Goal: Task Accomplishment & Management: Manage account settings

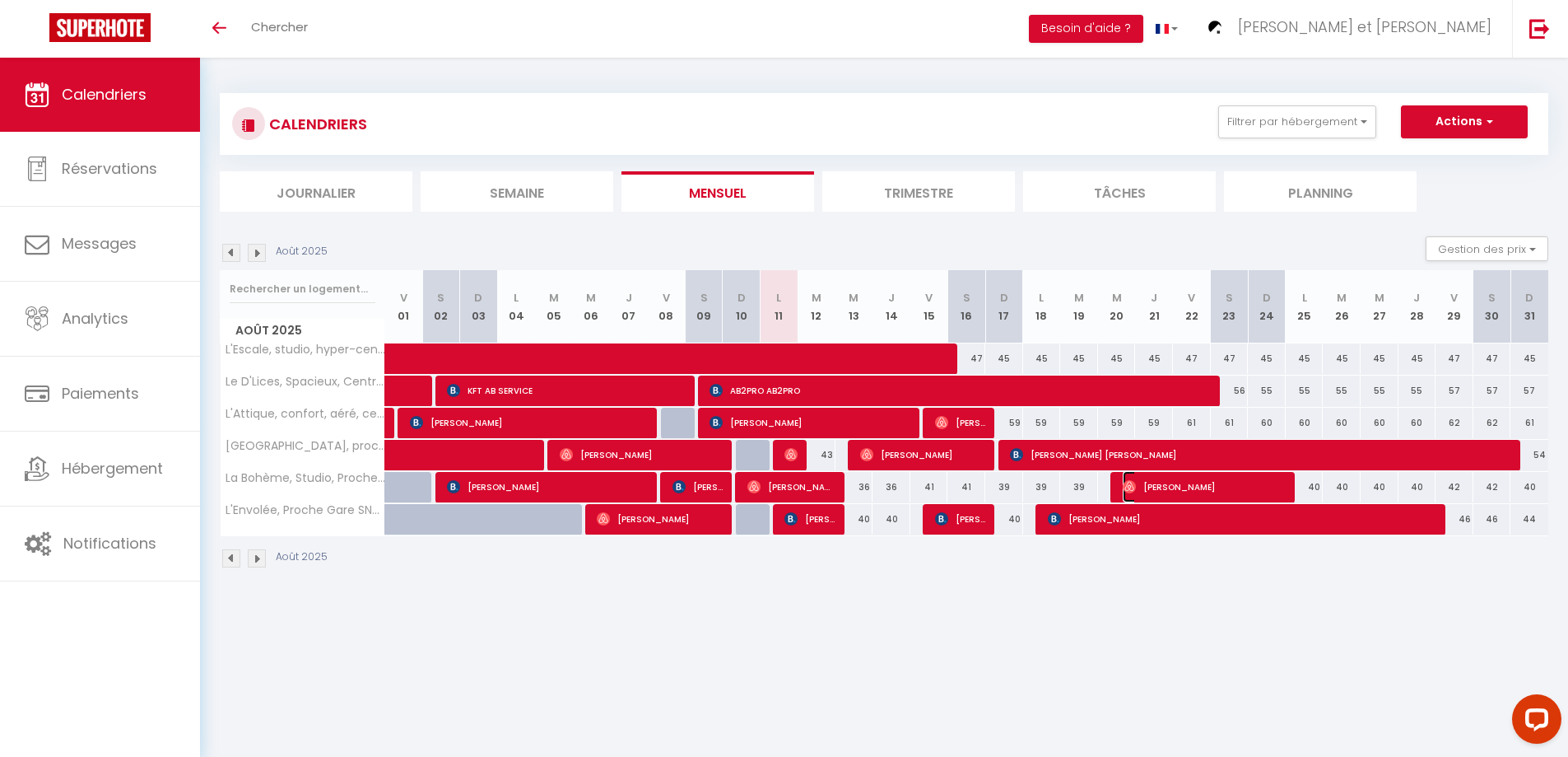
click at [1157, 485] on span "[PERSON_NAME]" at bounding box center [1204, 486] width 164 height 31
select select "OK"
select select "1"
select select "0"
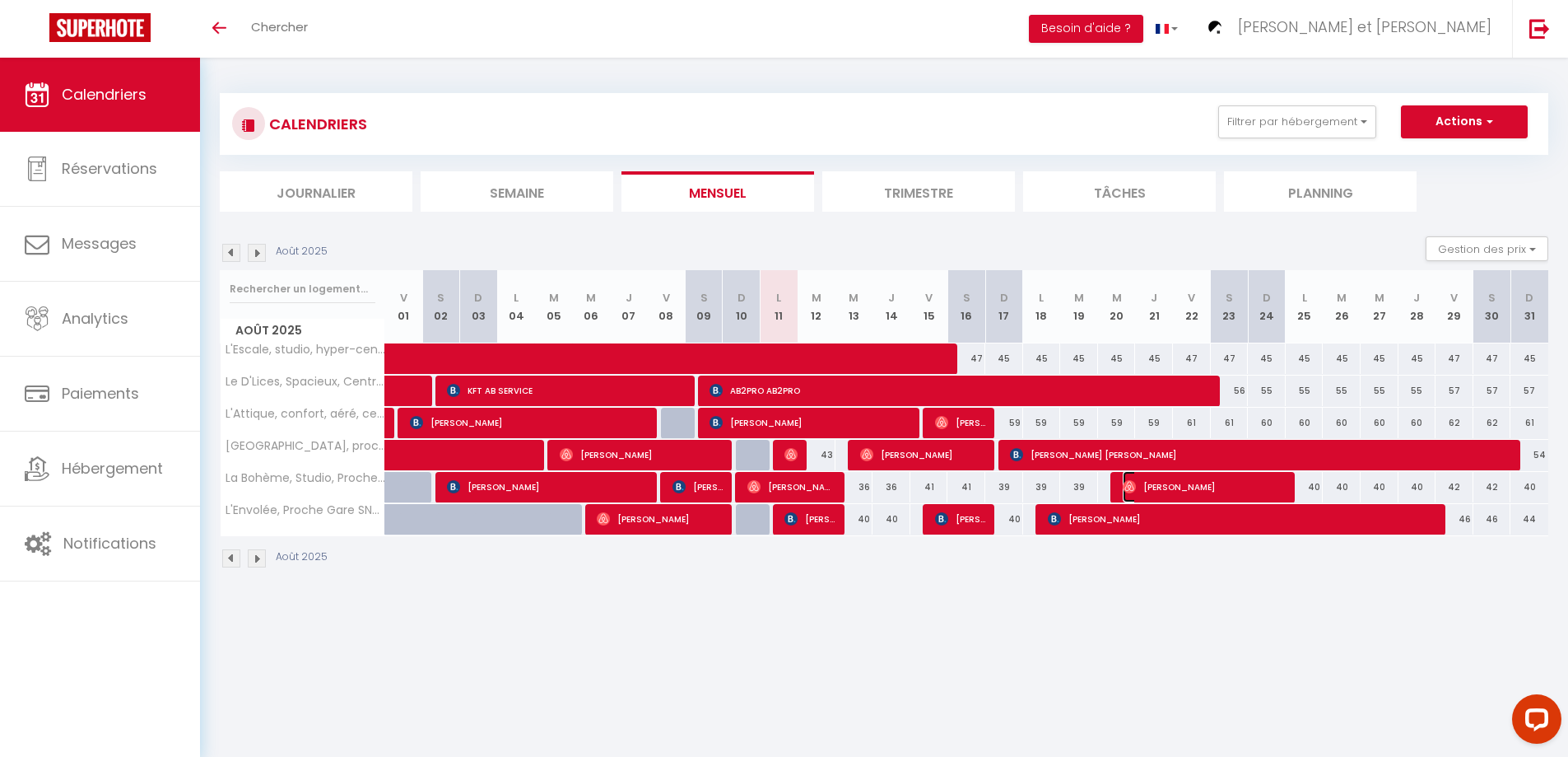
select select "1"
select select
select select "50747"
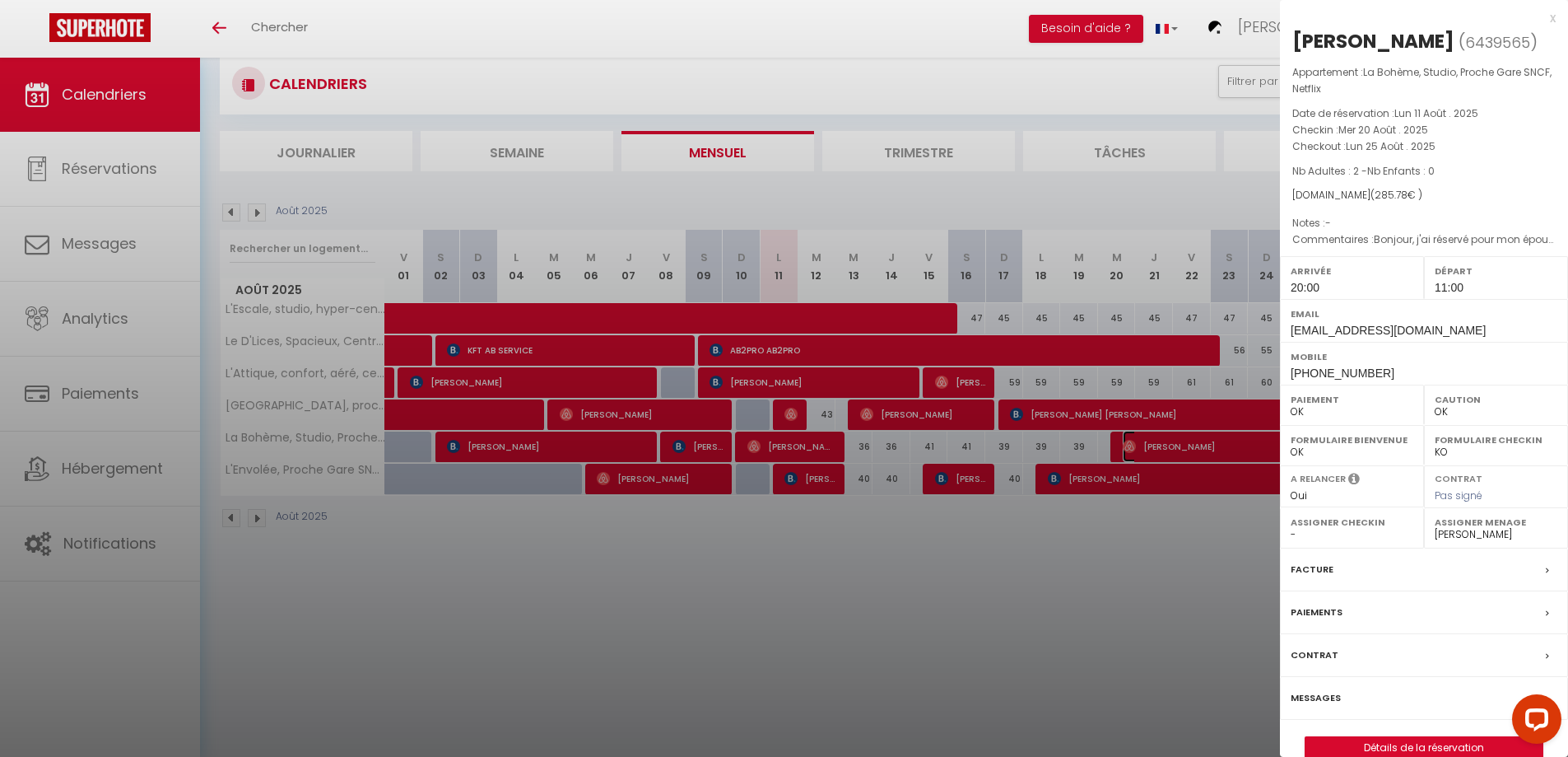
scroll to position [57, 0]
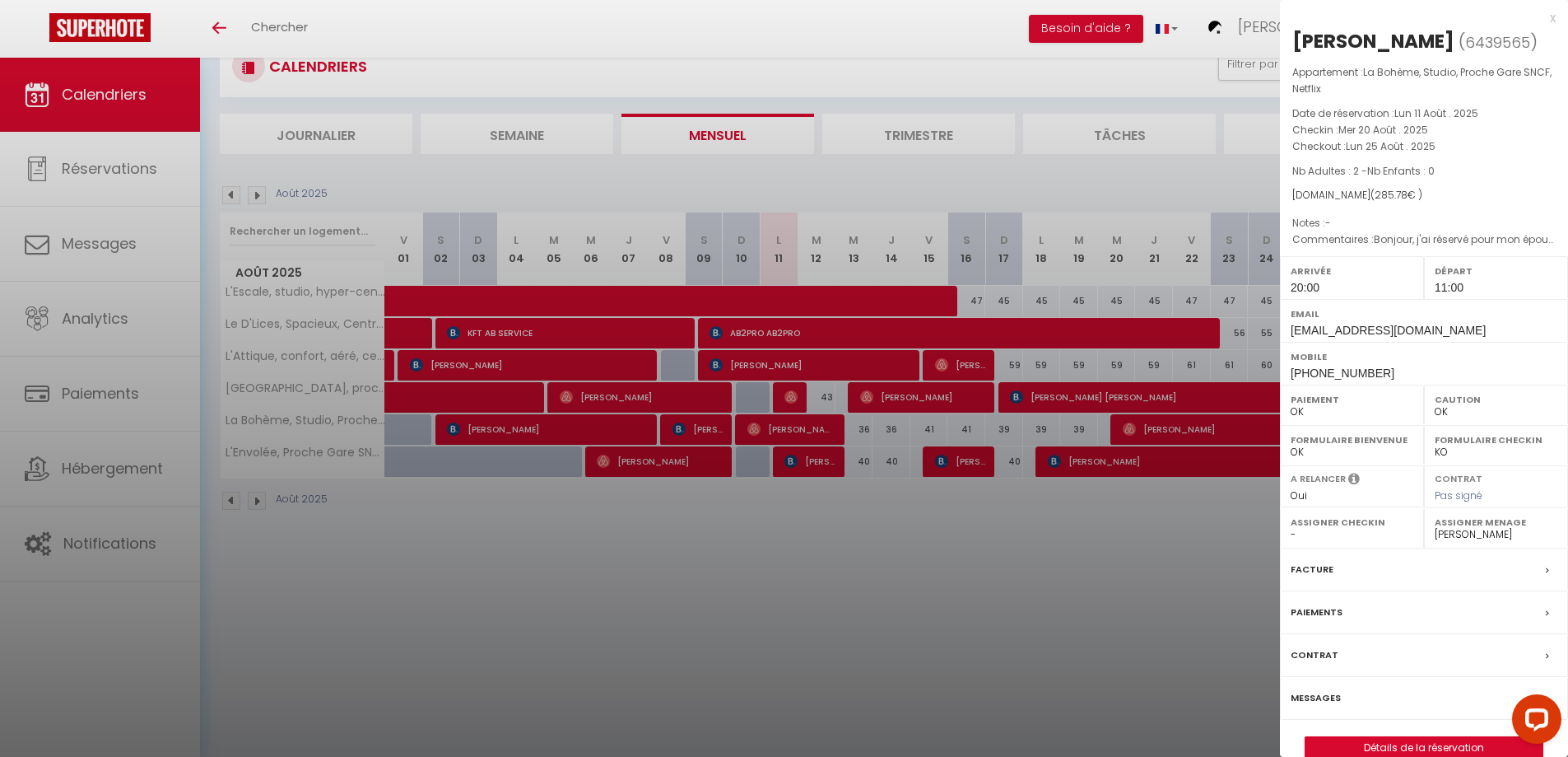
click at [1373, 448] on label "Formulaire Bienvenue" at bounding box center [1352, 440] width 122 height 17
click at [1551, 19] on div "x" at bounding box center [1418, 18] width 275 height 20
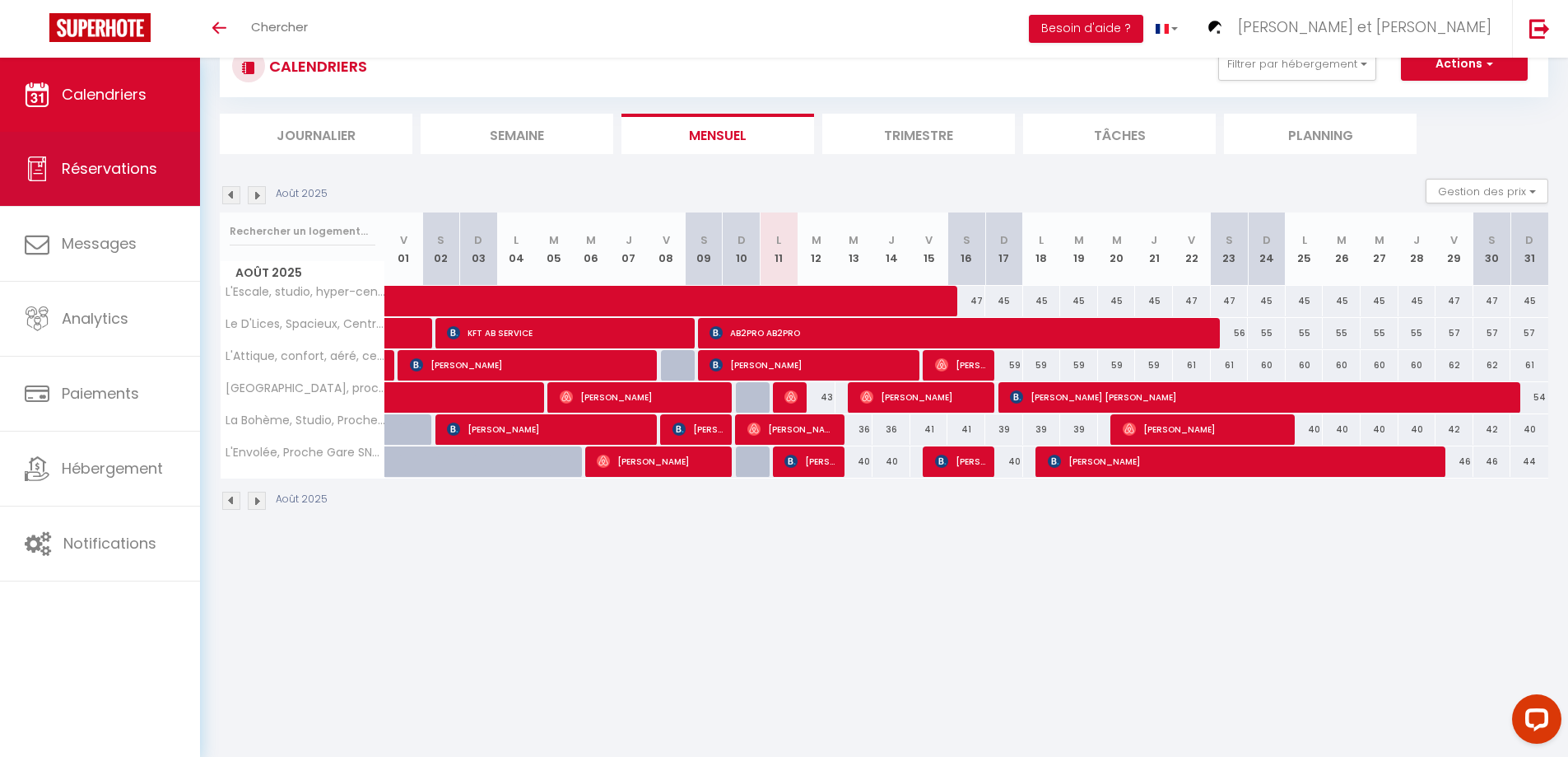
click at [116, 162] on span "Réservations" at bounding box center [110, 168] width 96 height 21
select select "not_cancelled"
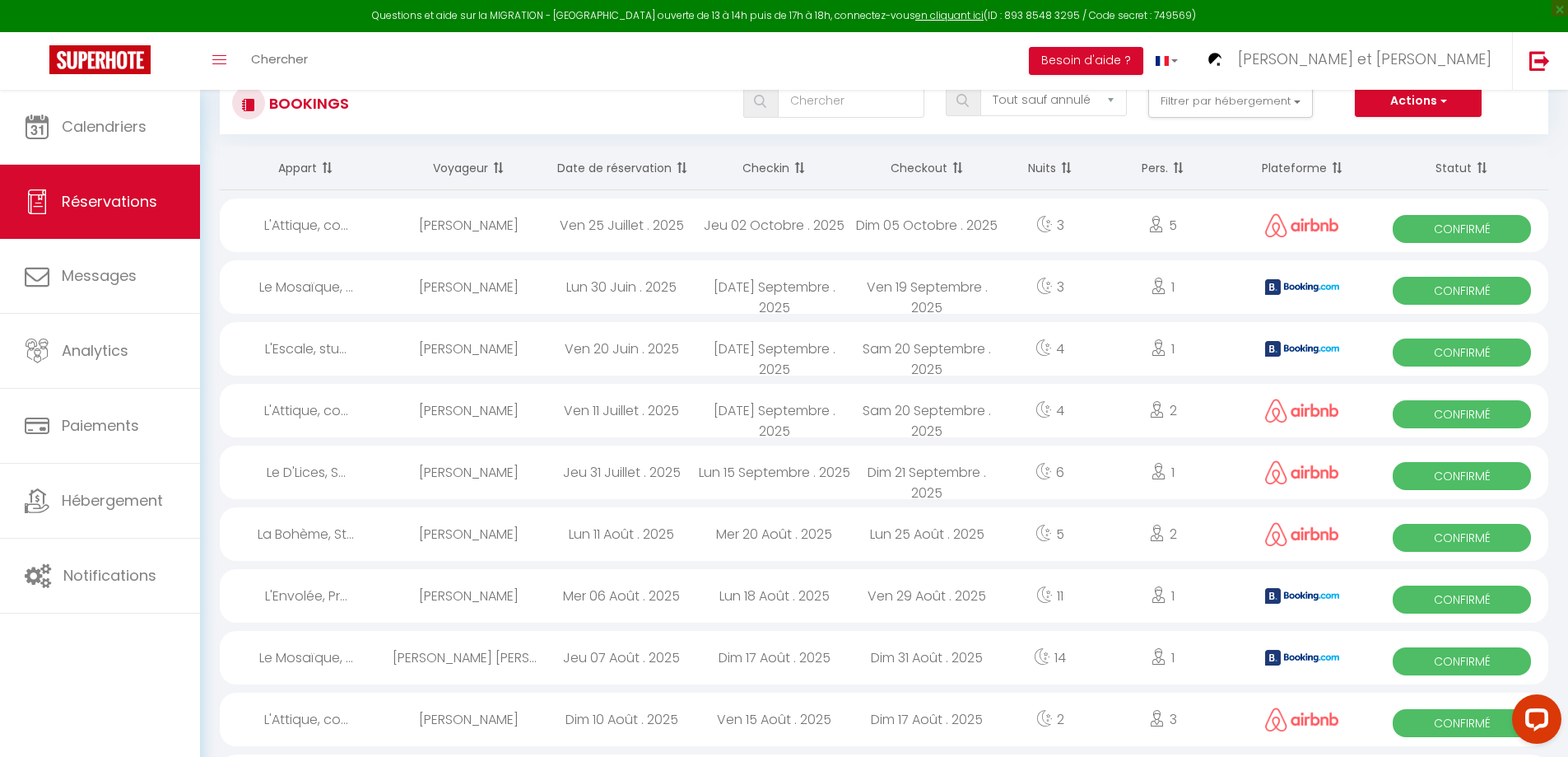
scroll to position [83, 0]
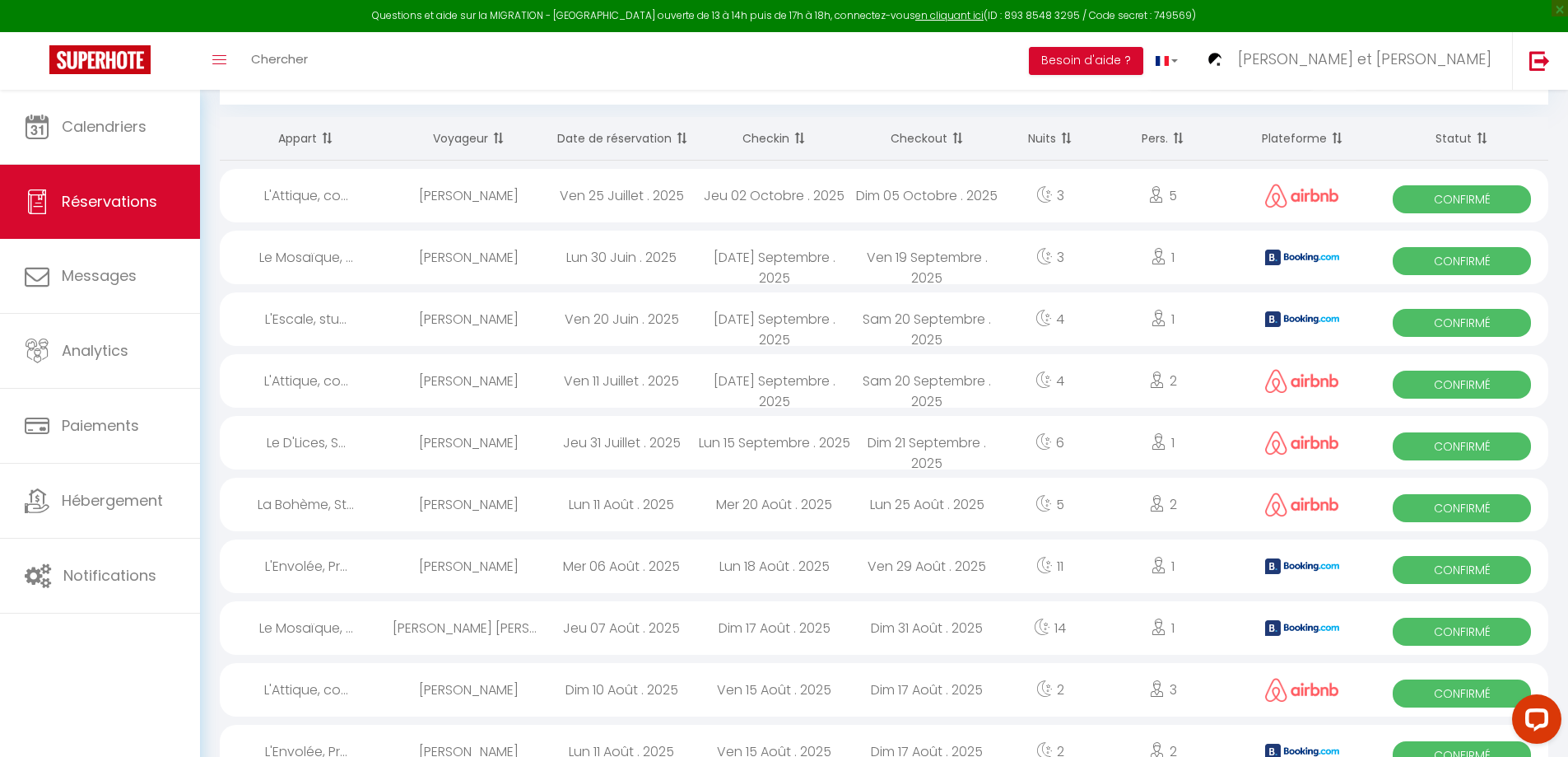
click at [508, 507] on div "[PERSON_NAME]" at bounding box center [469, 504] width 153 height 54
select select "OK"
select select "1"
select select "0"
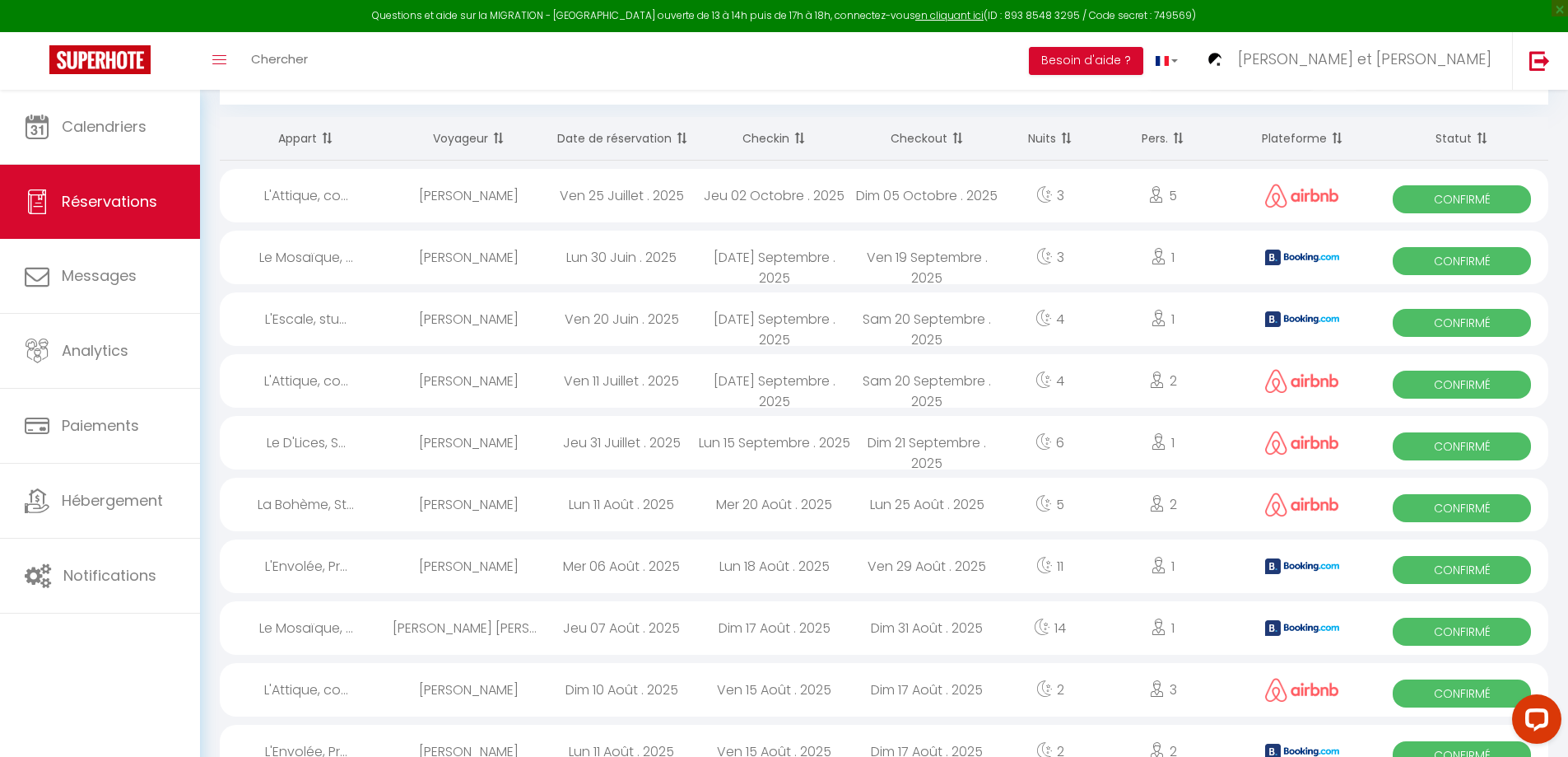
select select "1"
select select
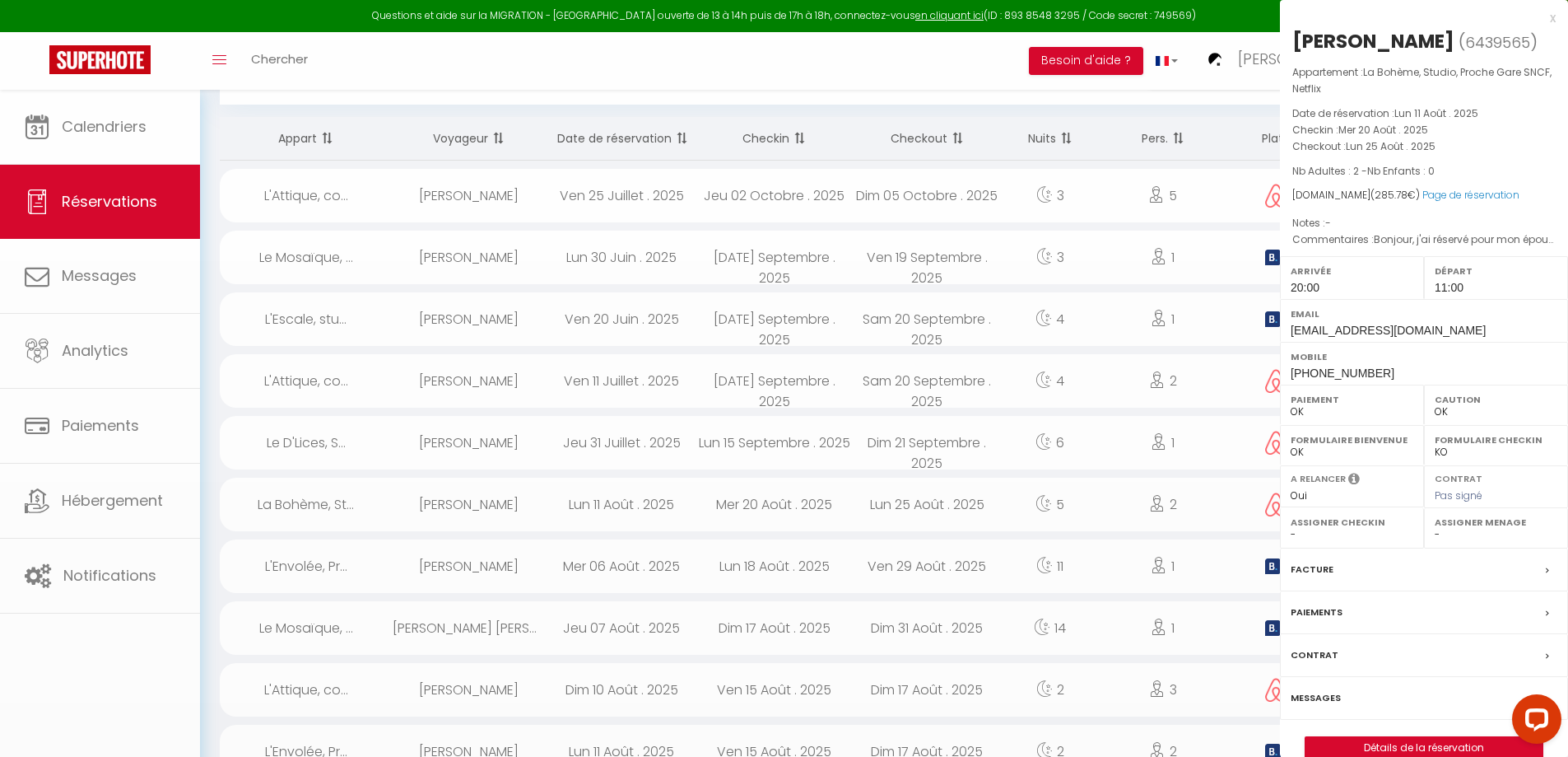
select select "50747"
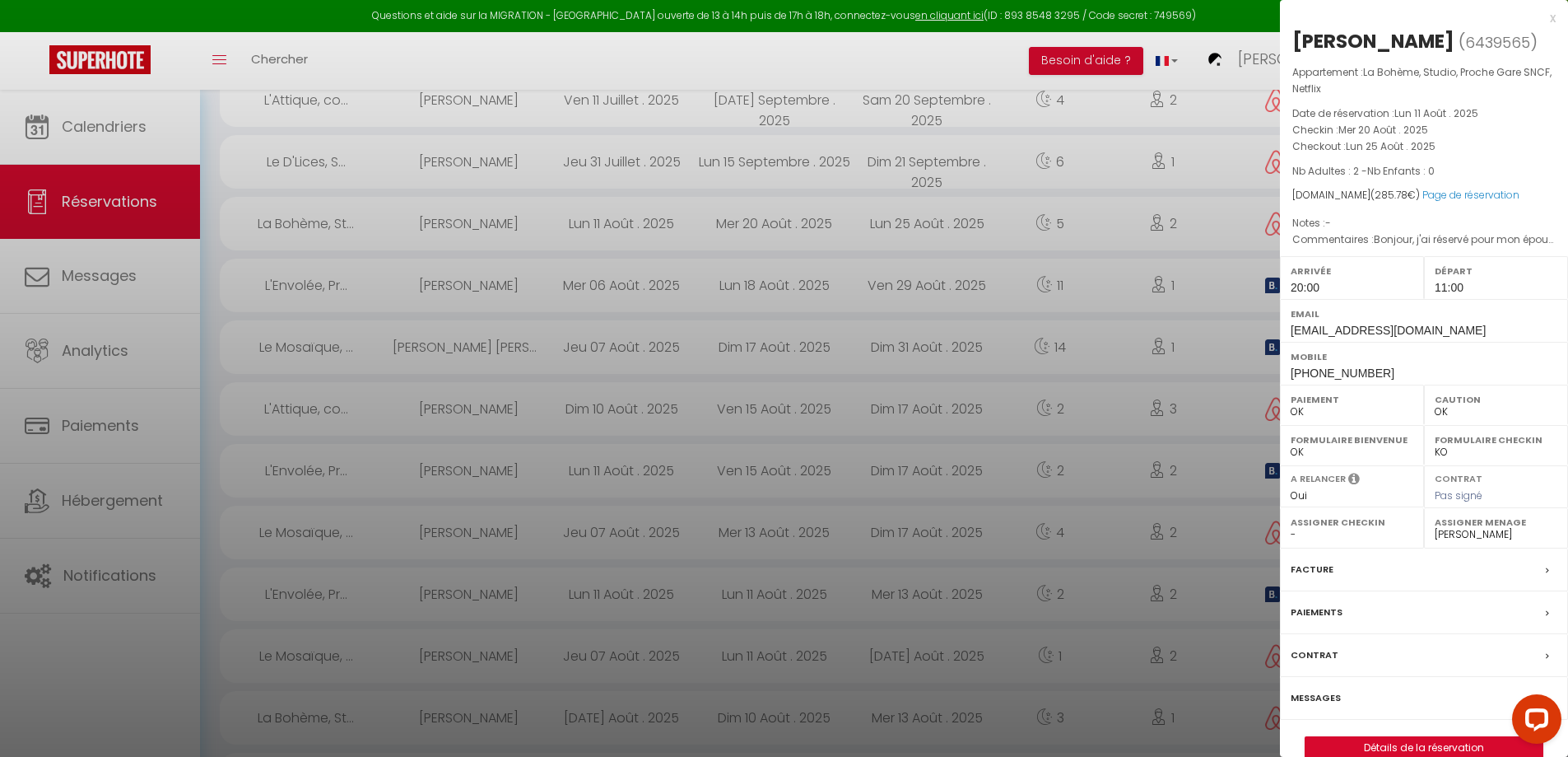
scroll to position [412, 0]
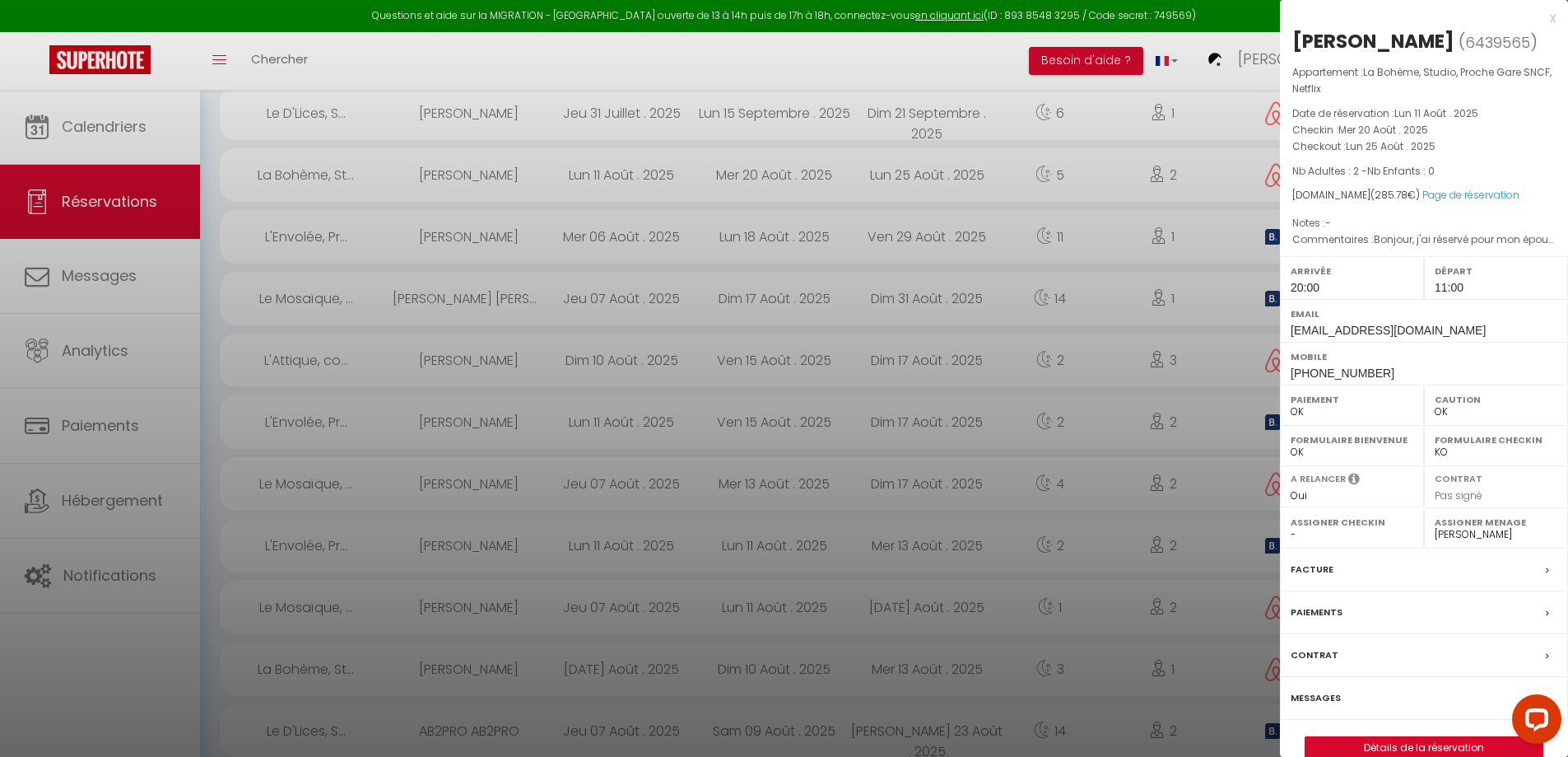
click at [1324, 706] on label "Messages" at bounding box center [1315, 698] width 50 height 17
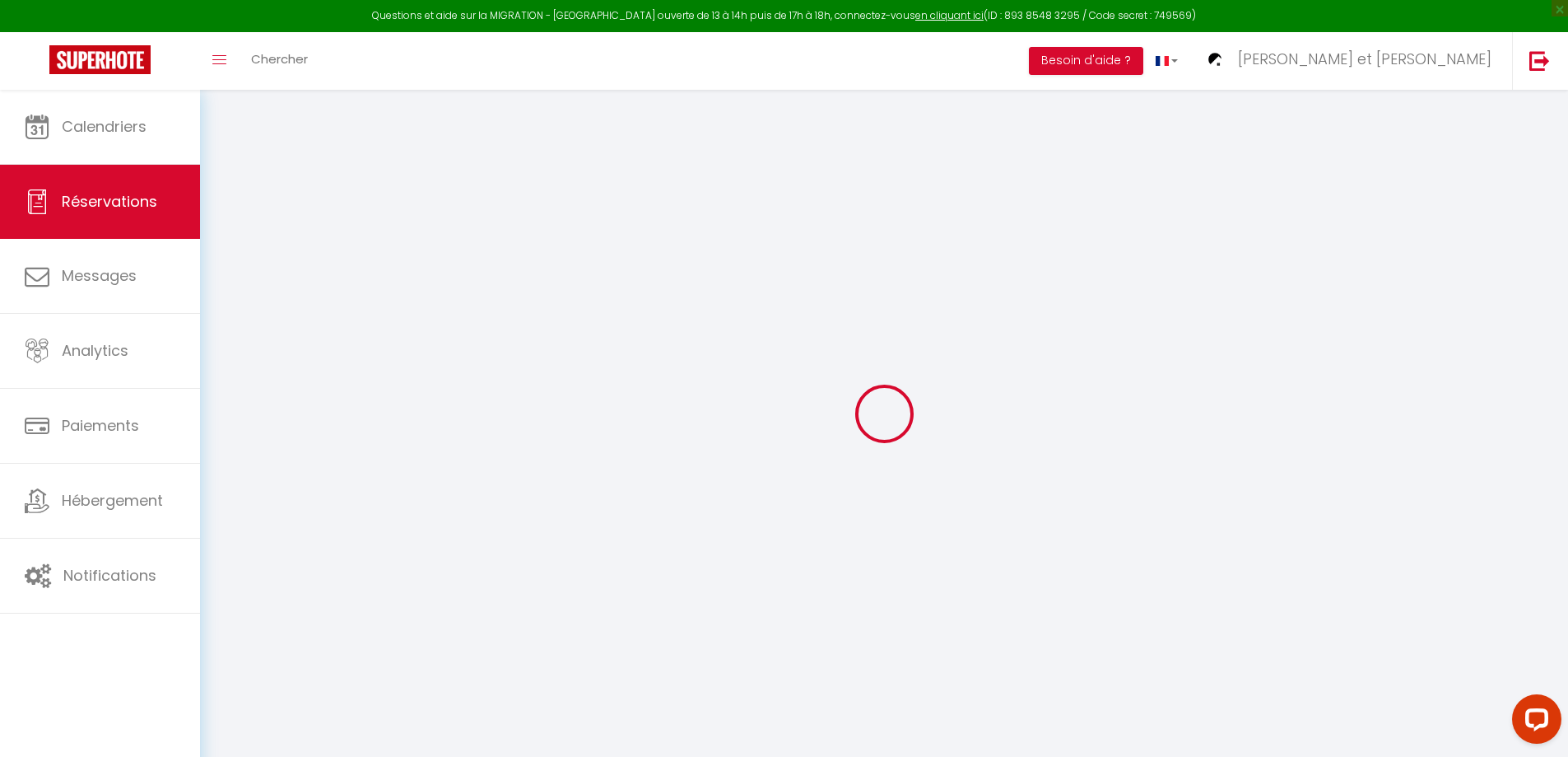
select select
checkbox input "false"
select select
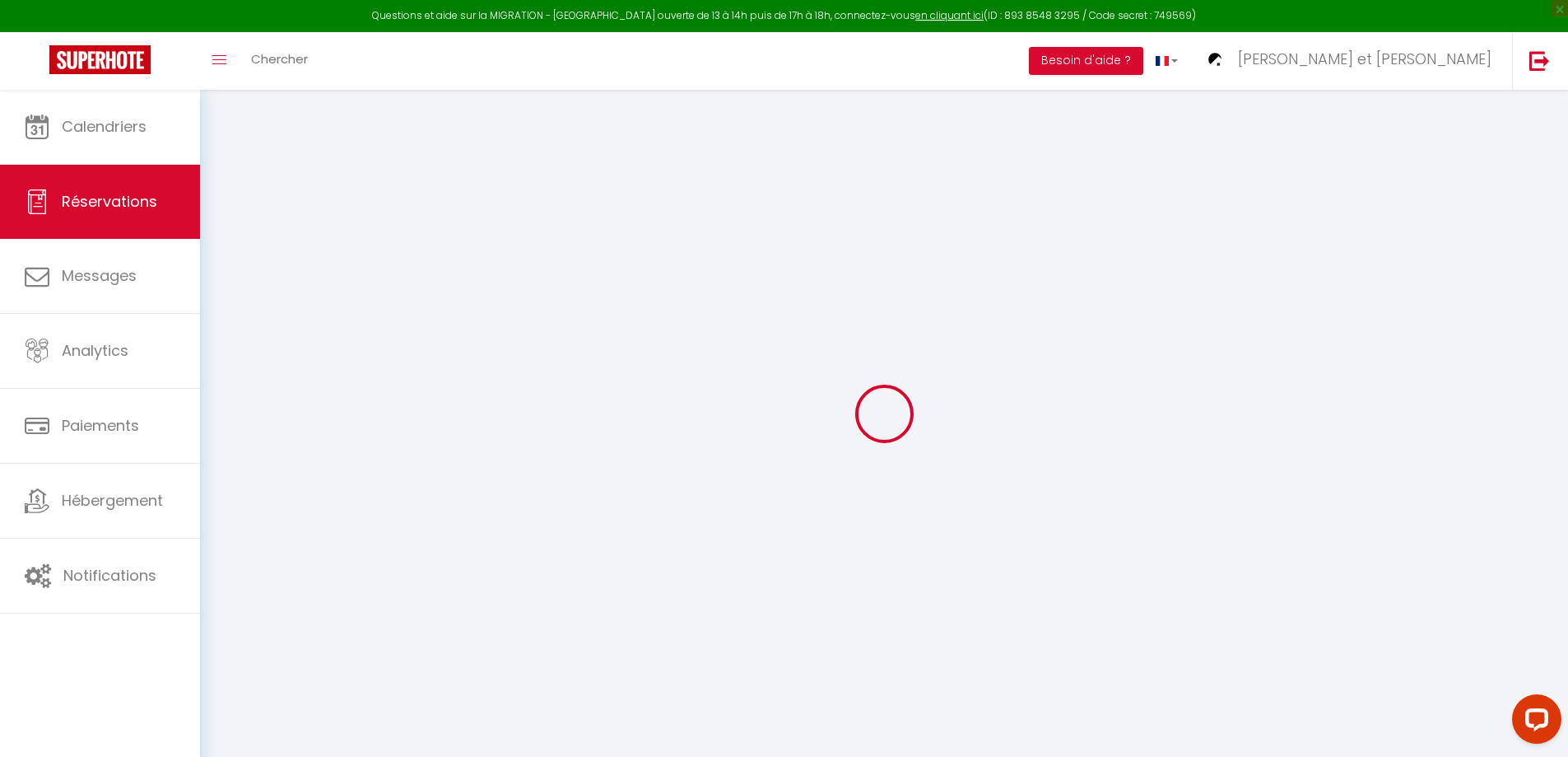
select select
checkbox input "false"
type textarea "Bonjour, j'ai réservé pour mon épouse et ma fille qui arriveront à la [GEOGRAPH…"
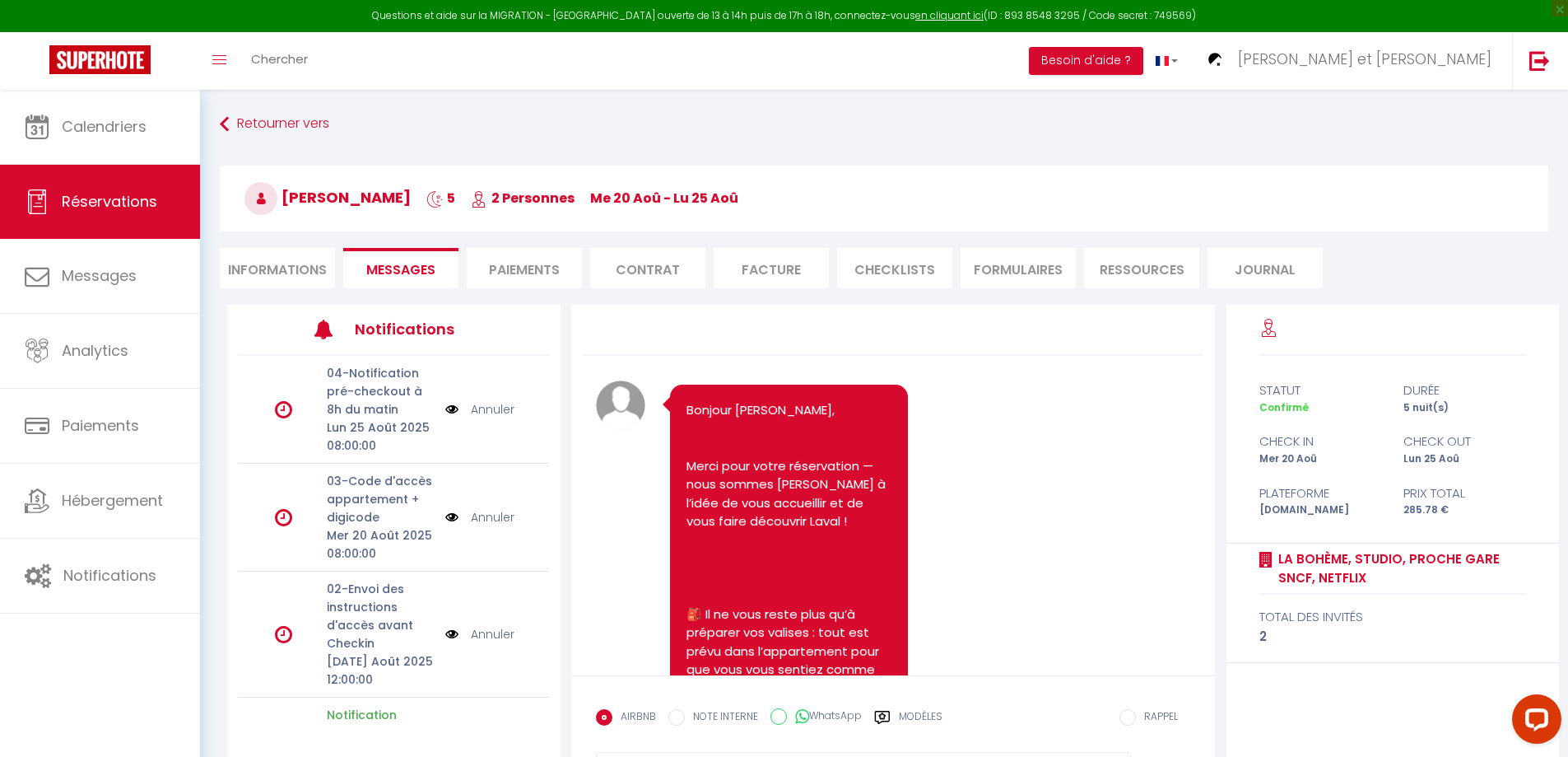
scroll to position [915, 0]
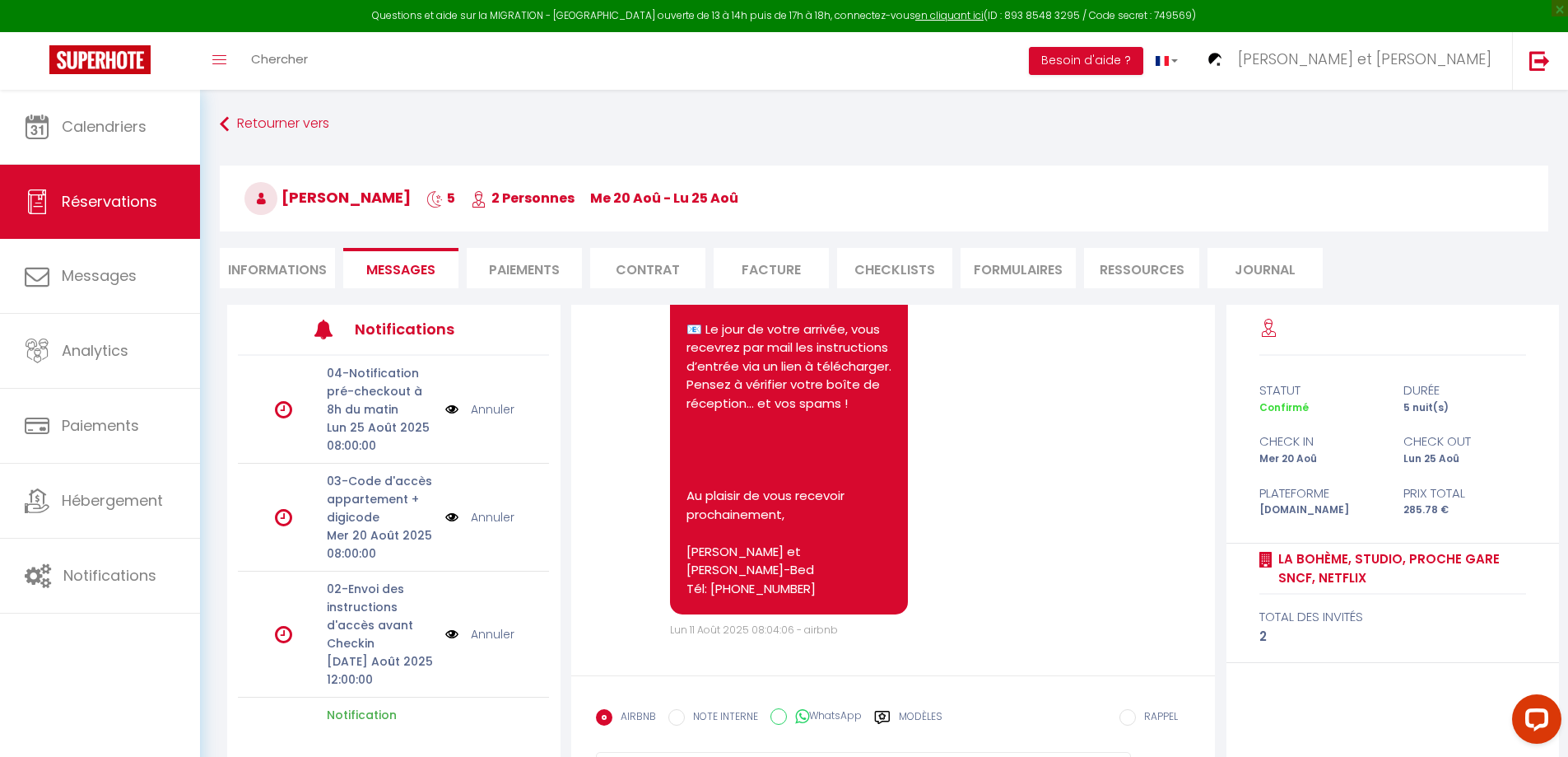
click at [1015, 263] on li "FORMULAIRES" at bounding box center [1018, 268] width 116 height 40
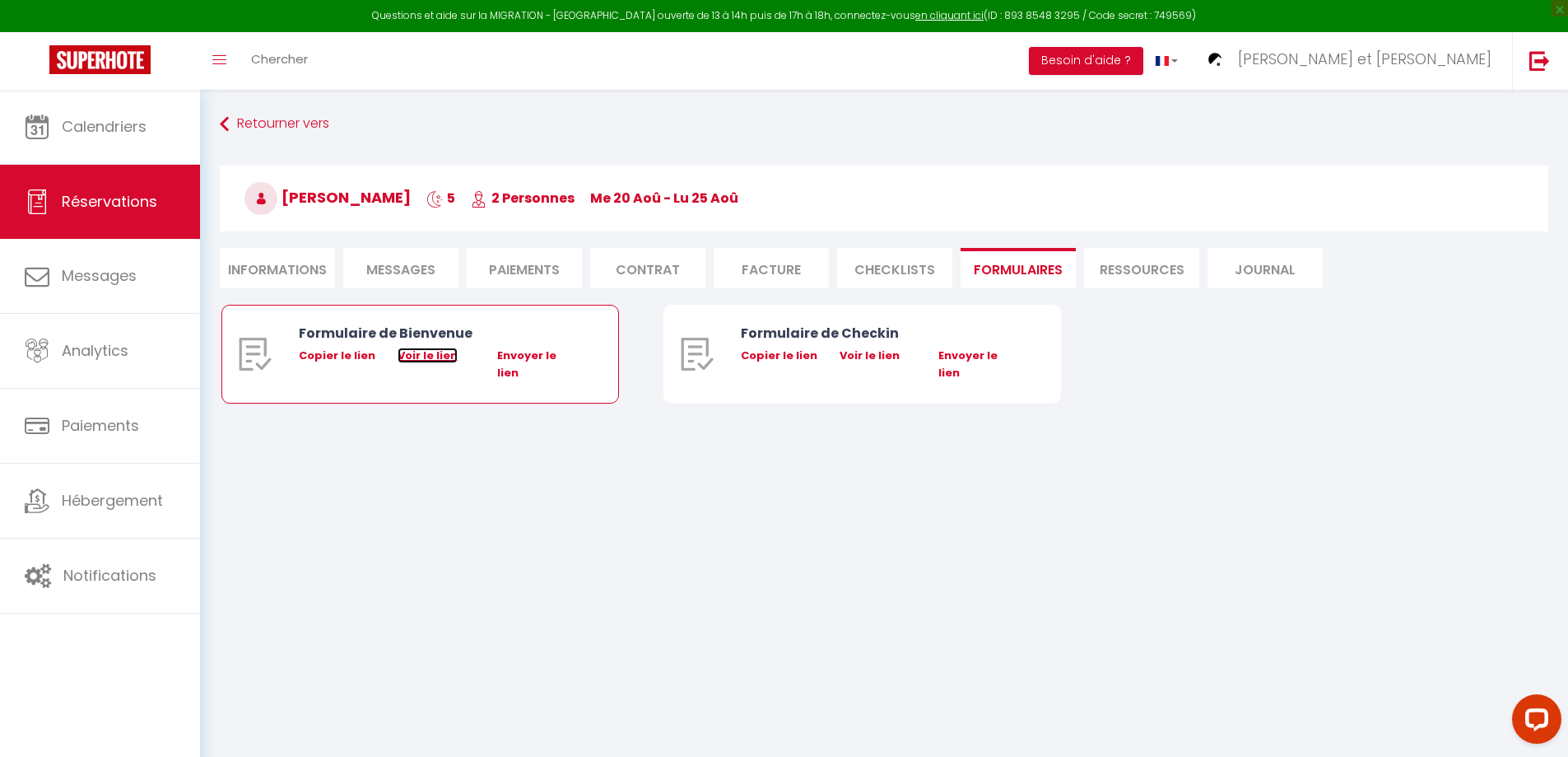
click at [429, 355] on link "Voir le lien" at bounding box center [428, 355] width 60 height 16
click at [281, 268] on li "Informations" at bounding box center [277, 268] width 116 height 40
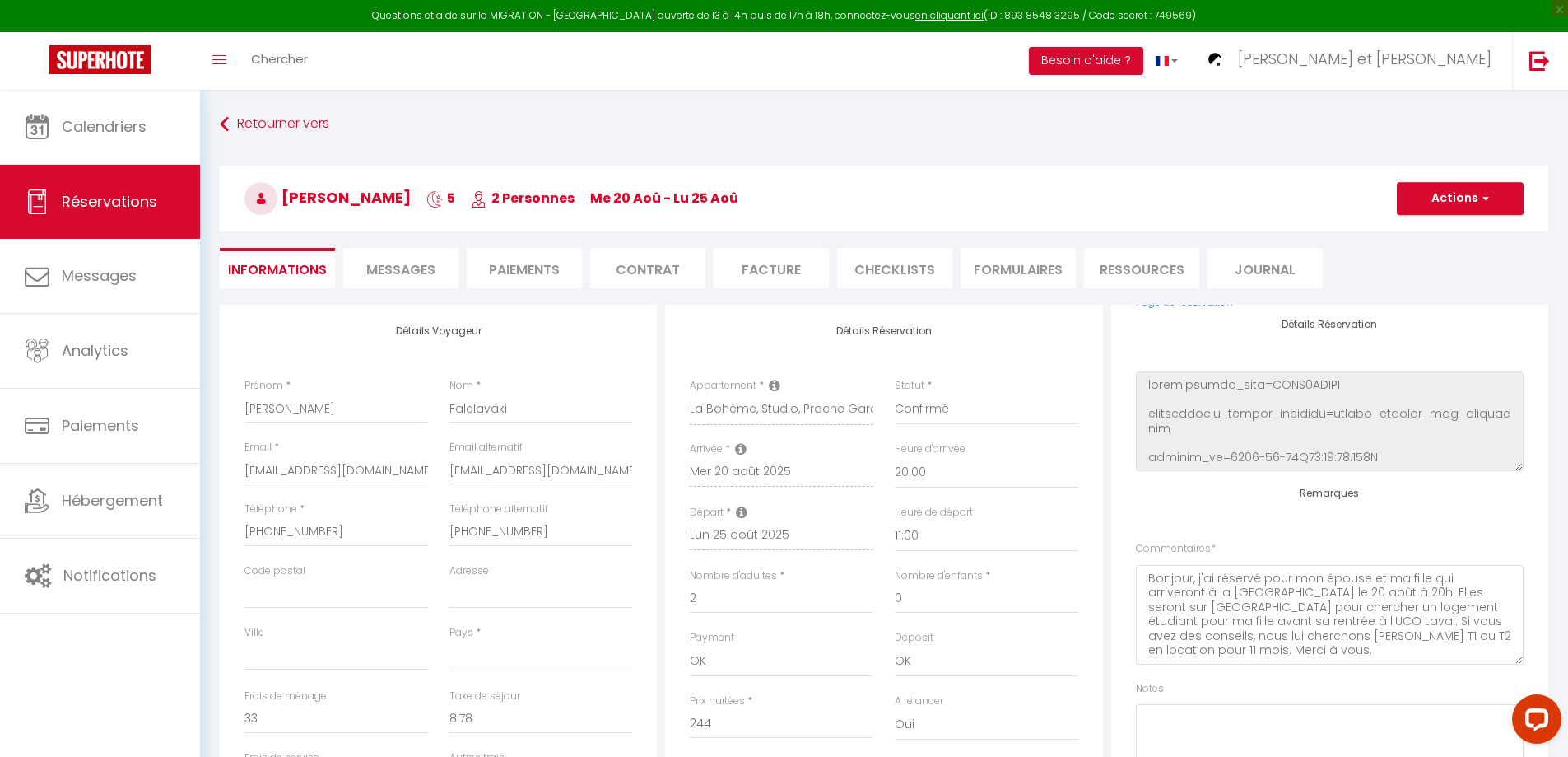
scroll to position [209, 0]
click at [1452, 545] on div "Commentaires * Bonjour, j'ai réservé pour mon épouse et ma fille qui arriveront…" at bounding box center [1329, 601] width 387 height 123
click at [1491, 642] on textarea "Bonjour, j'ai réservé pour mon épouse et ma fille qui arriveront à la [GEOGRAPH…" at bounding box center [1329, 614] width 387 height 100
drag, startPoint x: 1507, startPoint y: 667, endPoint x: 1479, endPoint y: 721, distance: 60.8
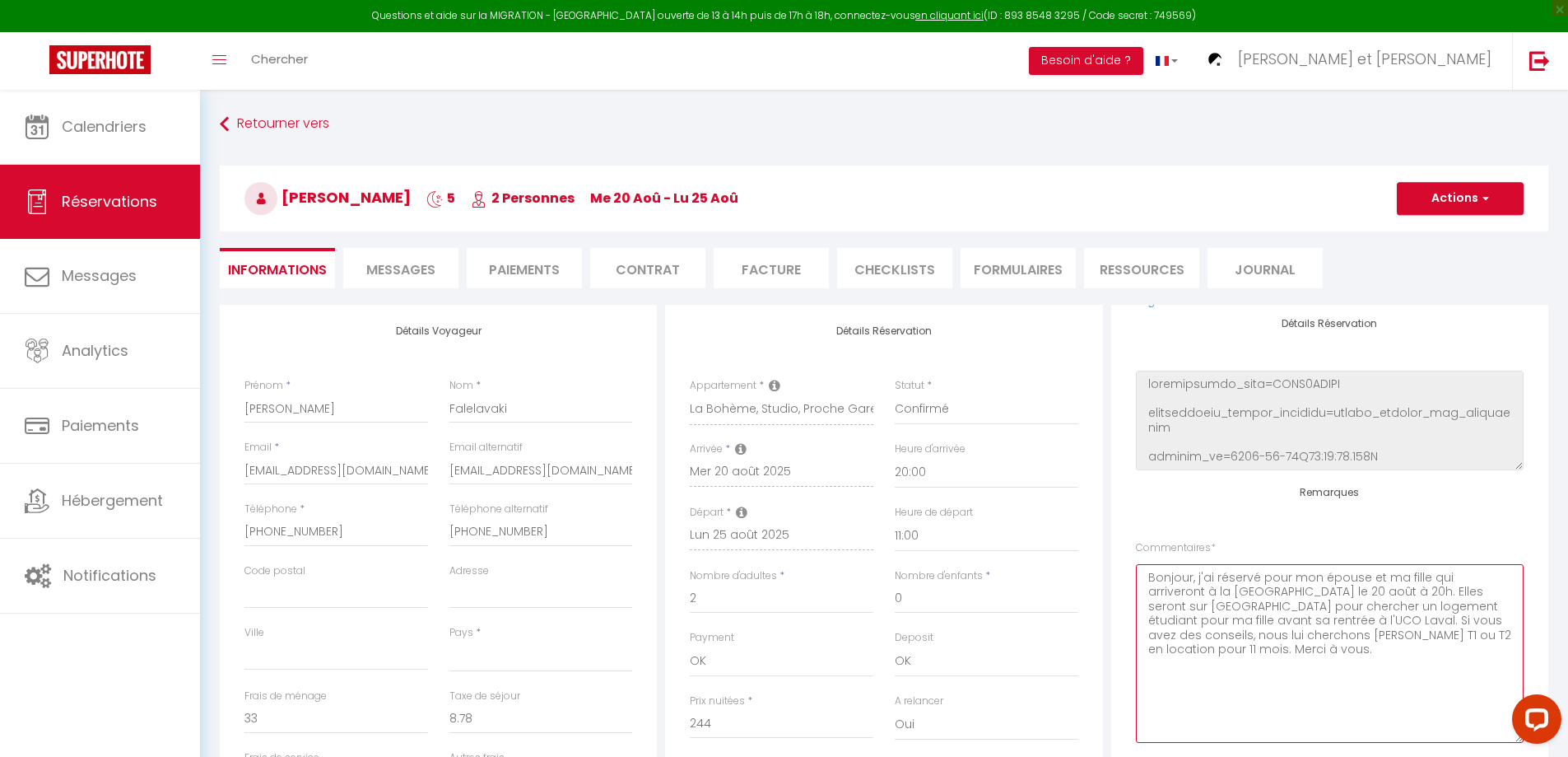
click at [1488, 743] on textarea "Bonjour, j'ai réservé pour mon épouse et ma fille qui arriveront à la [GEOGRAPH…" at bounding box center [1329, 654] width 387 height 179
click at [1184, 704] on textarea "Bonjour, j'ai réservé pour mon épouse et ma fille qui arriveront à la [GEOGRAPH…" at bounding box center [1329, 655] width 387 height 182
drag, startPoint x: 1241, startPoint y: 666, endPoint x: 1138, endPoint y: 587, distance: 129.8
click at [1138, 587] on textarea "Bonjour, j'ai réservé pour mon épouse et ma fille qui arriveront à la [GEOGRAPH…" at bounding box center [1329, 655] width 387 height 182
select select
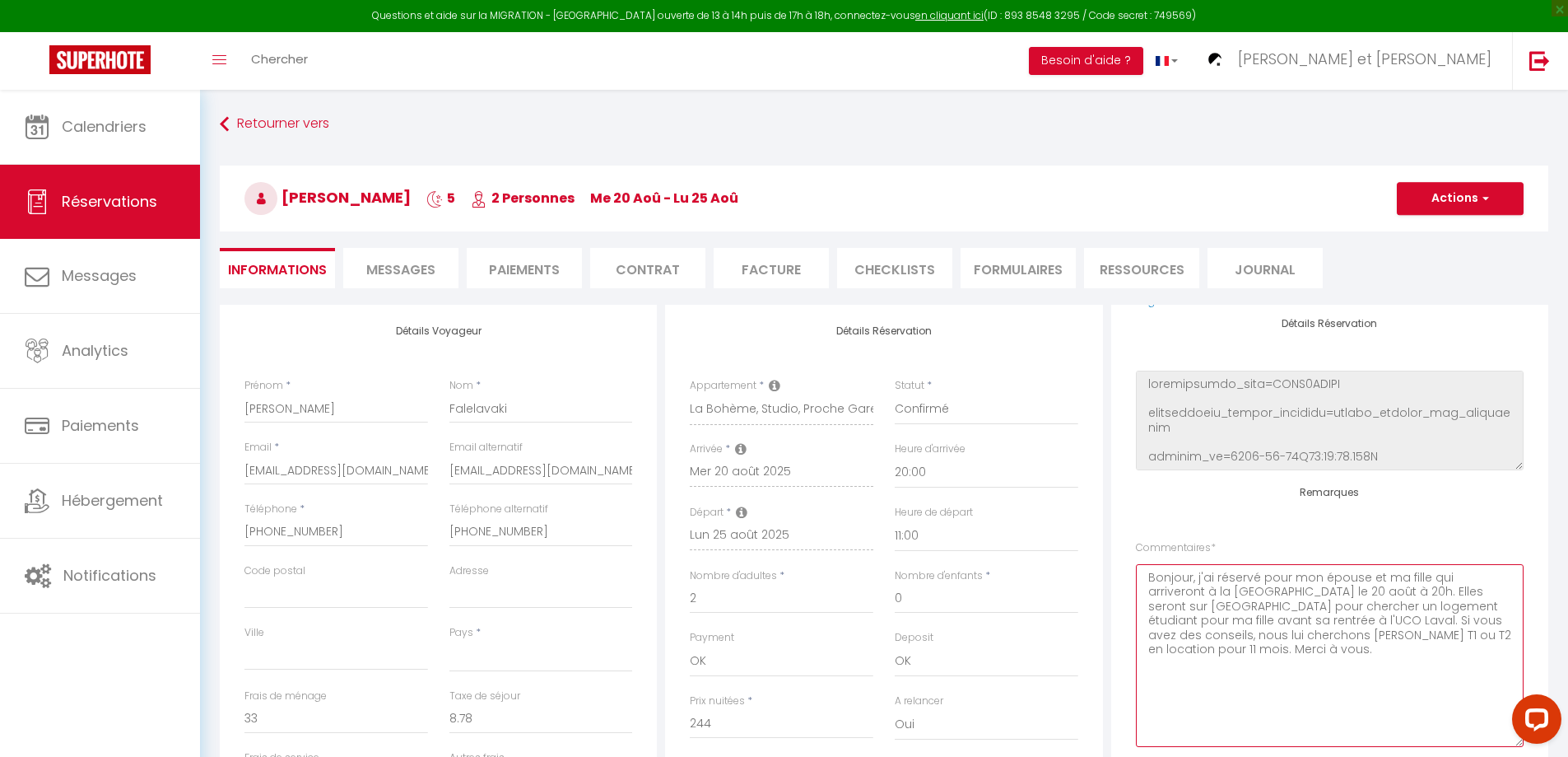
checkbox input "false"
select select
checkbox input "false"
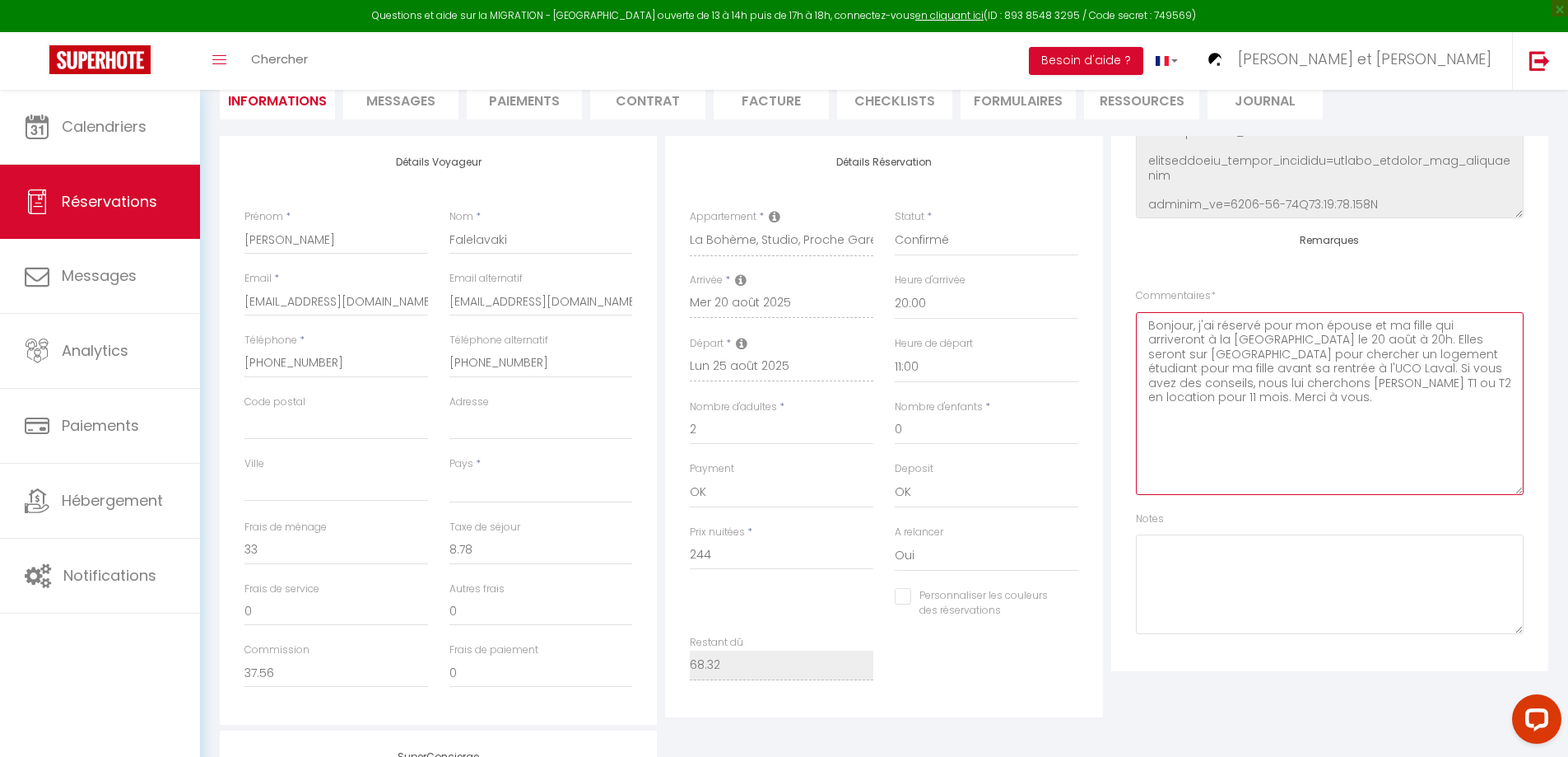
scroll to position [165, 0]
select select
checkbox input "false"
select select
checkbox input "false"
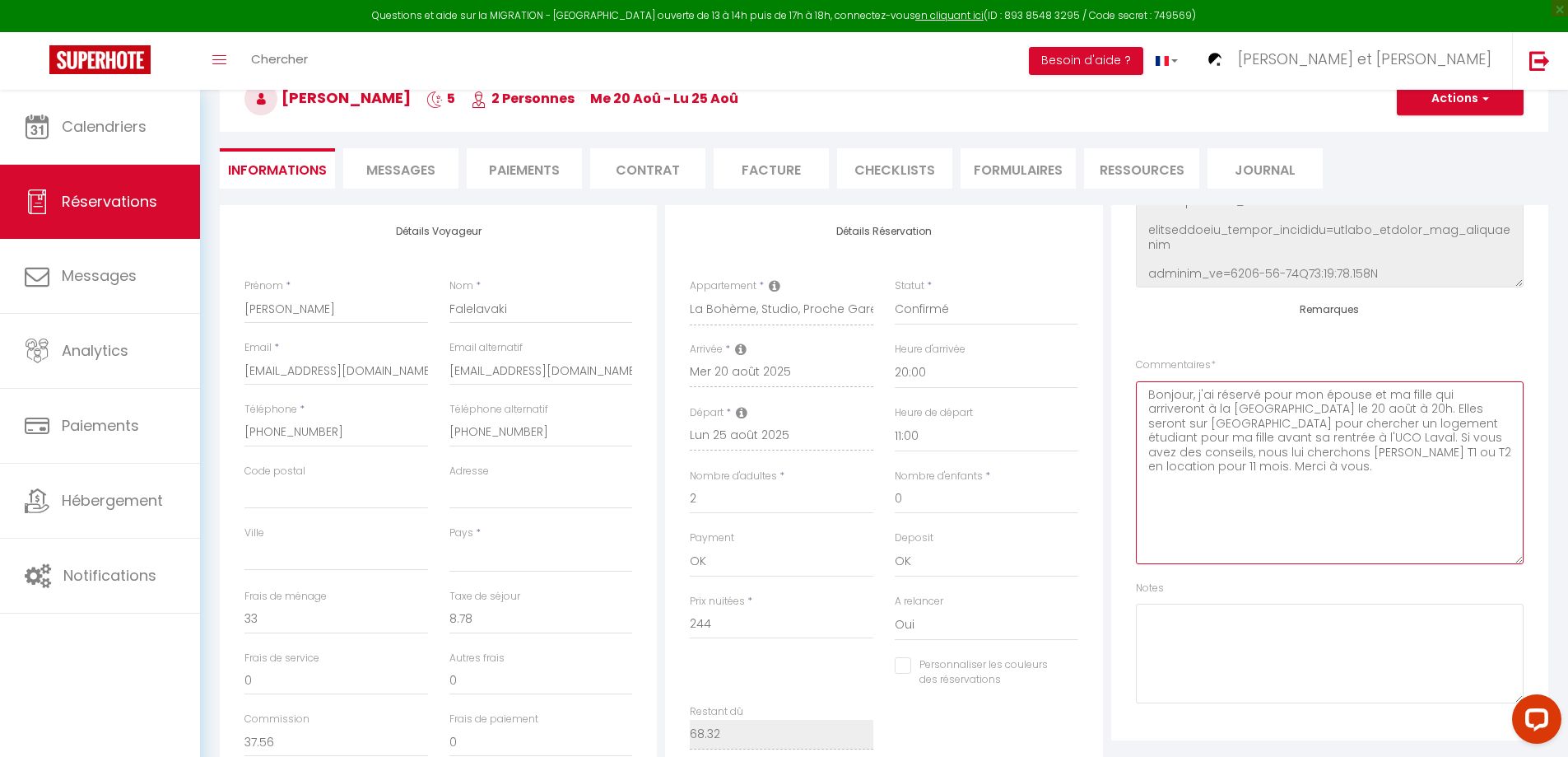
scroll to position [0, 0]
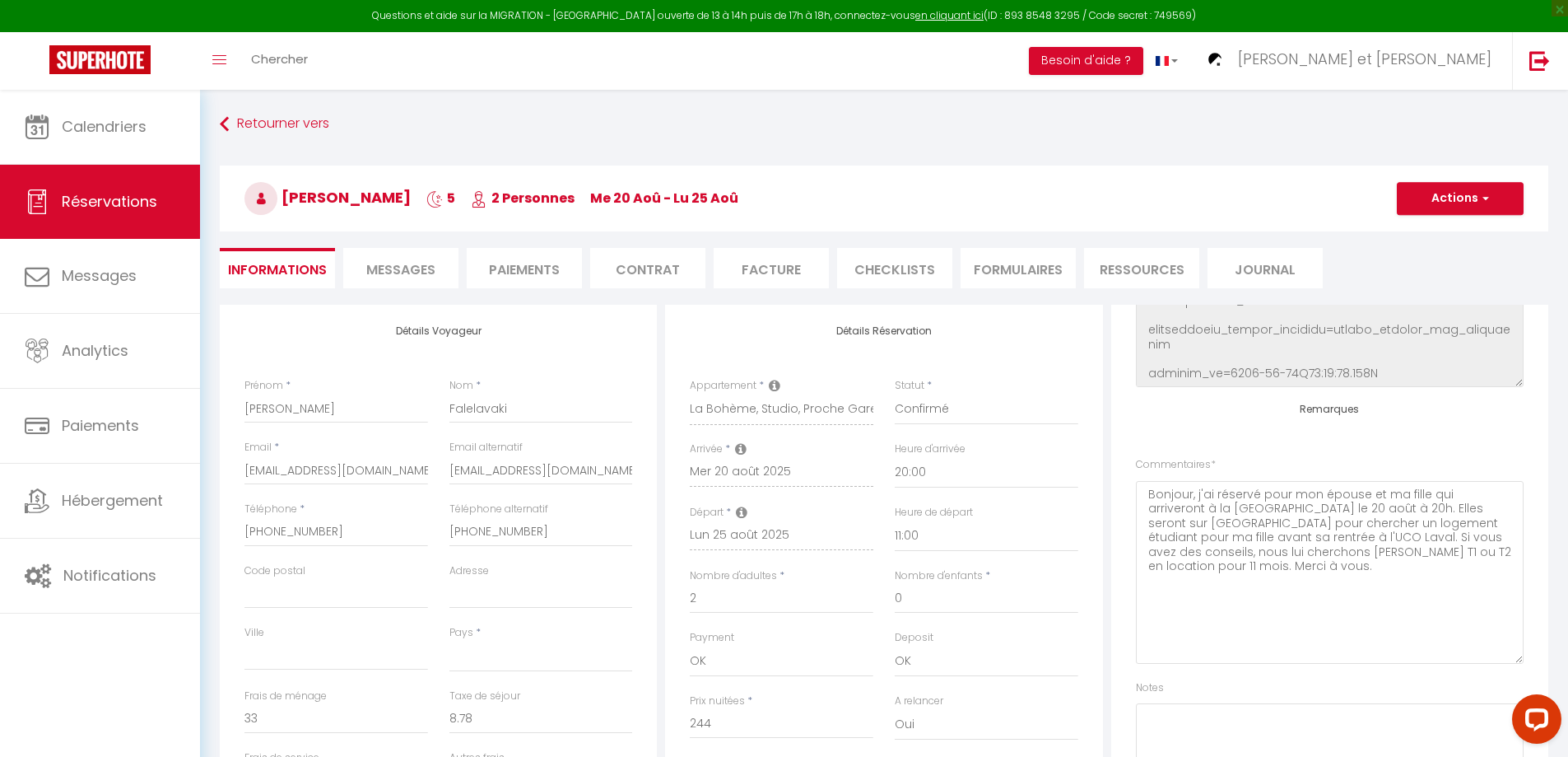
click at [414, 272] on span "Messages" at bounding box center [401, 270] width 70 height 19
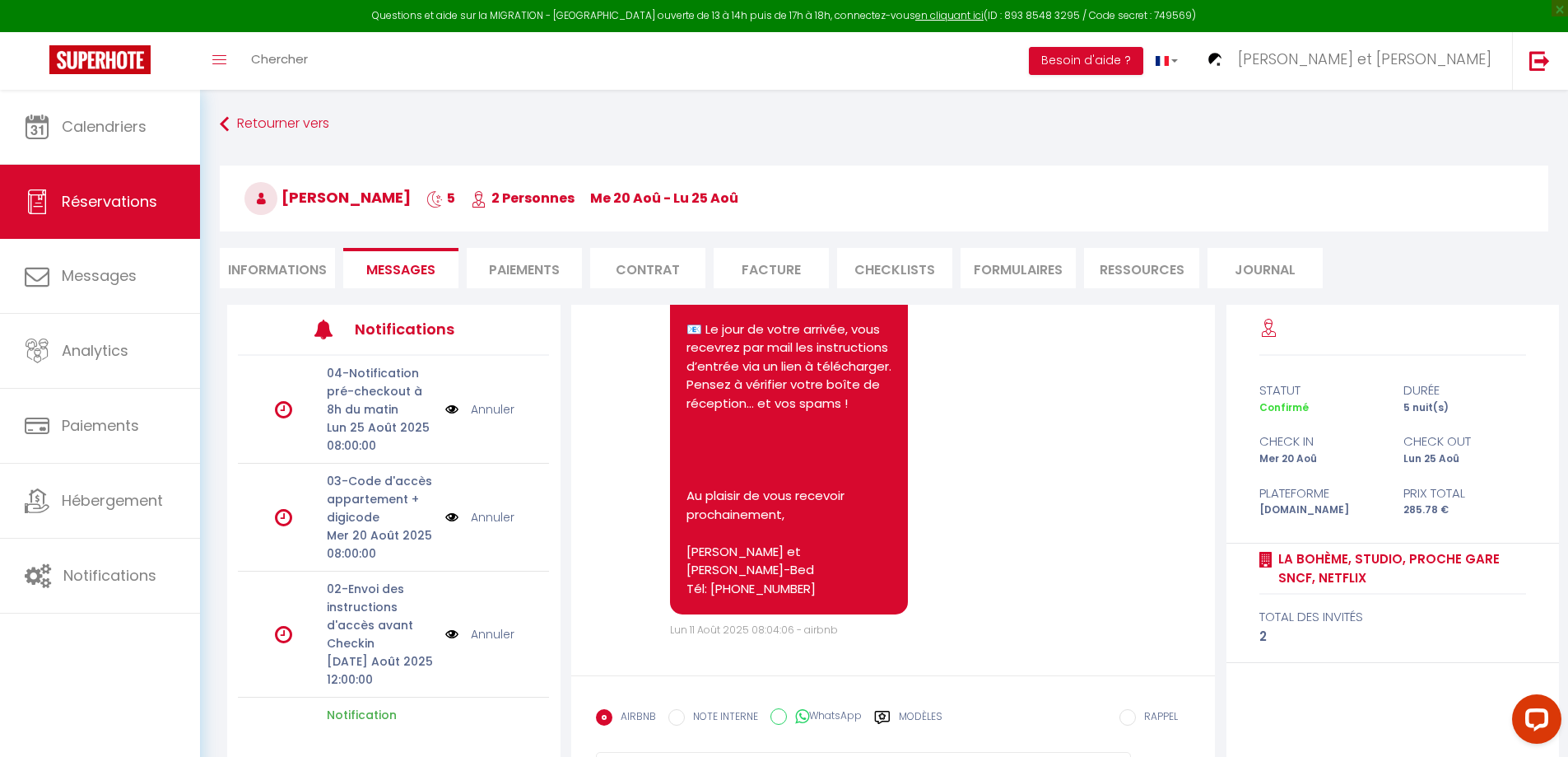
click at [533, 268] on li "Paiements" at bounding box center [524, 268] width 116 height 40
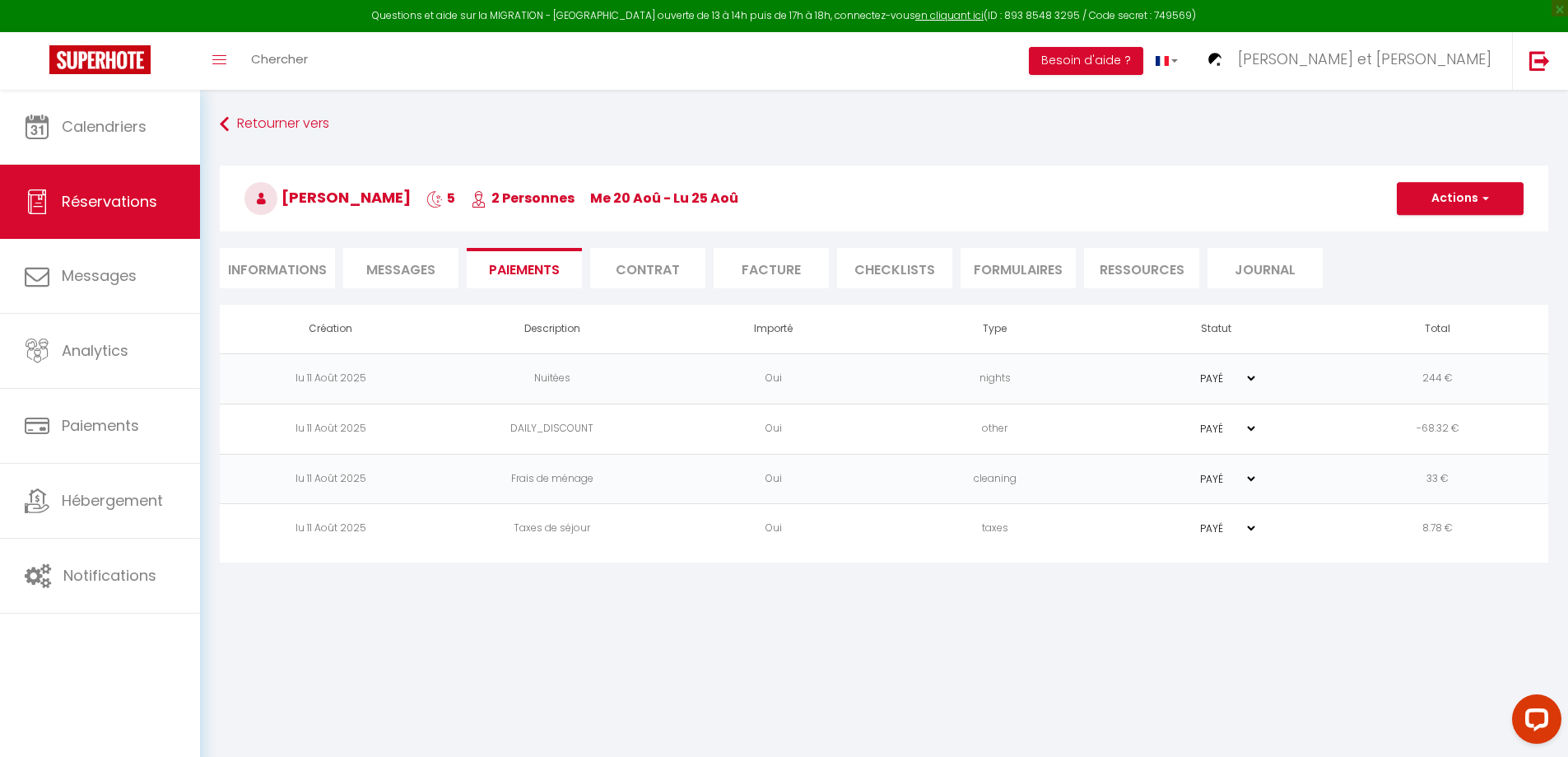
click at [654, 268] on li "Contrat" at bounding box center [648, 268] width 116 height 40
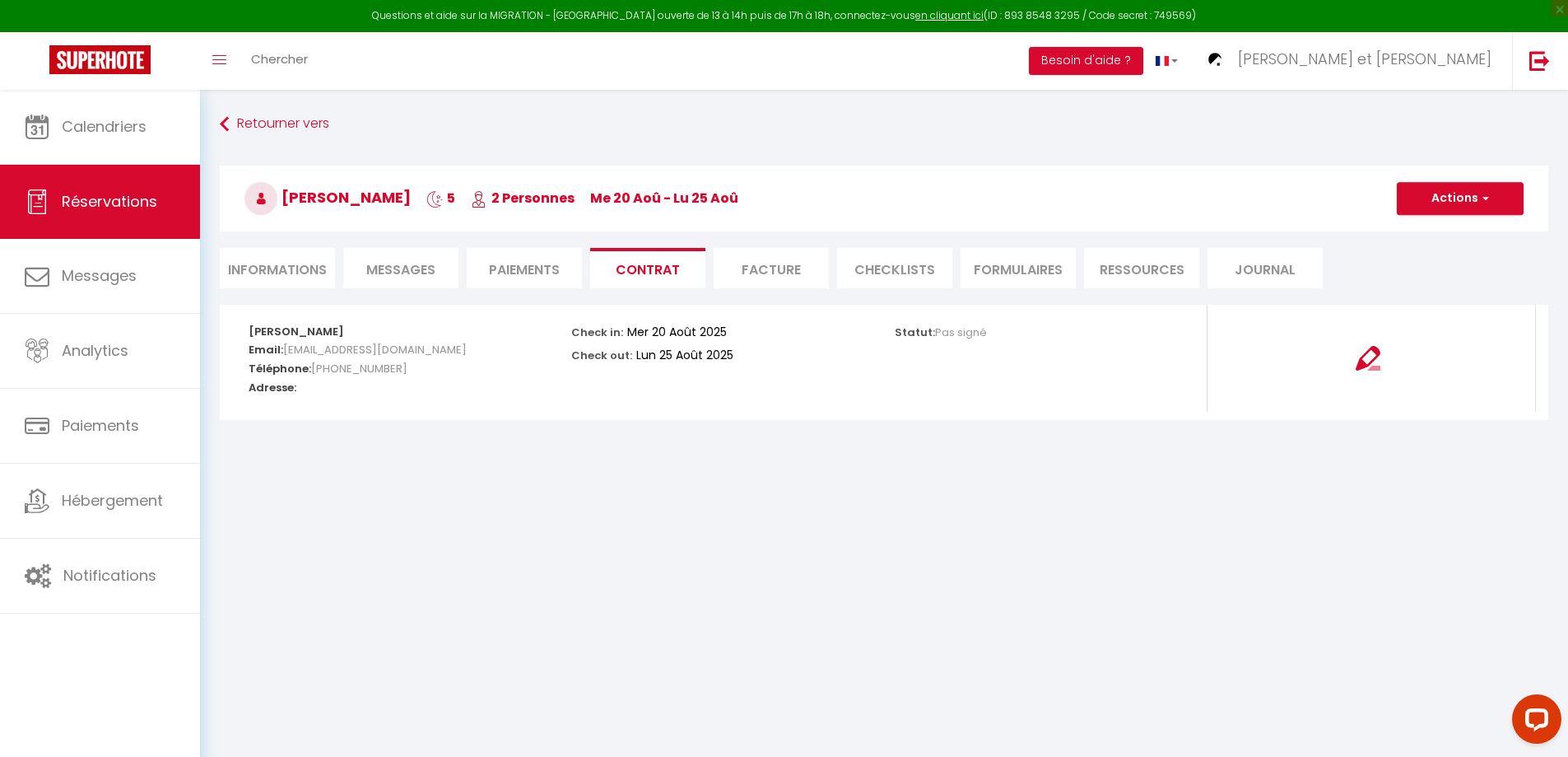
click at [776, 263] on li "Facture" at bounding box center [771, 268] width 116 height 40
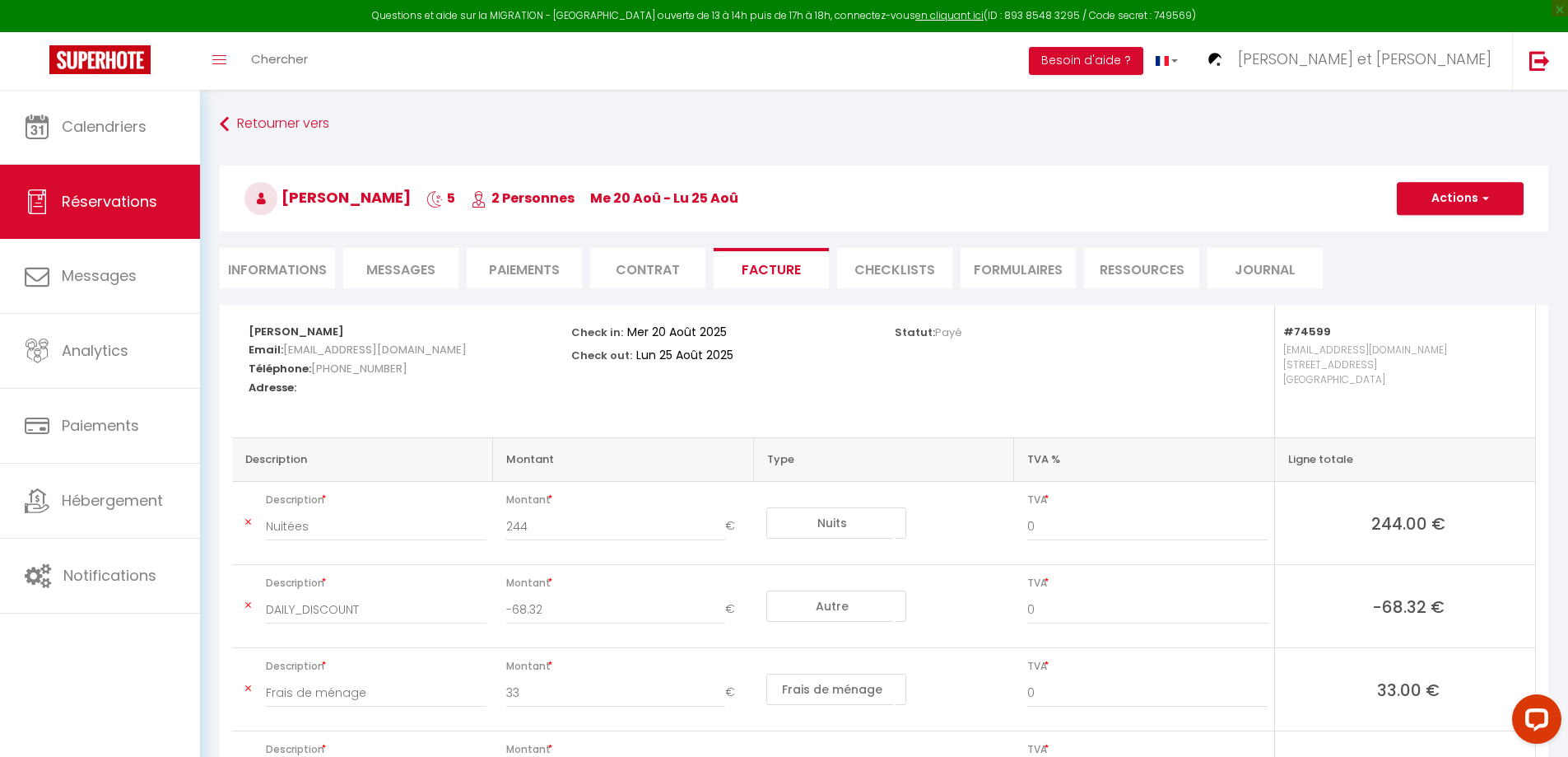
click at [904, 263] on li "CHECKLISTS" at bounding box center [894, 268] width 116 height 40
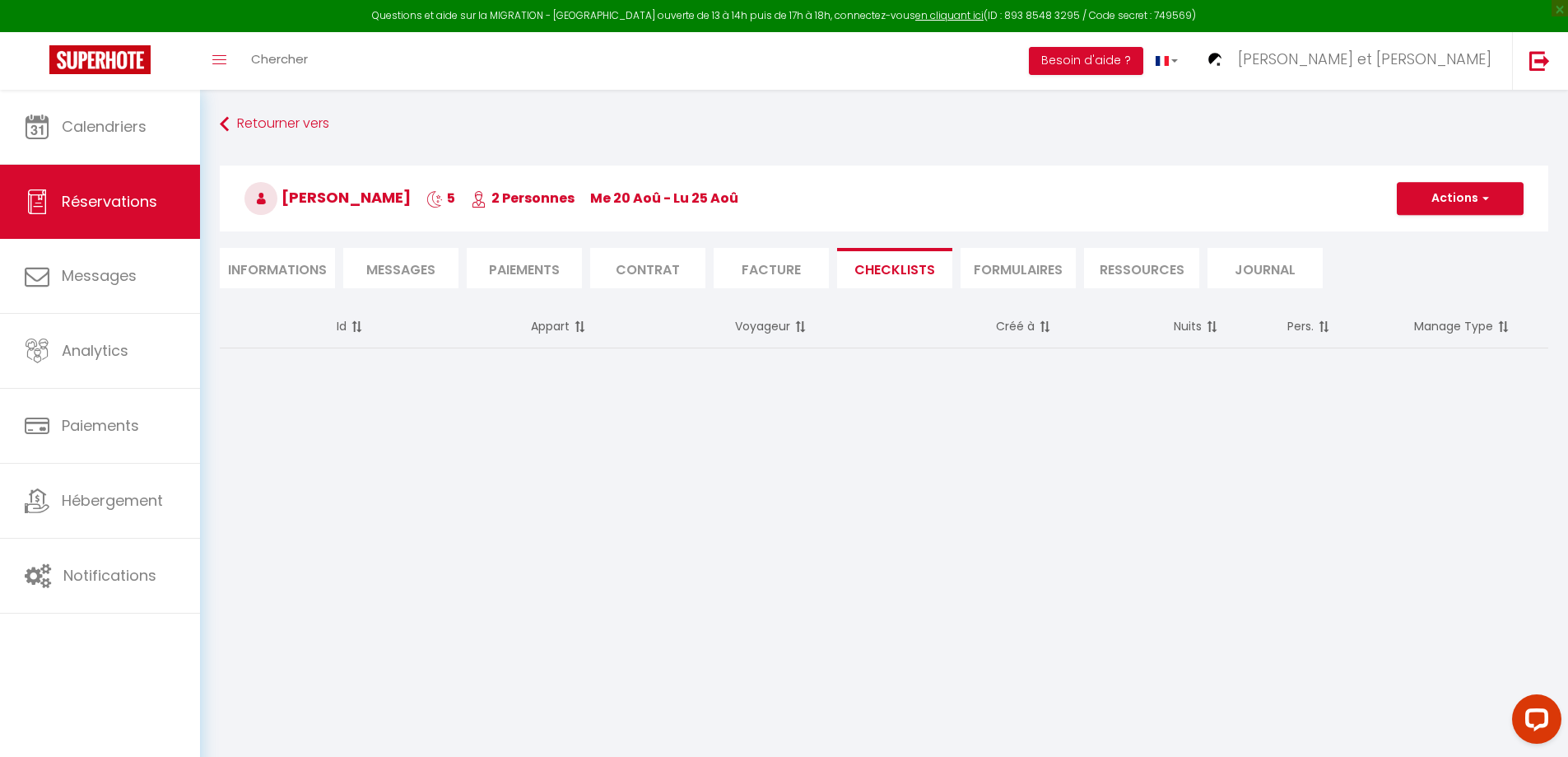
click at [1009, 268] on li "FORMULAIRES" at bounding box center [1018, 268] width 116 height 40
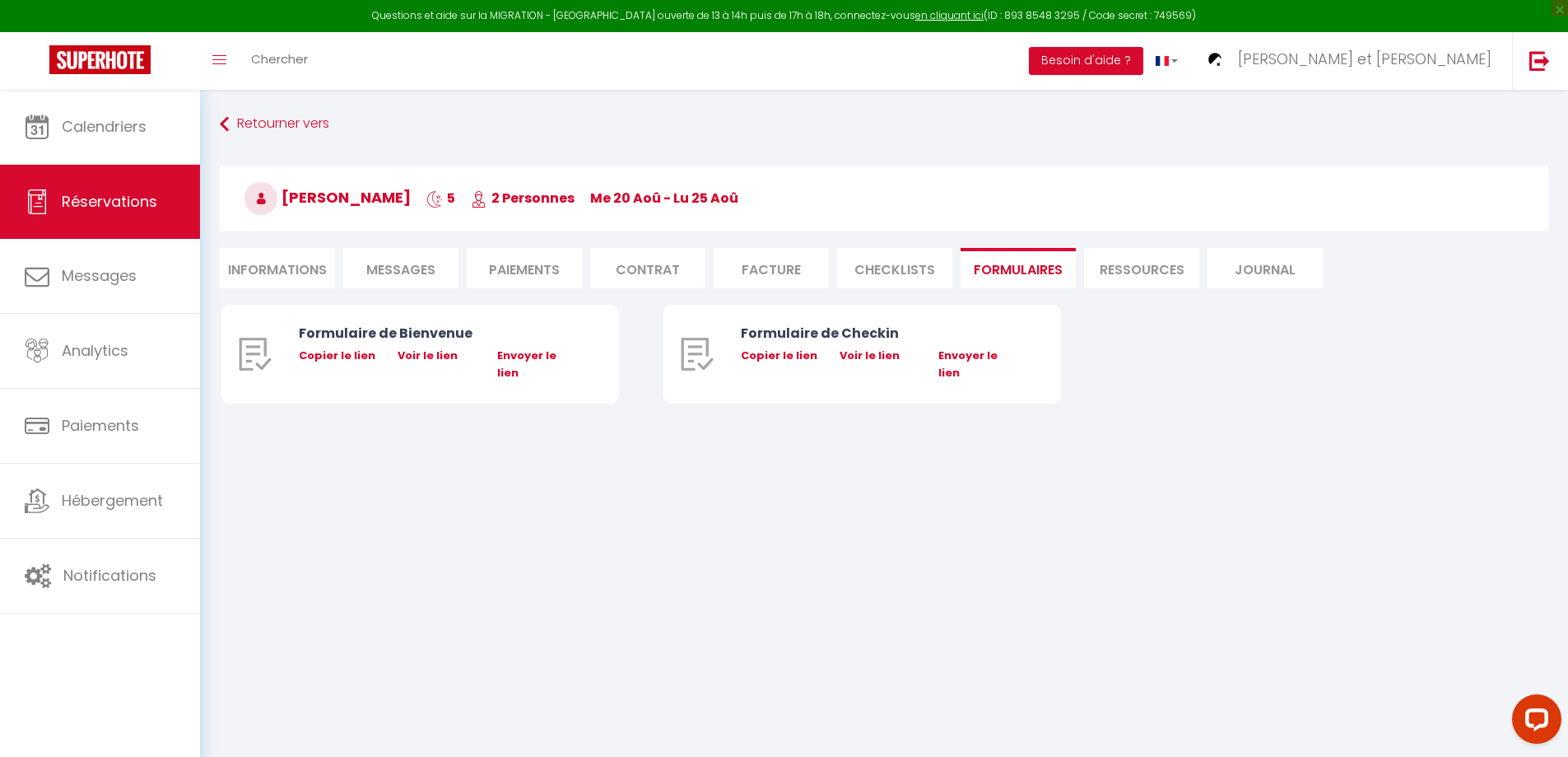
click at [1176, 263] on li "Ressources" at bounding box center [1141, 268] width 116 height 40
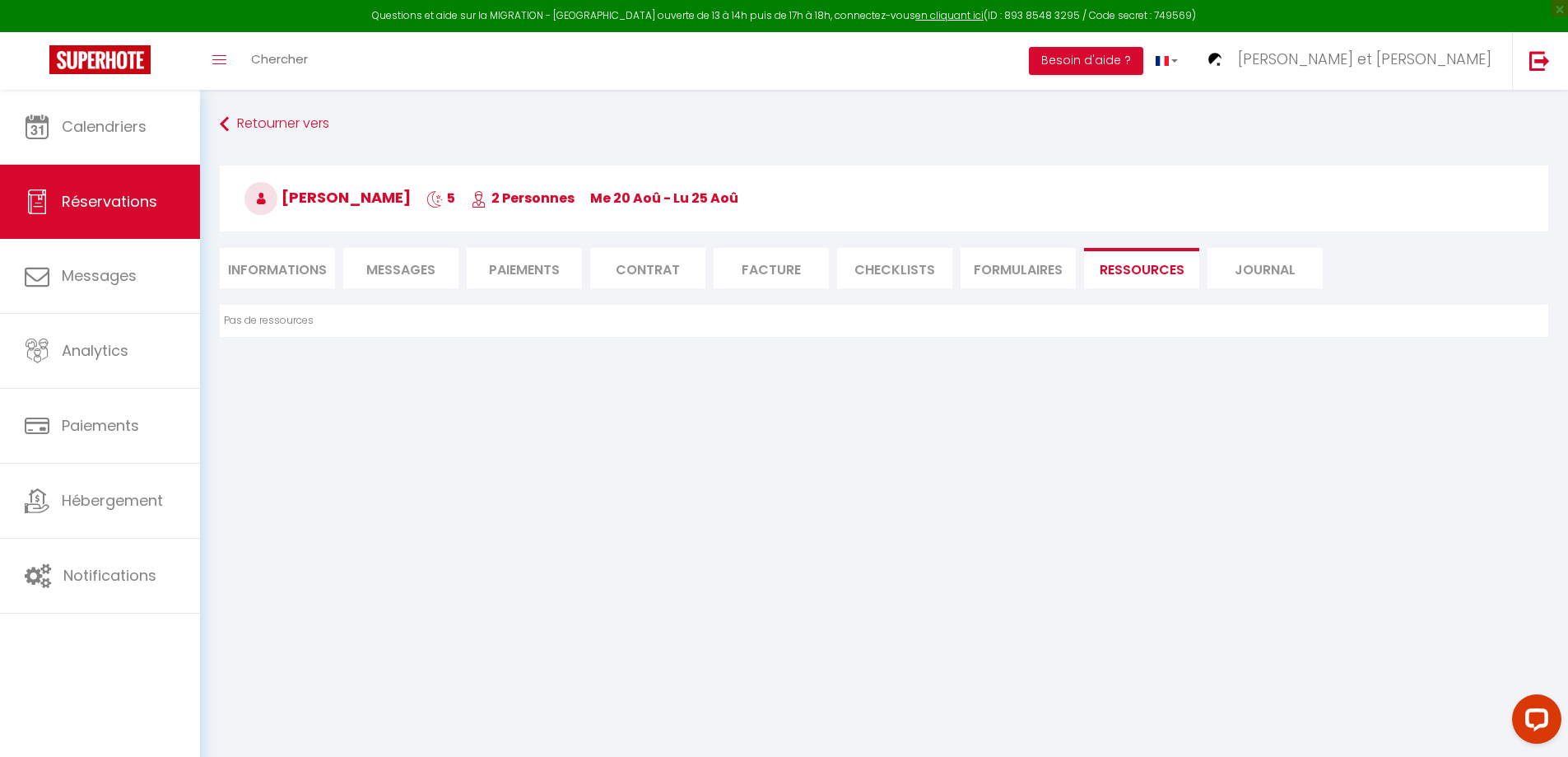
click at [1262, 264] on li "Journal" at bounding box center [1264, 268] width 116 height 40
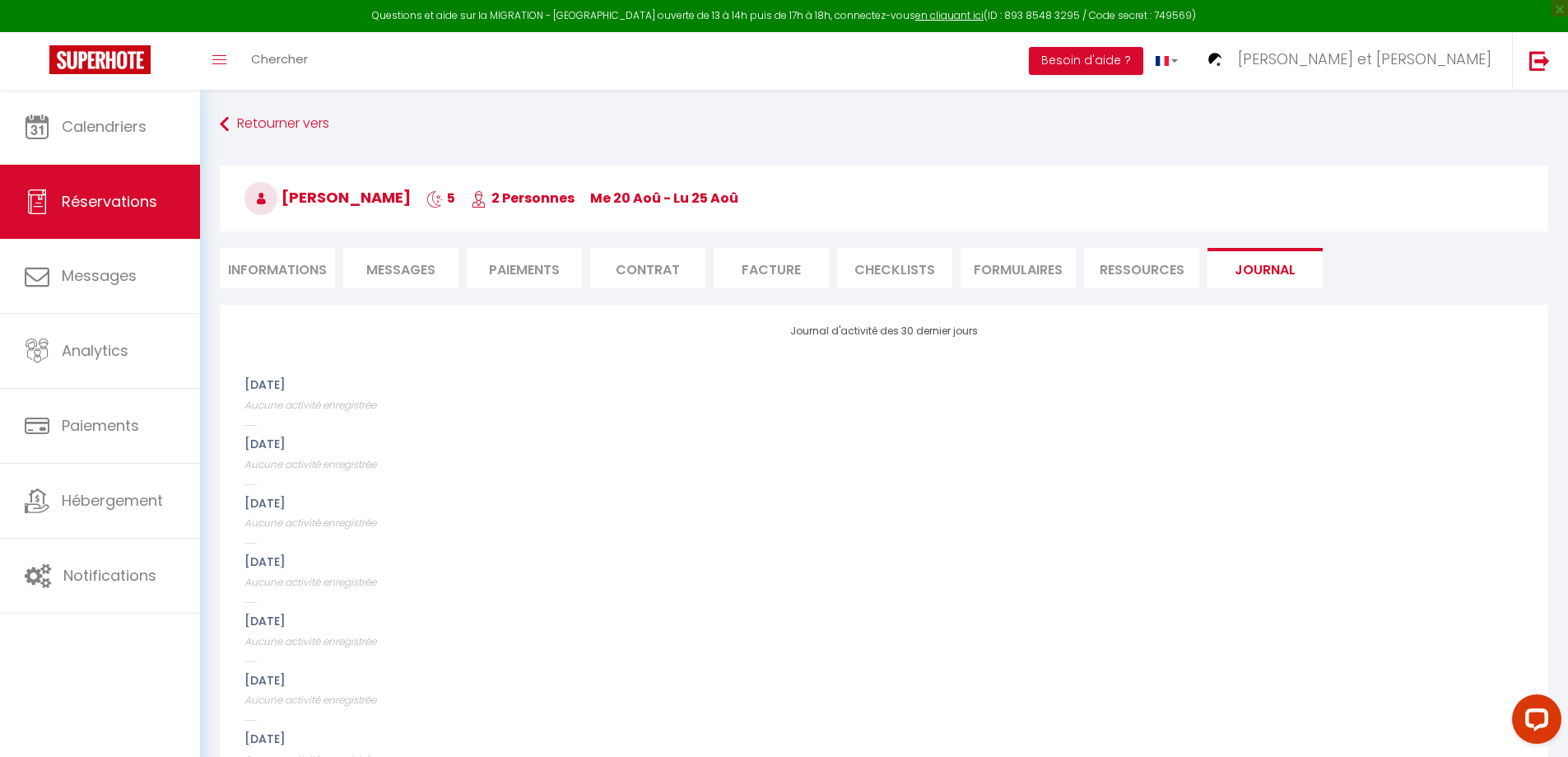
click at [279, 275] on li "Informations" at bounding box center [277, 268] width 116 height 40
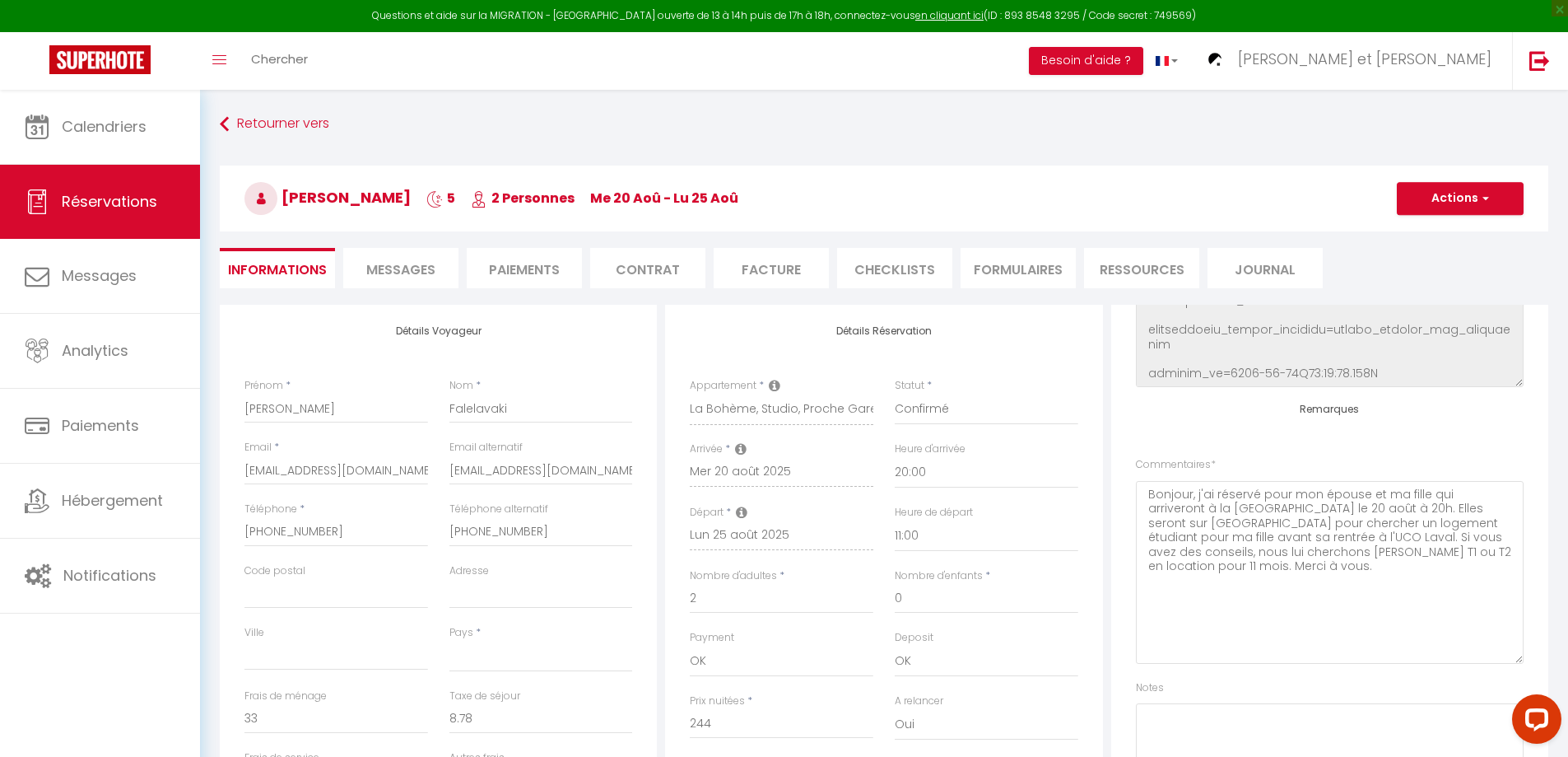
select select
checkbox input "false"
select select
checkbox input "false"
select select
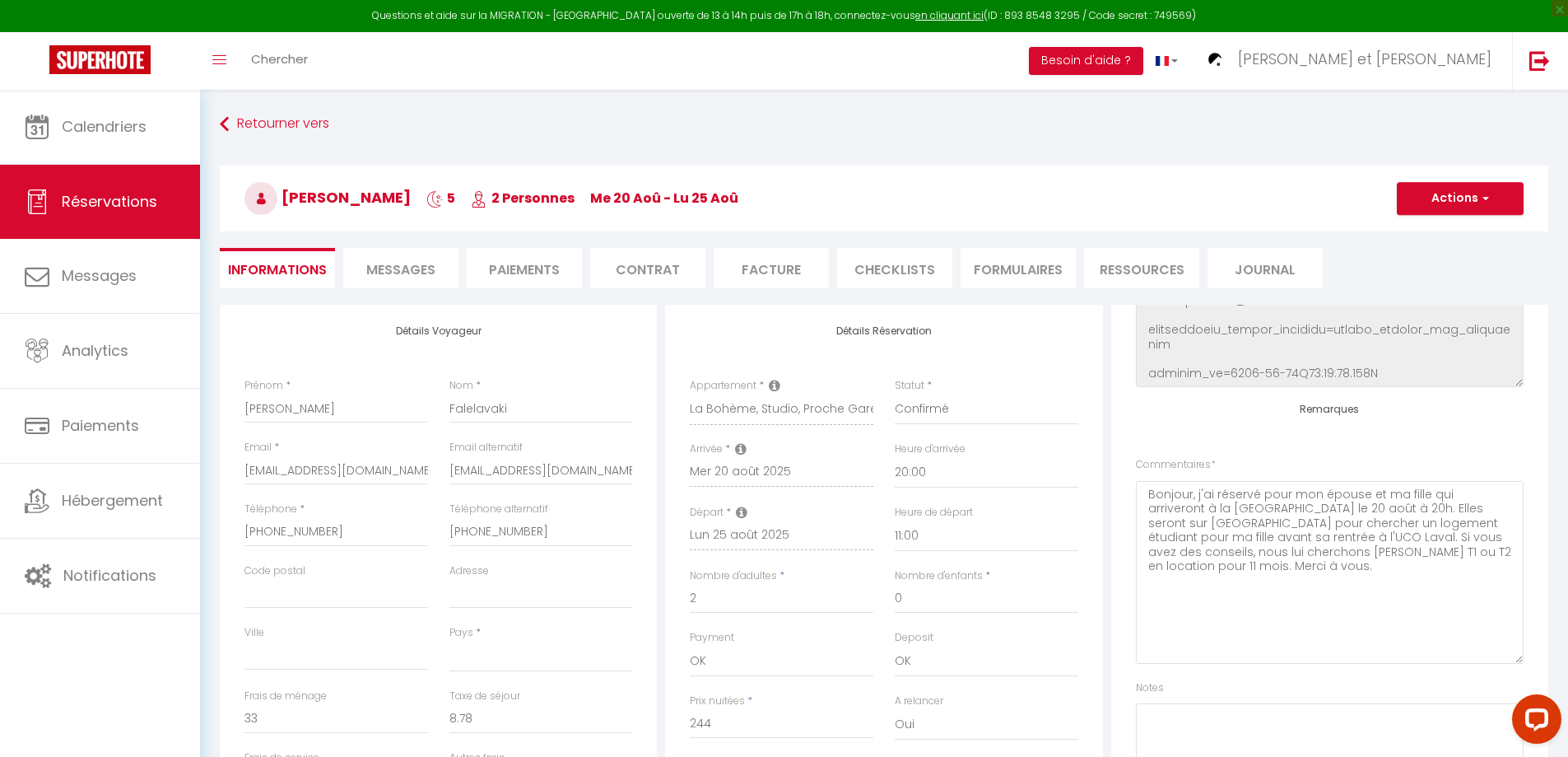
checkbox input "false"
select select
checkbox input "false"
select select
checkbox input "false"
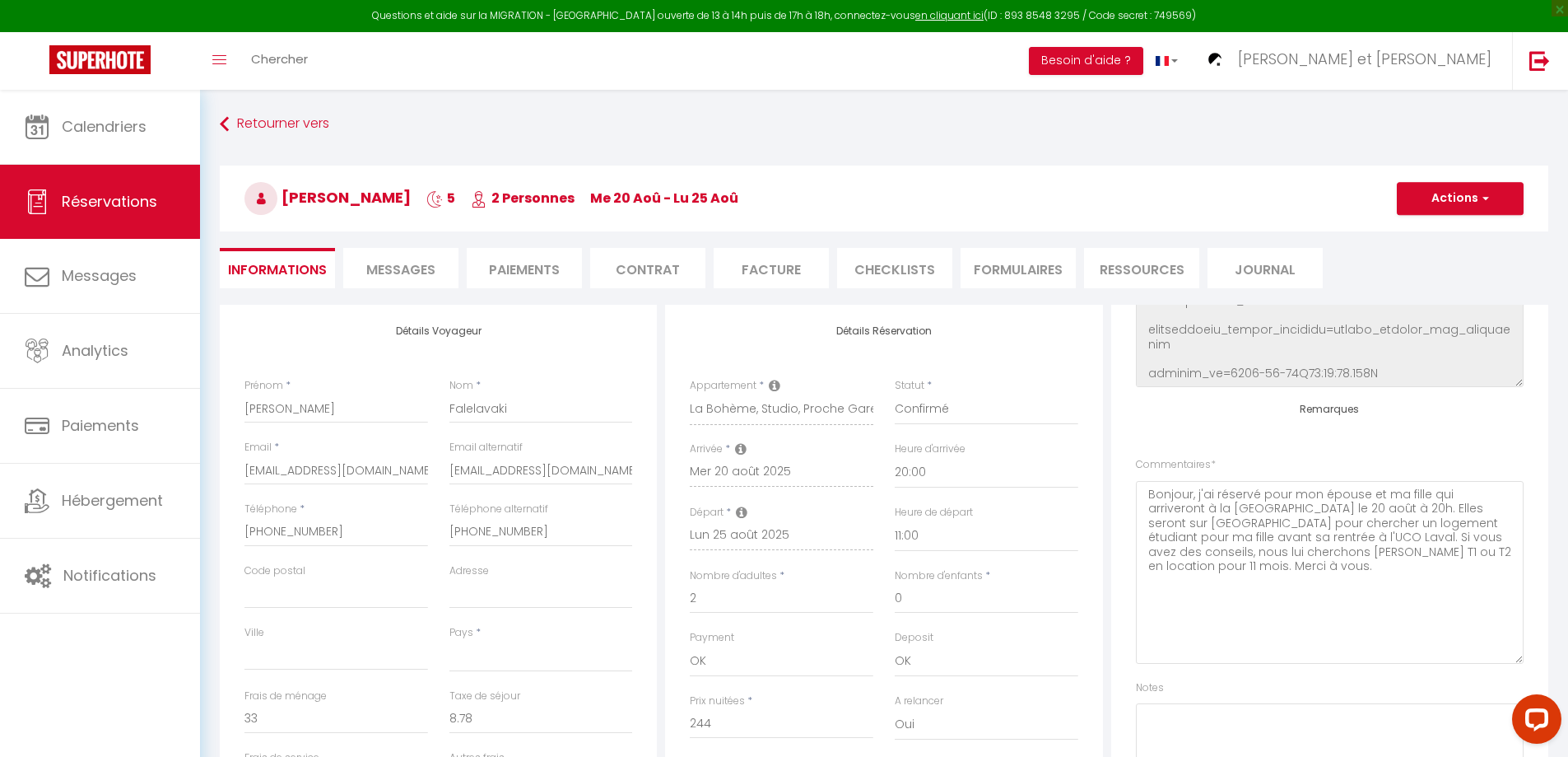
select select
checkbox input "false"
select select
checkbox input "false"
select select
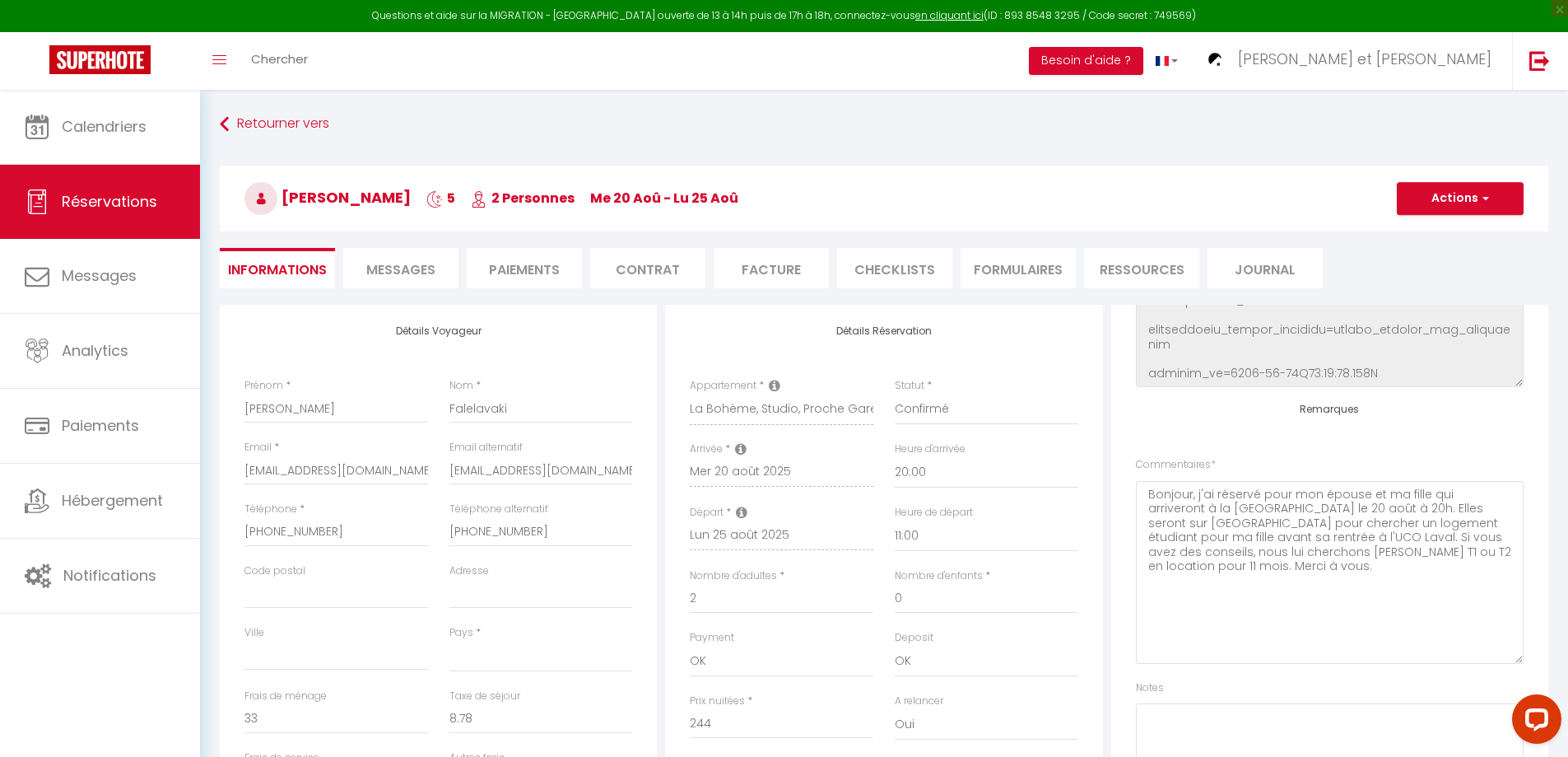
checkbox input "false"
select select
checkbox input "false"
select select
checkbox input "false"
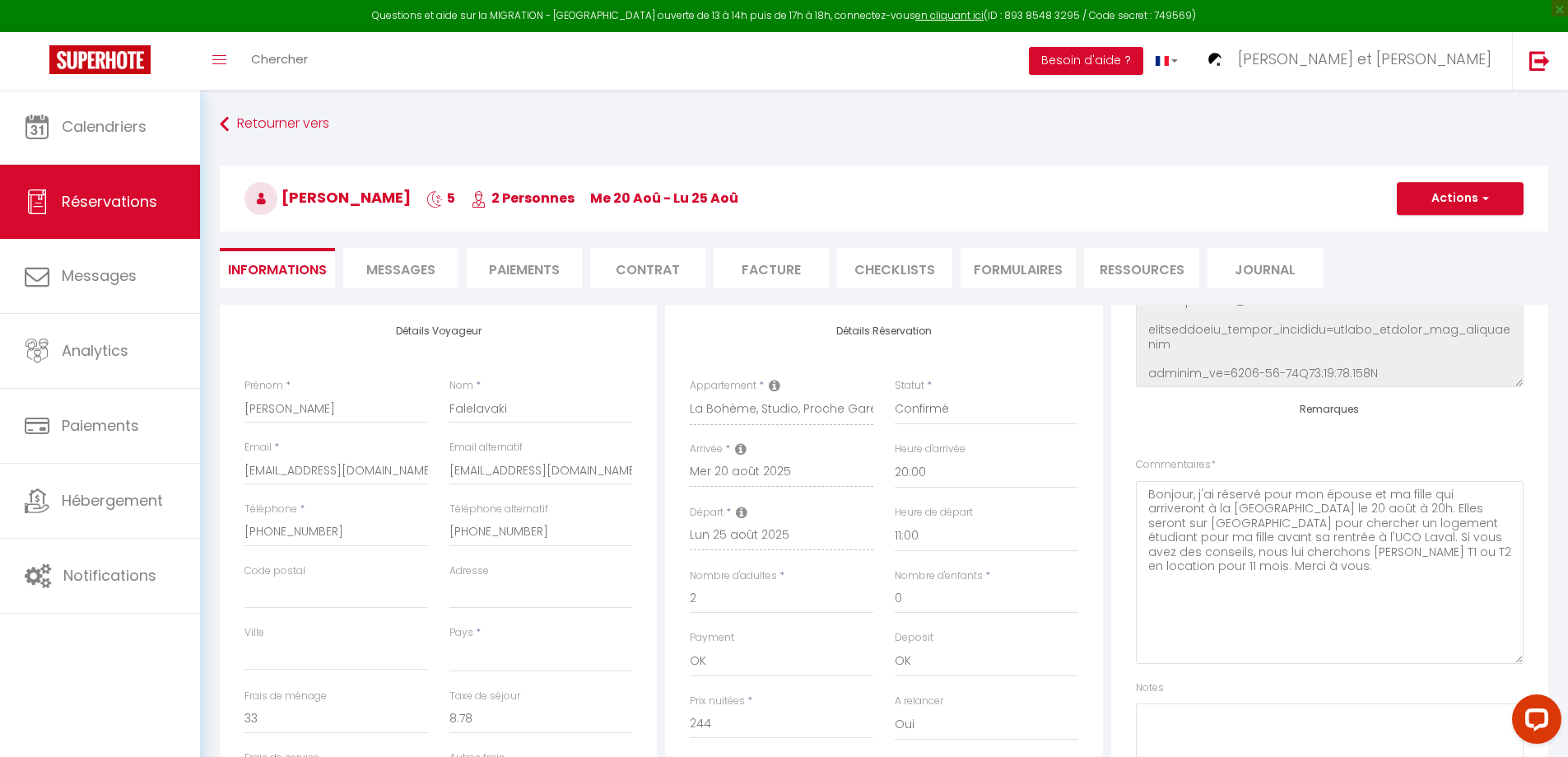
select select
checkbox input "false"
select select
checkbox input "false"
select select
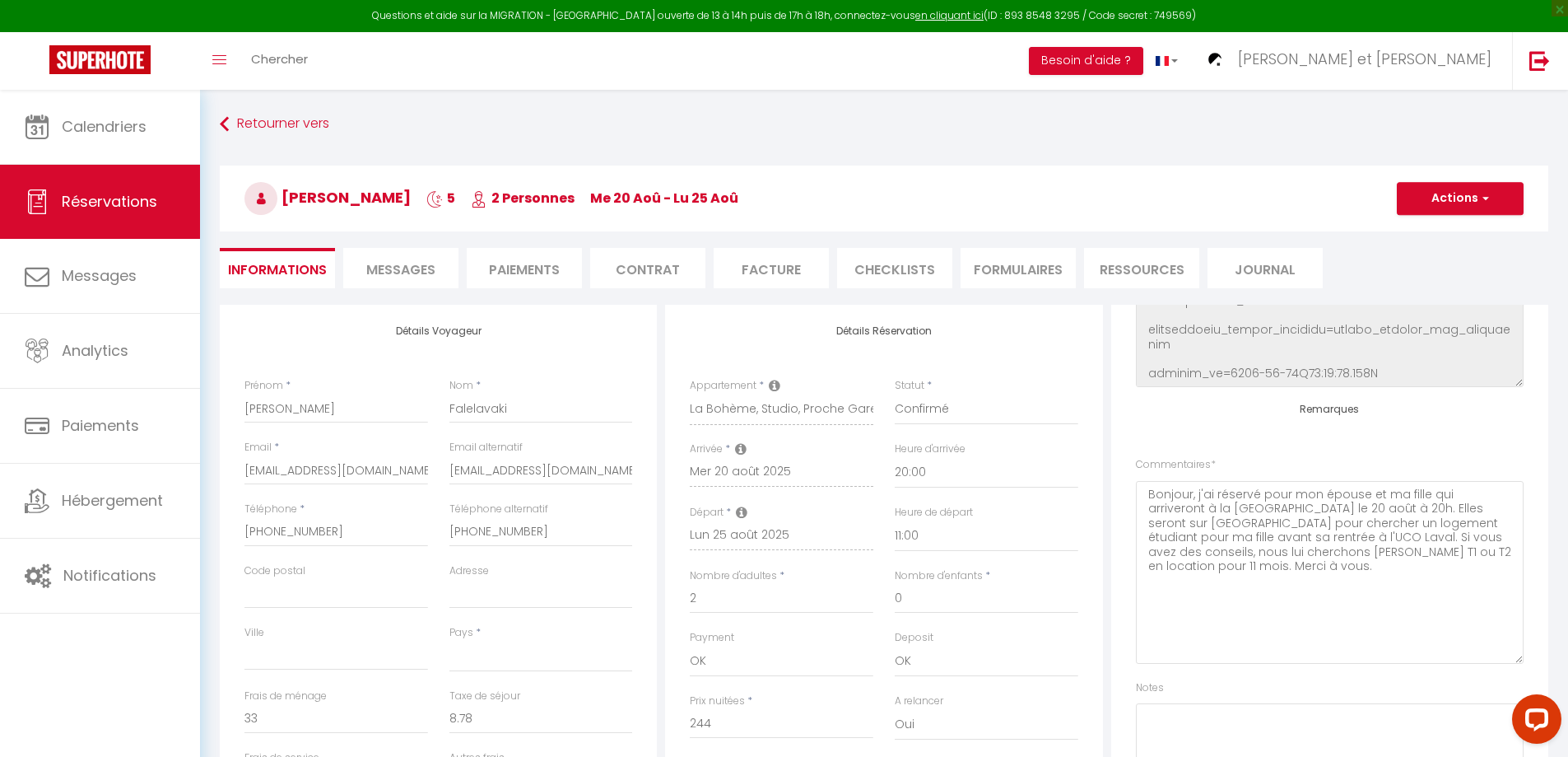
checkbox input "false"
select select
checkbox input "false"
select select
checkbox input "false"
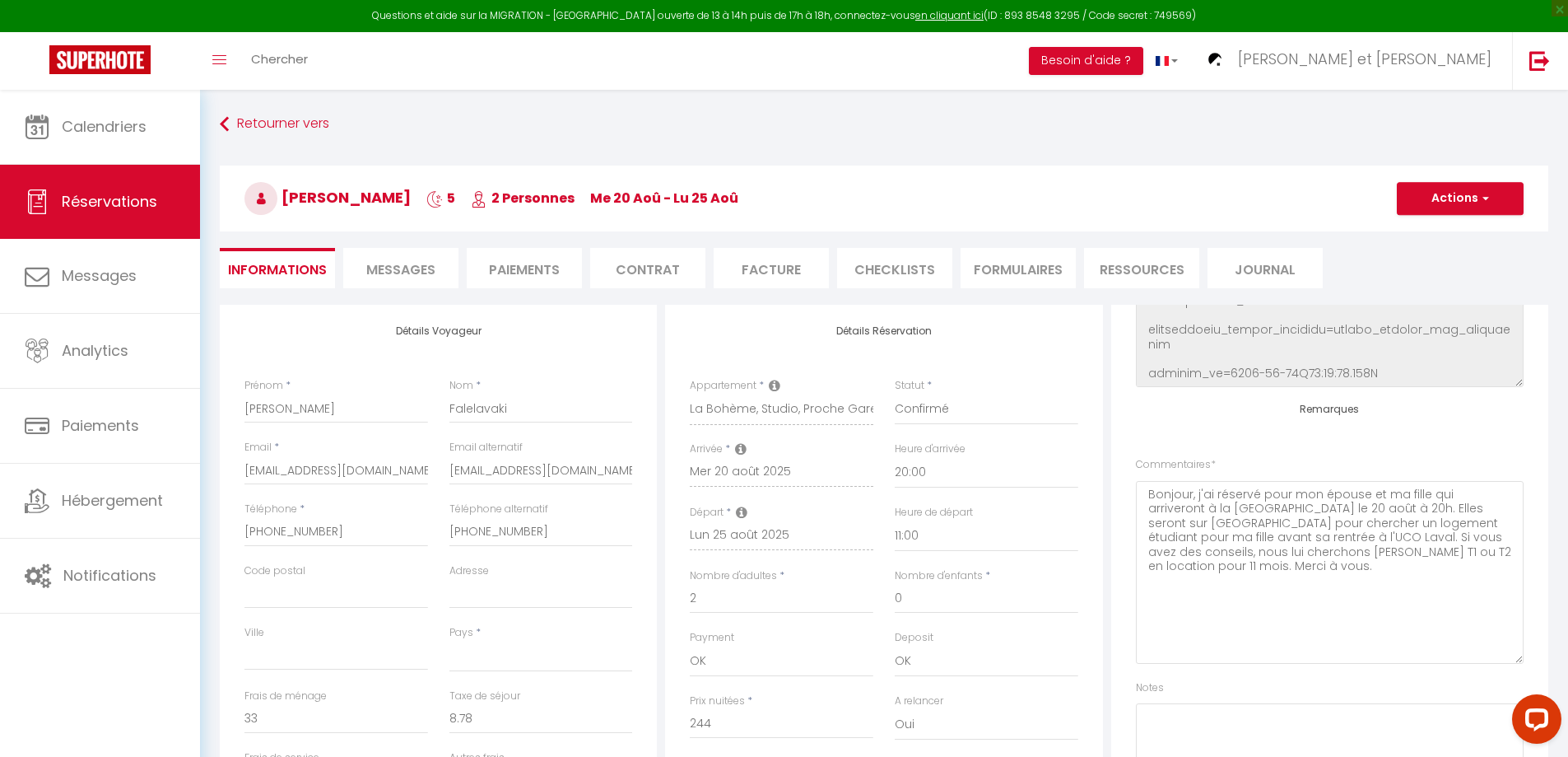
select select
checkbox input "false"
select select
checkbox input "false"
select select
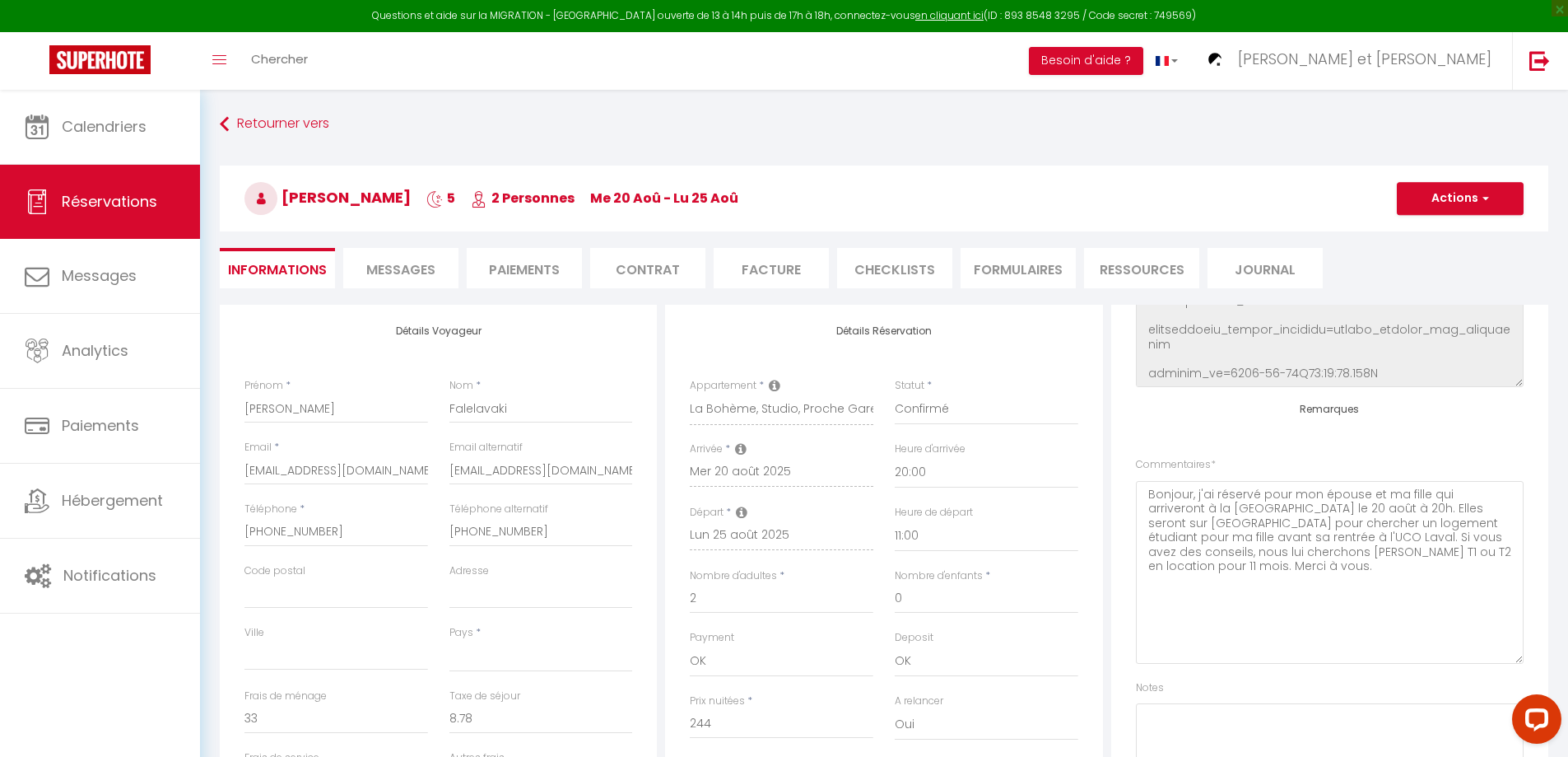
checkbox input "false"
select select
checkbox input "false"
select select
checkbox input "false"
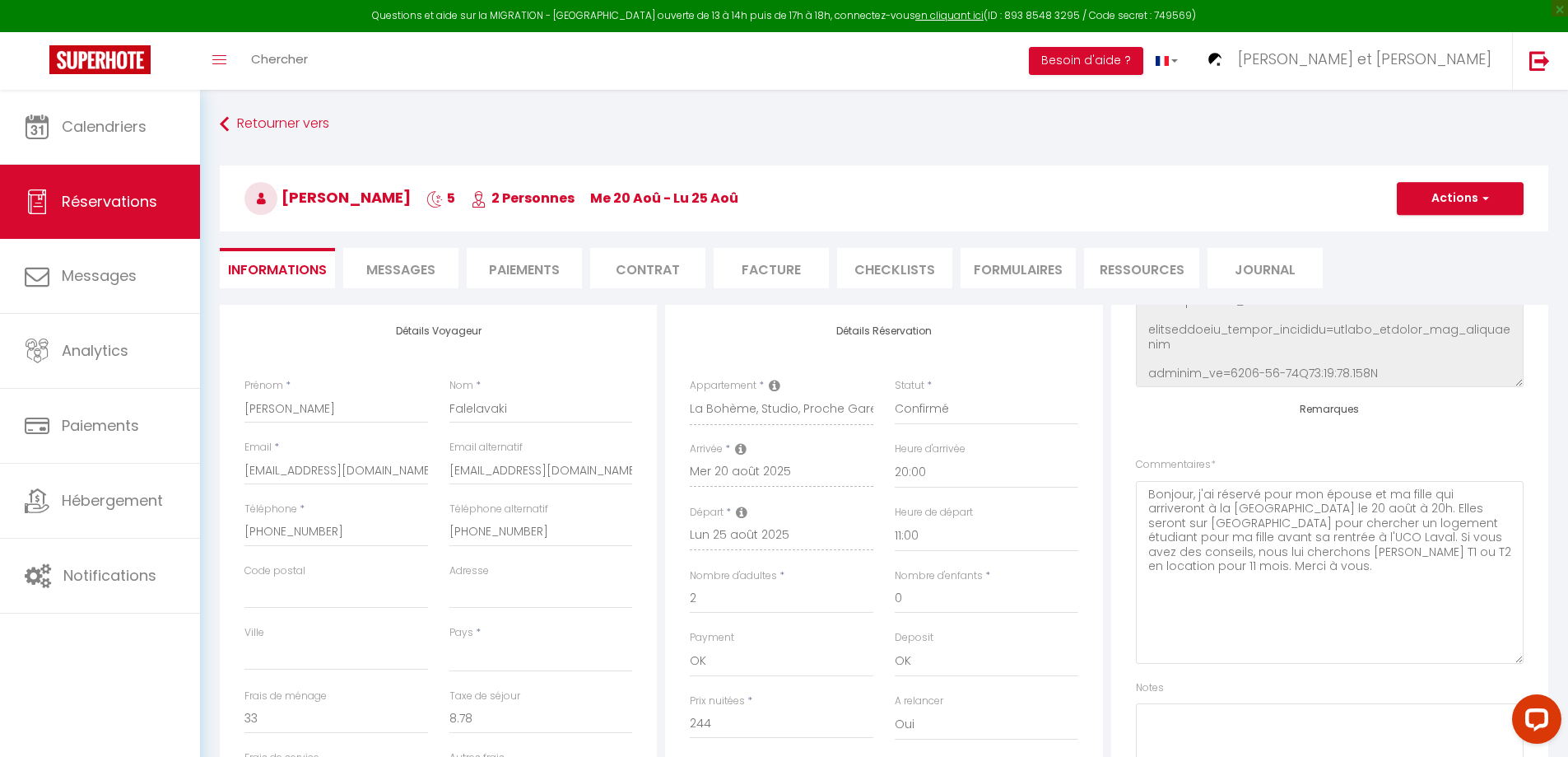
select select
checkbox input "false"
select select
checkbox input "false"
select select
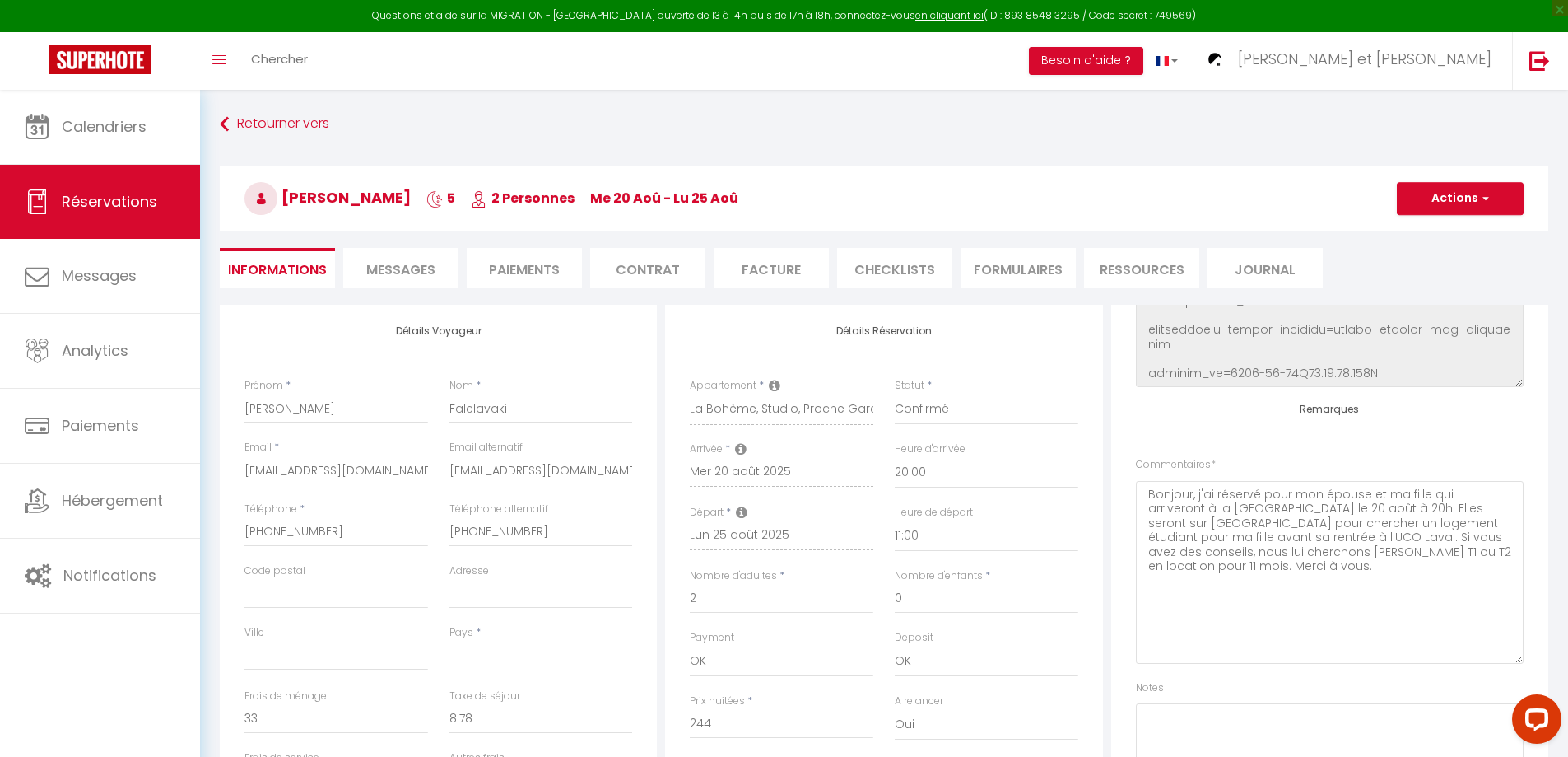
checkbox input "false"
select select
checkbox input "false"
select select
checkbox input "false"
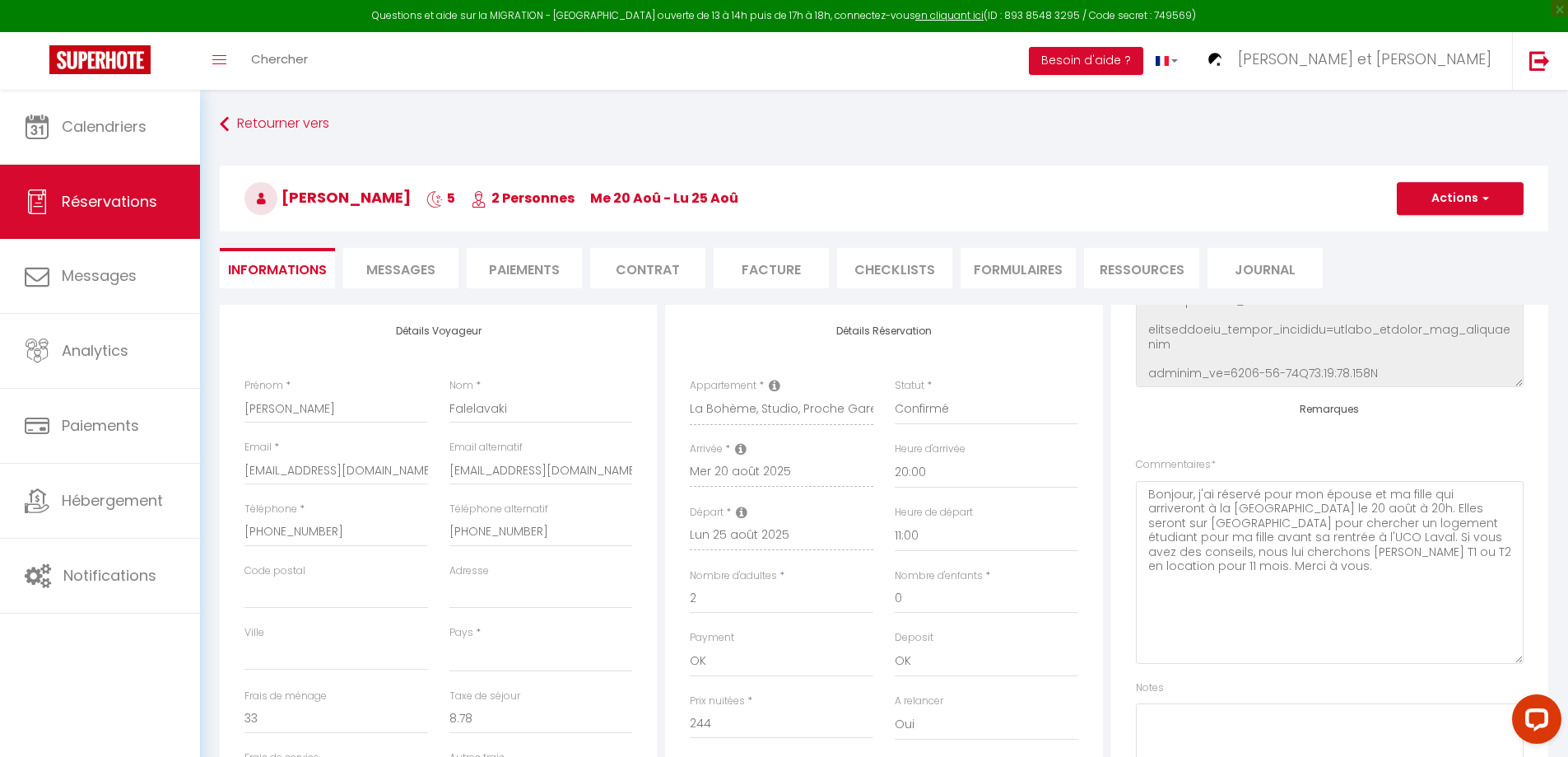
select select
checkbox input "false"
select select
checkbox input "false"
select select
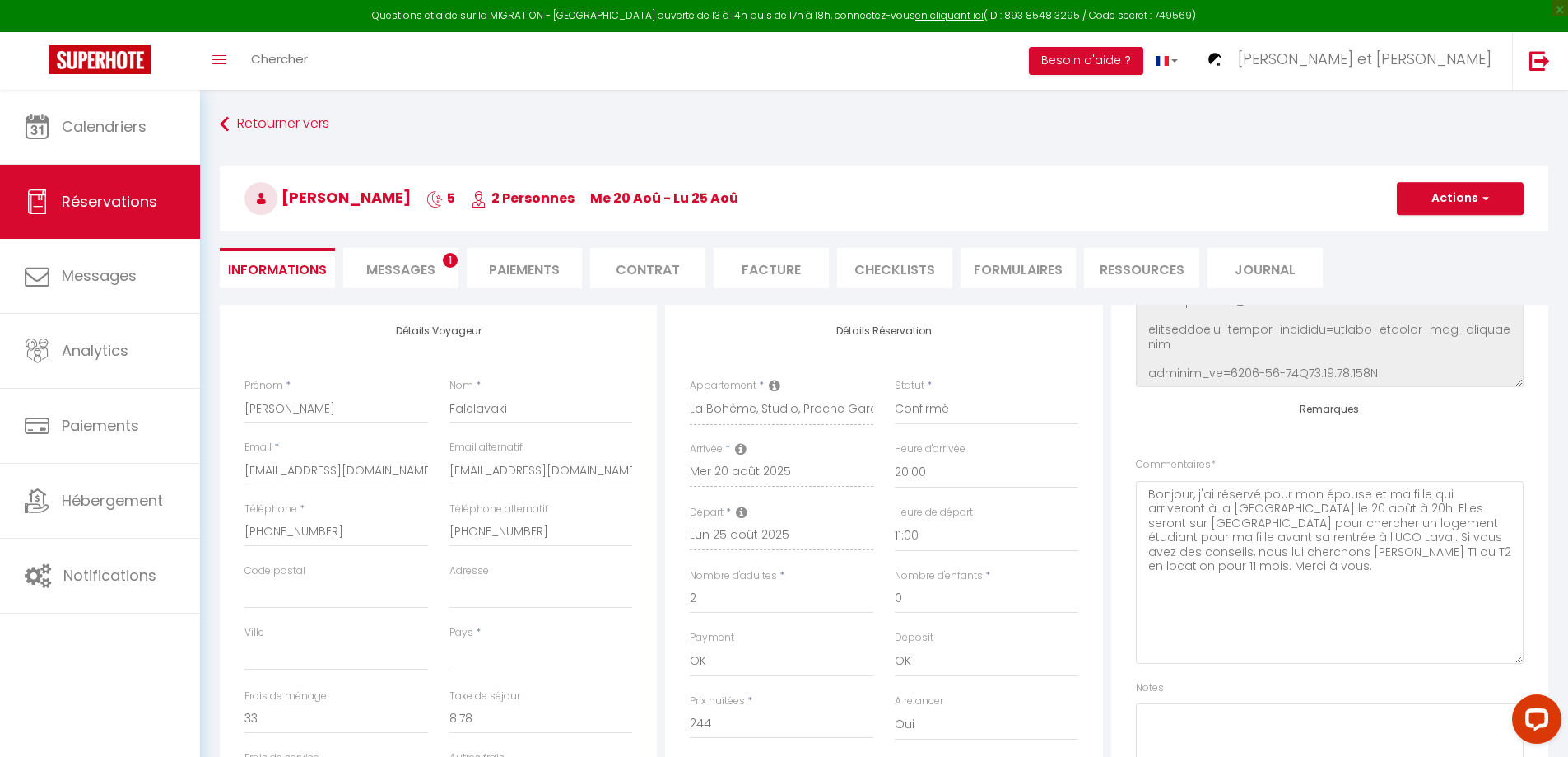
checkbox input "false"
select select
checkbox input "false"
select select
checkbox input "false"
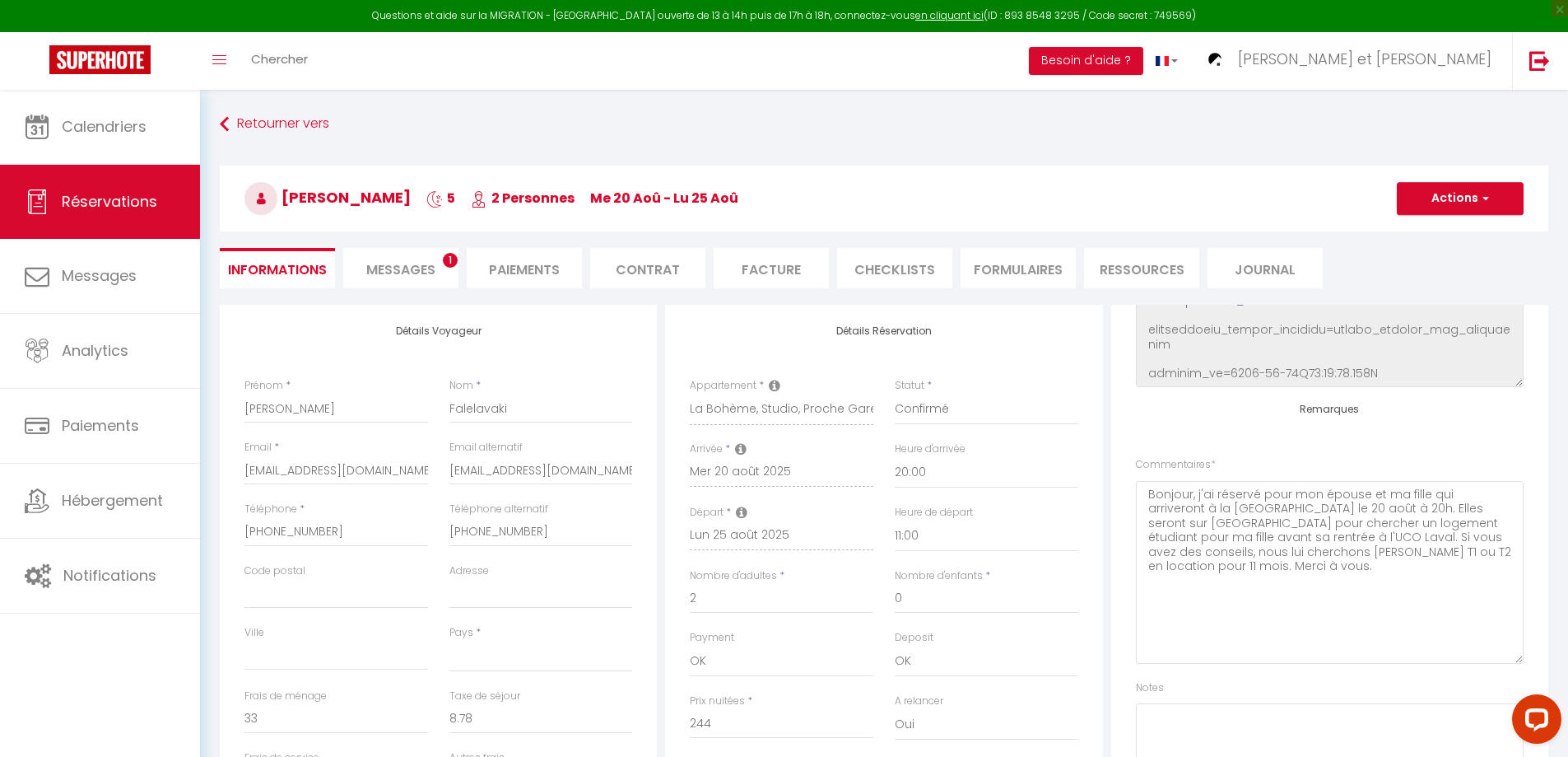
select select
checkbox input "false"
select select
checkbox input "false"
click at [416, 272] on span "Messages" at bounding box center [401, 270] width 70 height 19
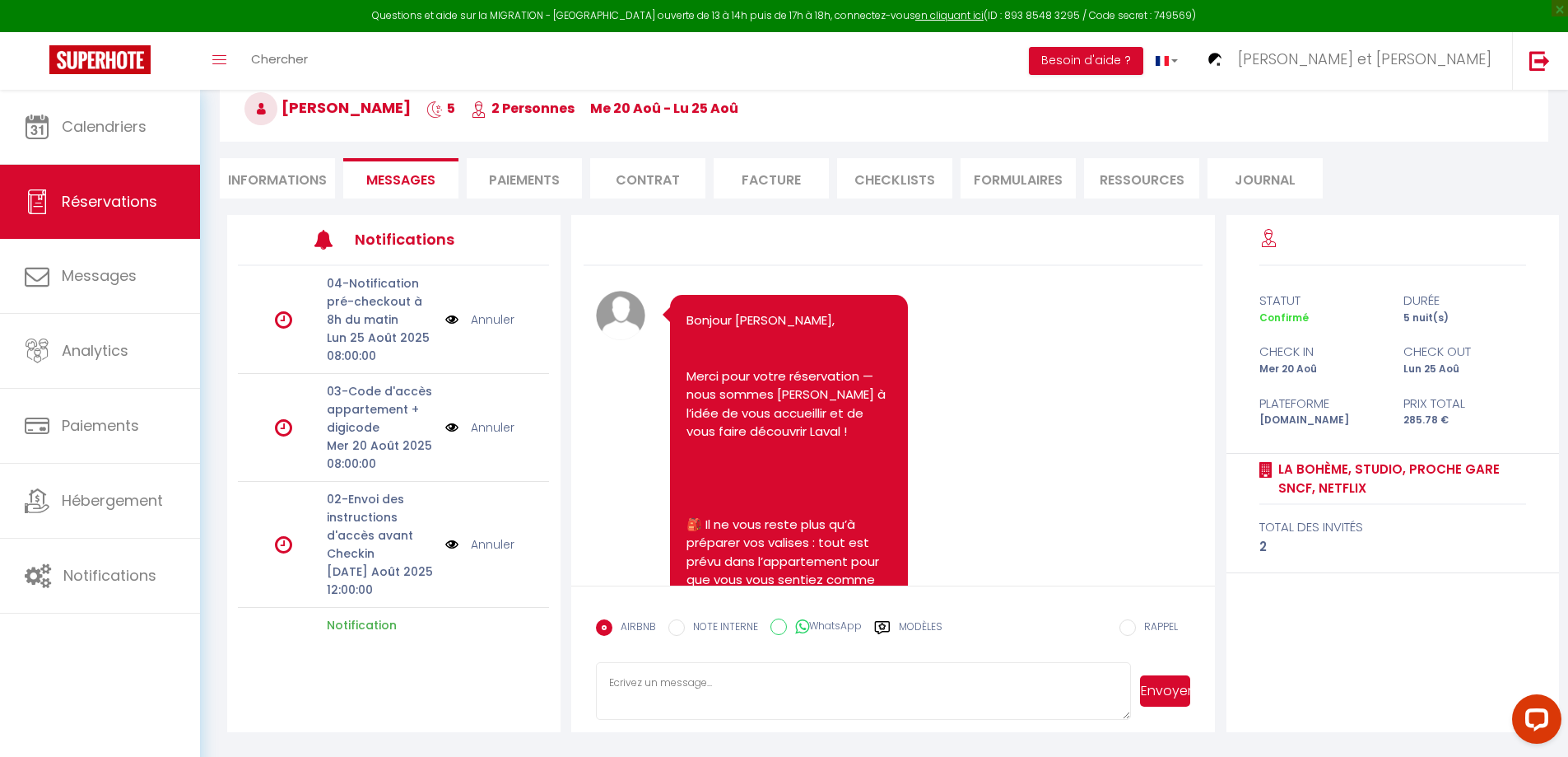
click at [270, 170] on li "Informations" at bounding box center [277, 178] width 116 height 40
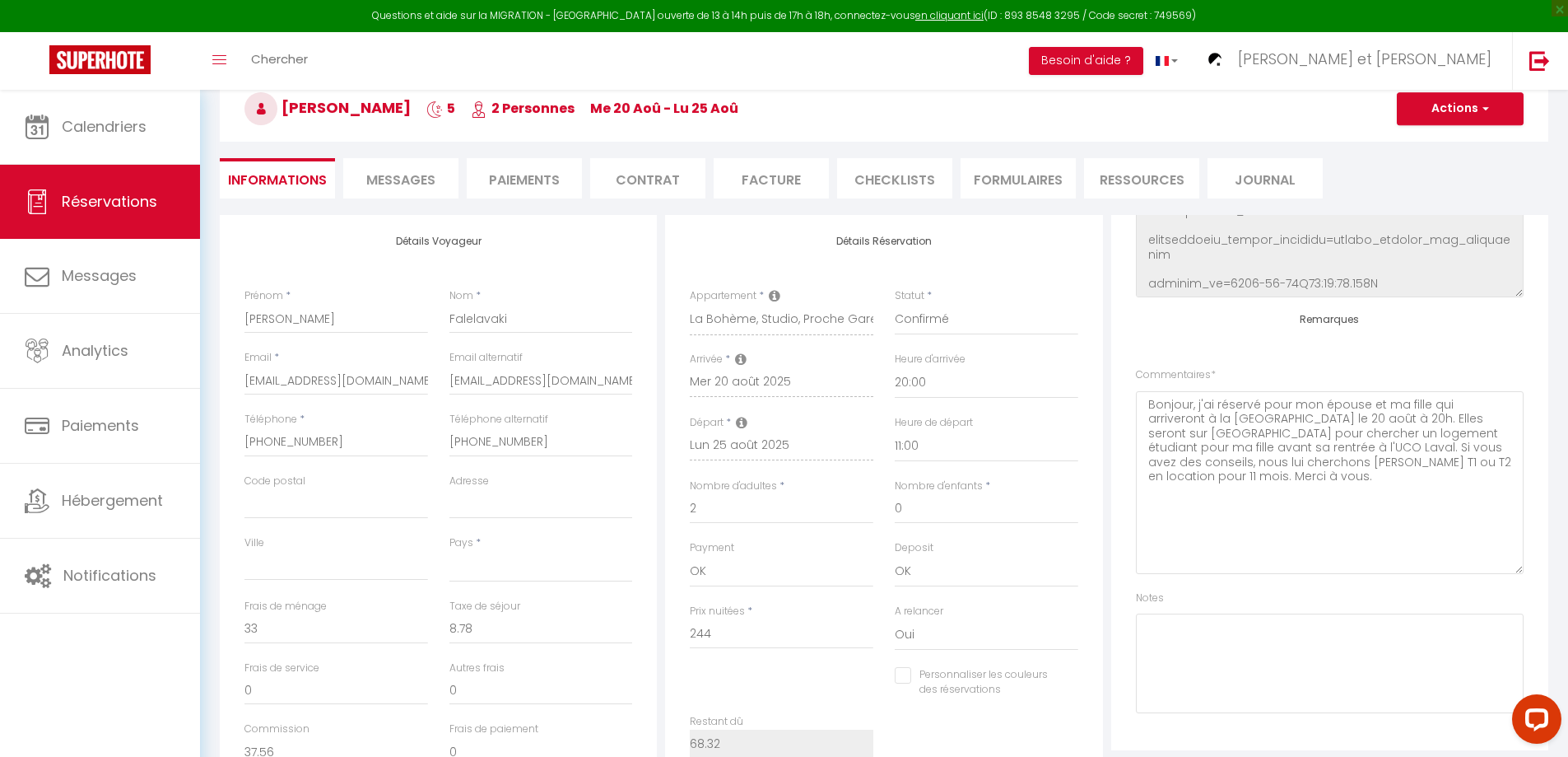
select select
checkbox input "false"
select select
checkbox input "false"
select select
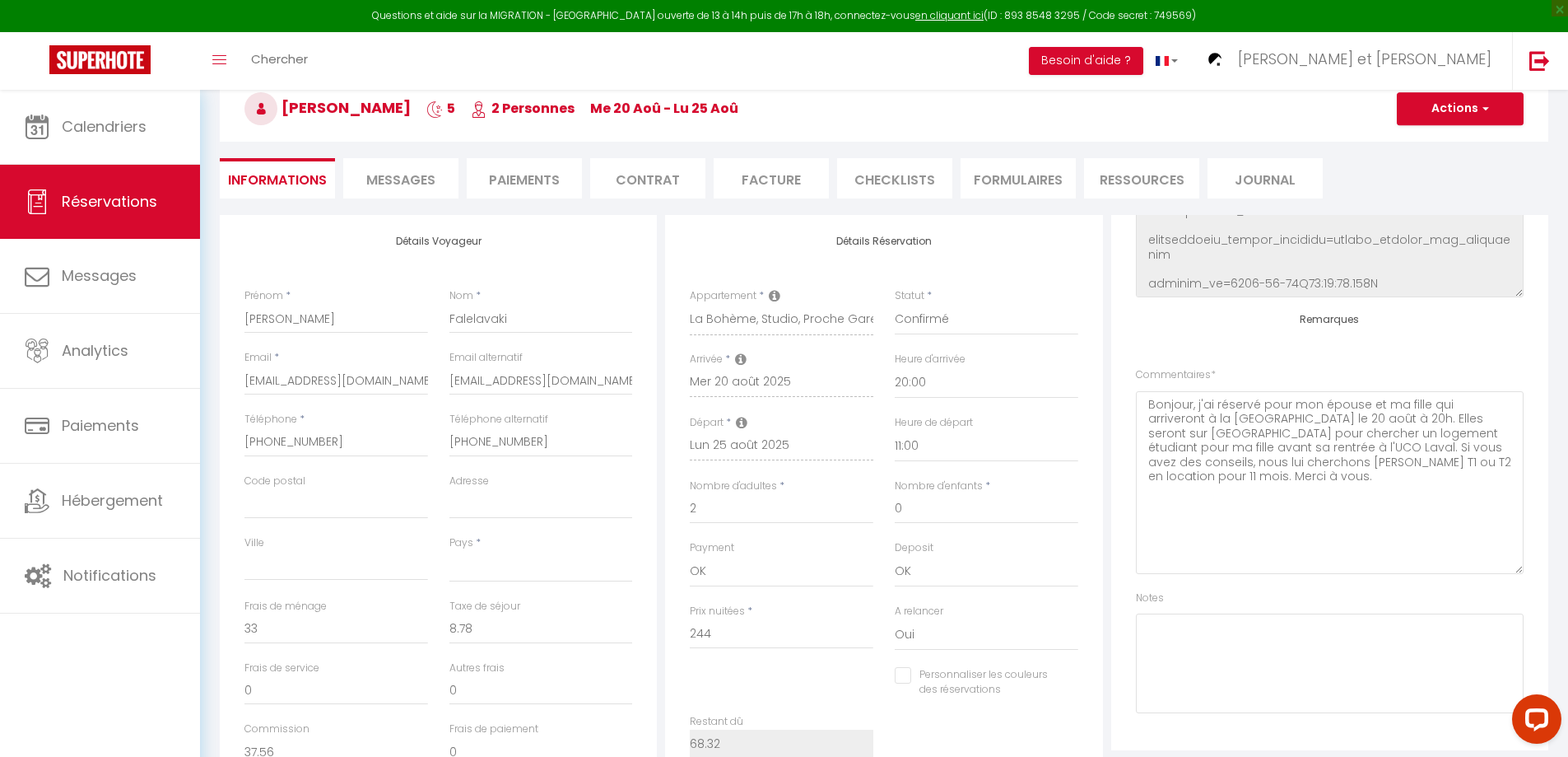
checkbox input "false"
select select
checkbox input "false"
select select
checkbox input "false"
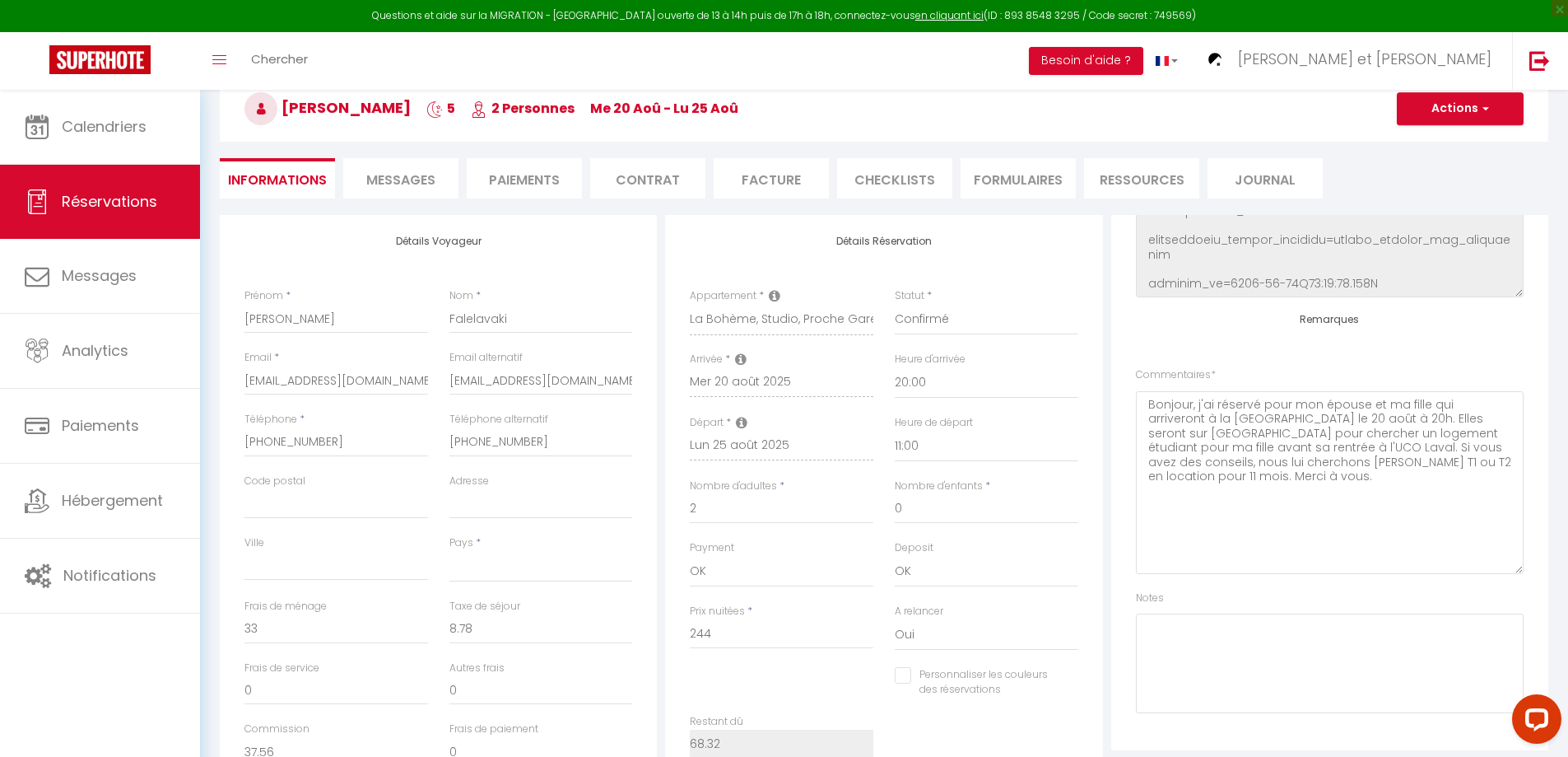
select select
checkbox input "false"
select select
checkbox input "false"
select select
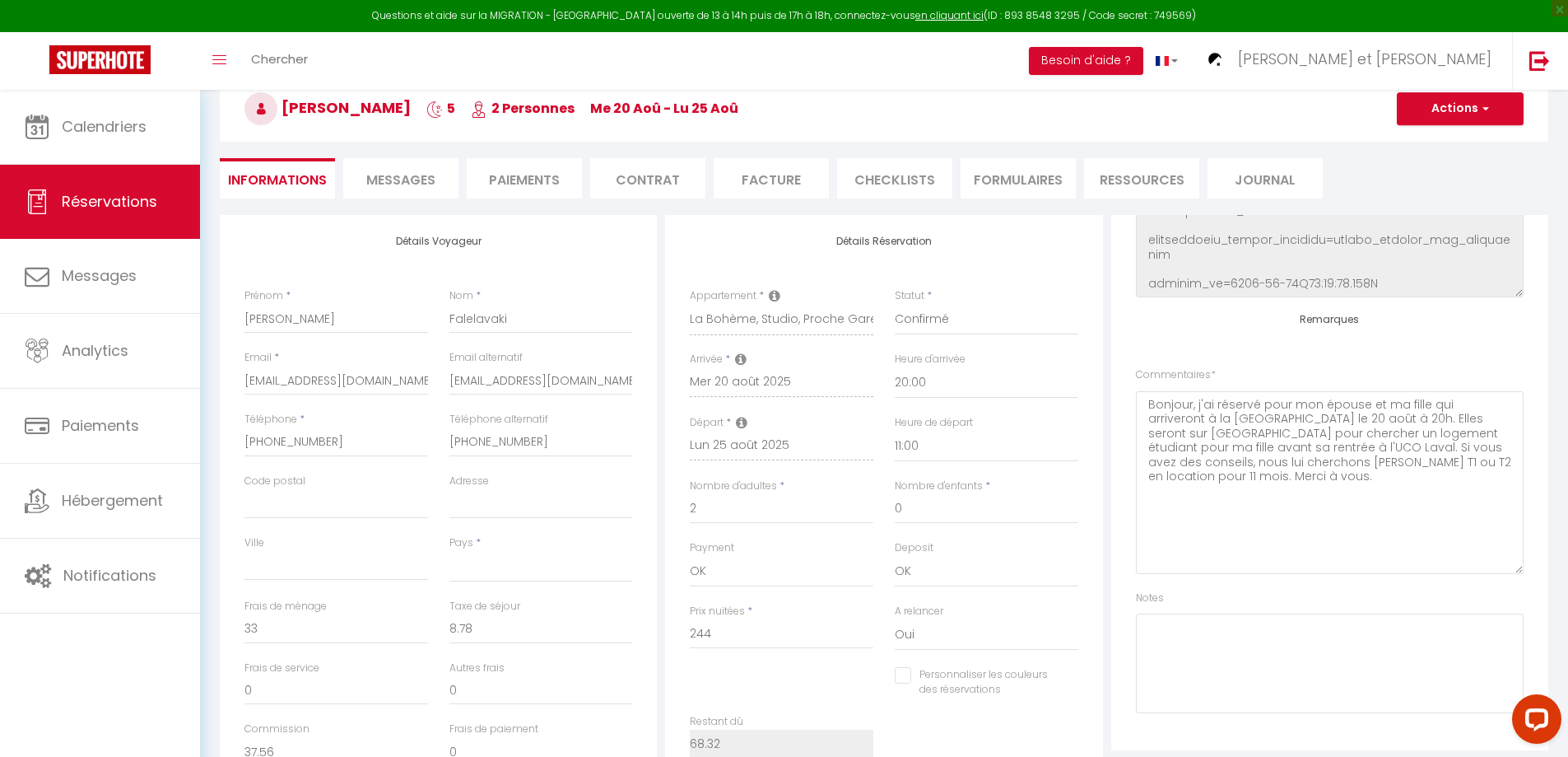
checkbox input "false"
select select
checkbox input "false"
select select
checkbox input "false"
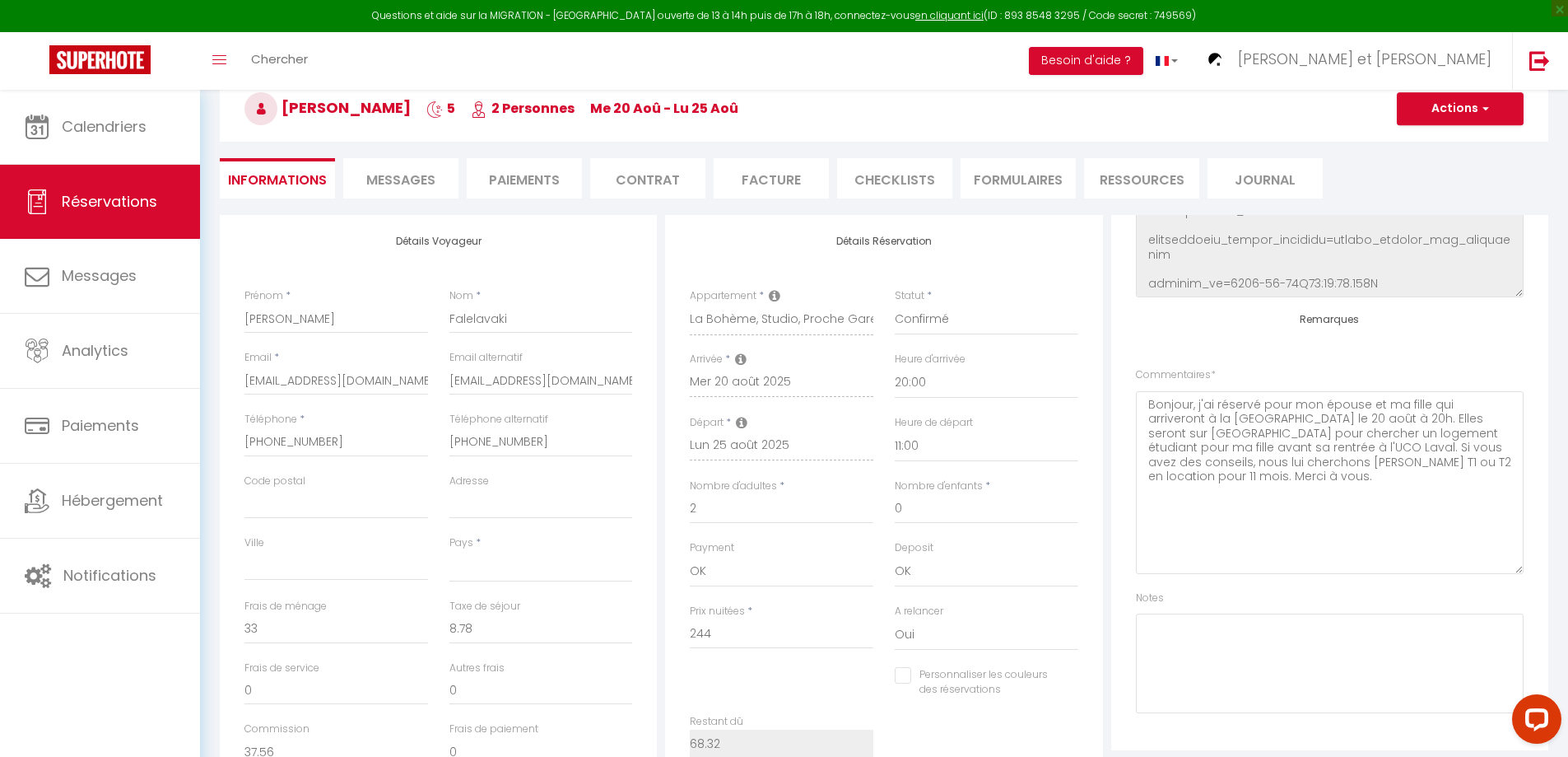
select select
checkbox input "false"
select select
checkbox input "false"
select select
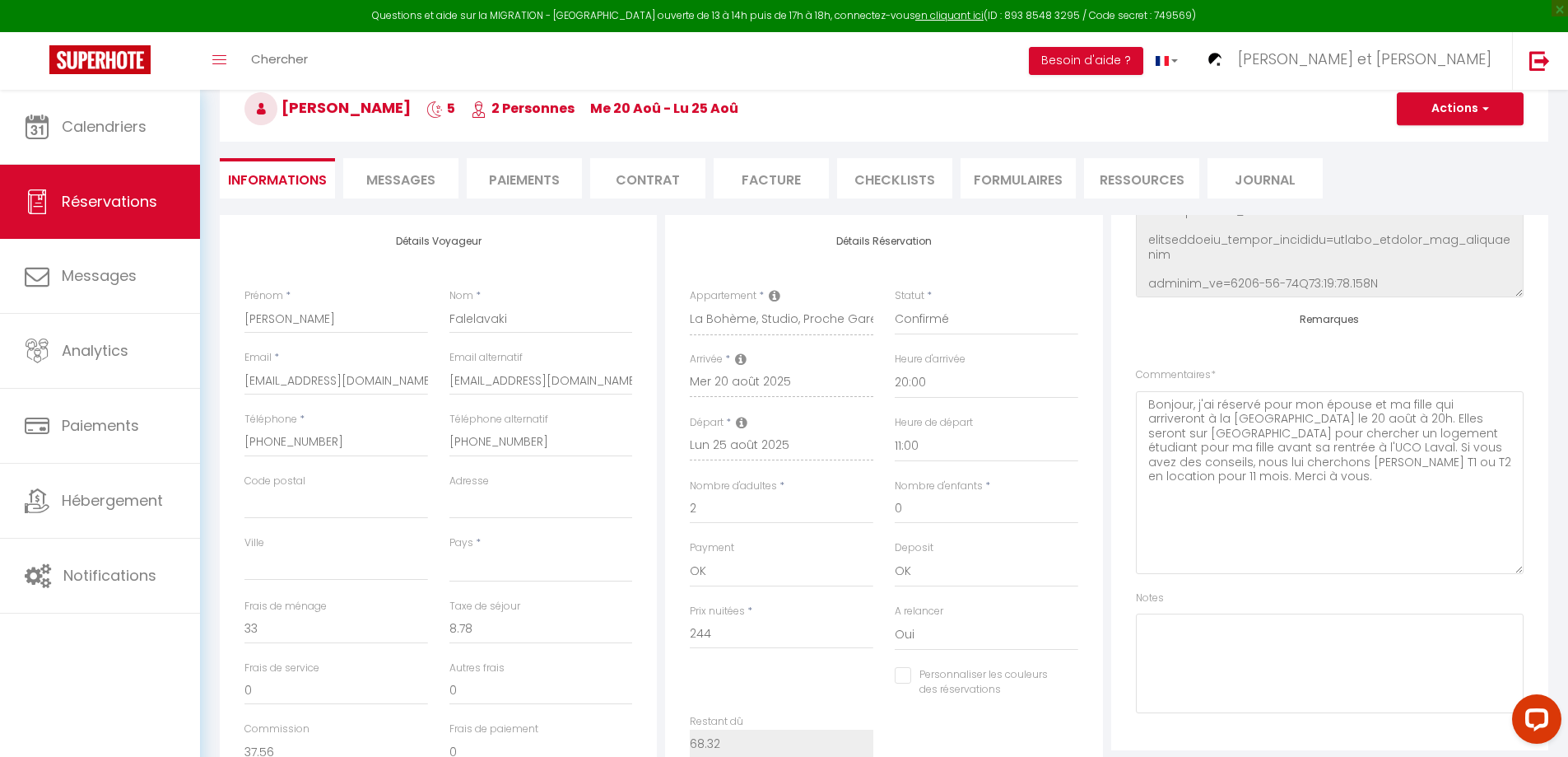
checkbox input "false"
select select
checkbox input "false"
select select
checkbox input "false"
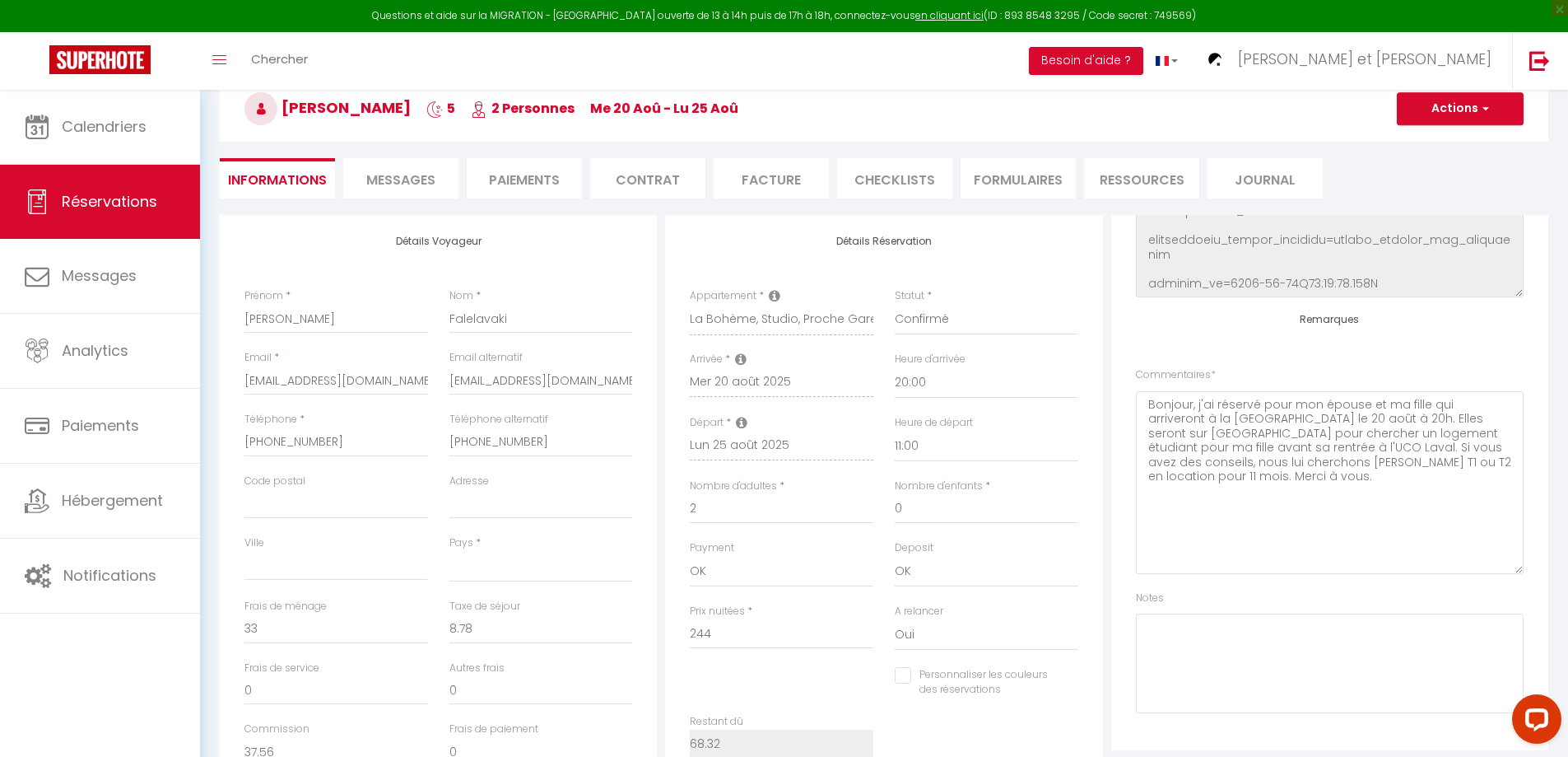
select select
checkbox input "false"
select select
checkbox input "false"
select select
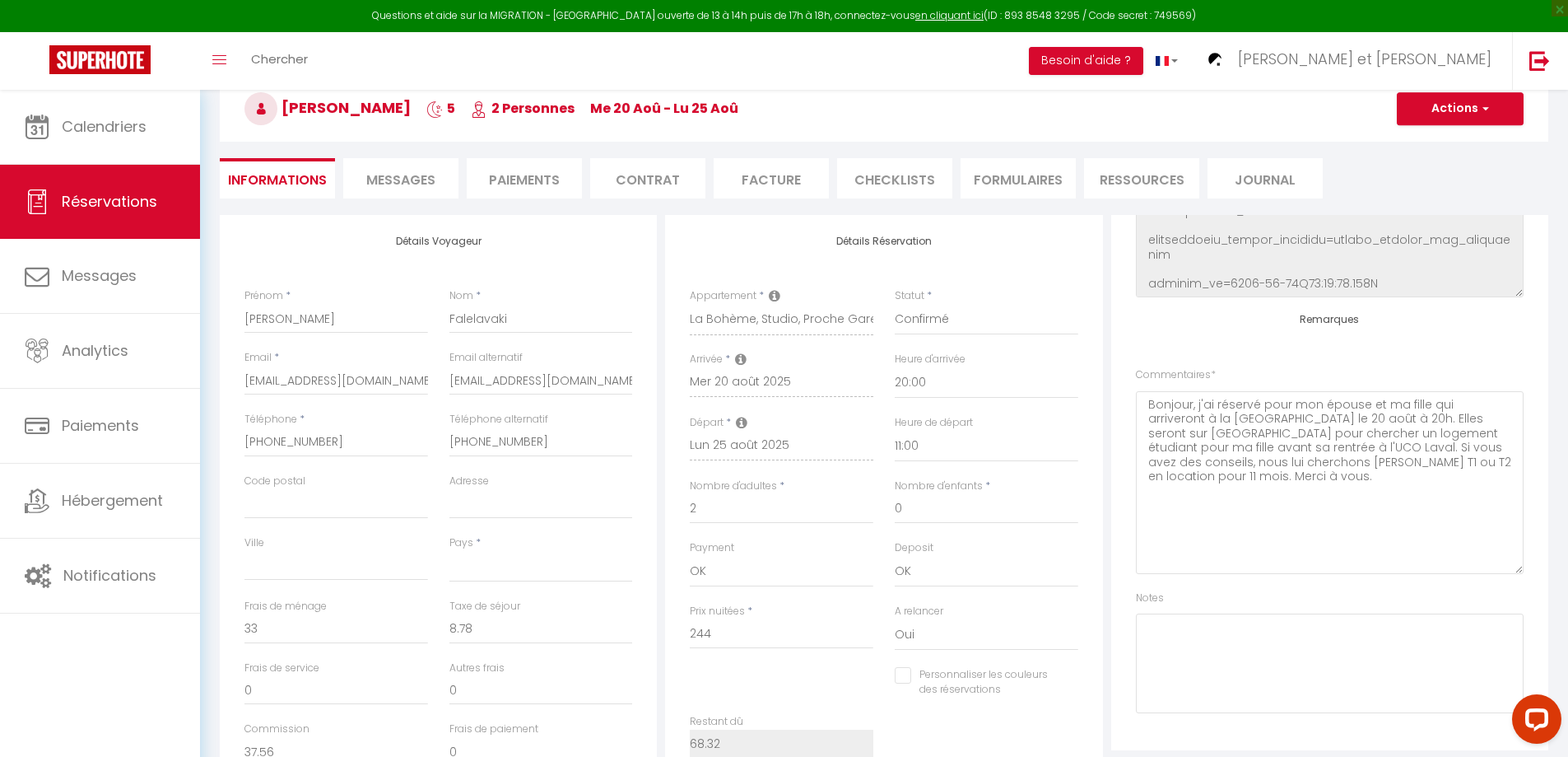
checkbox input "false"
select select
checkbox input "false"
select select
checkbox input "false"
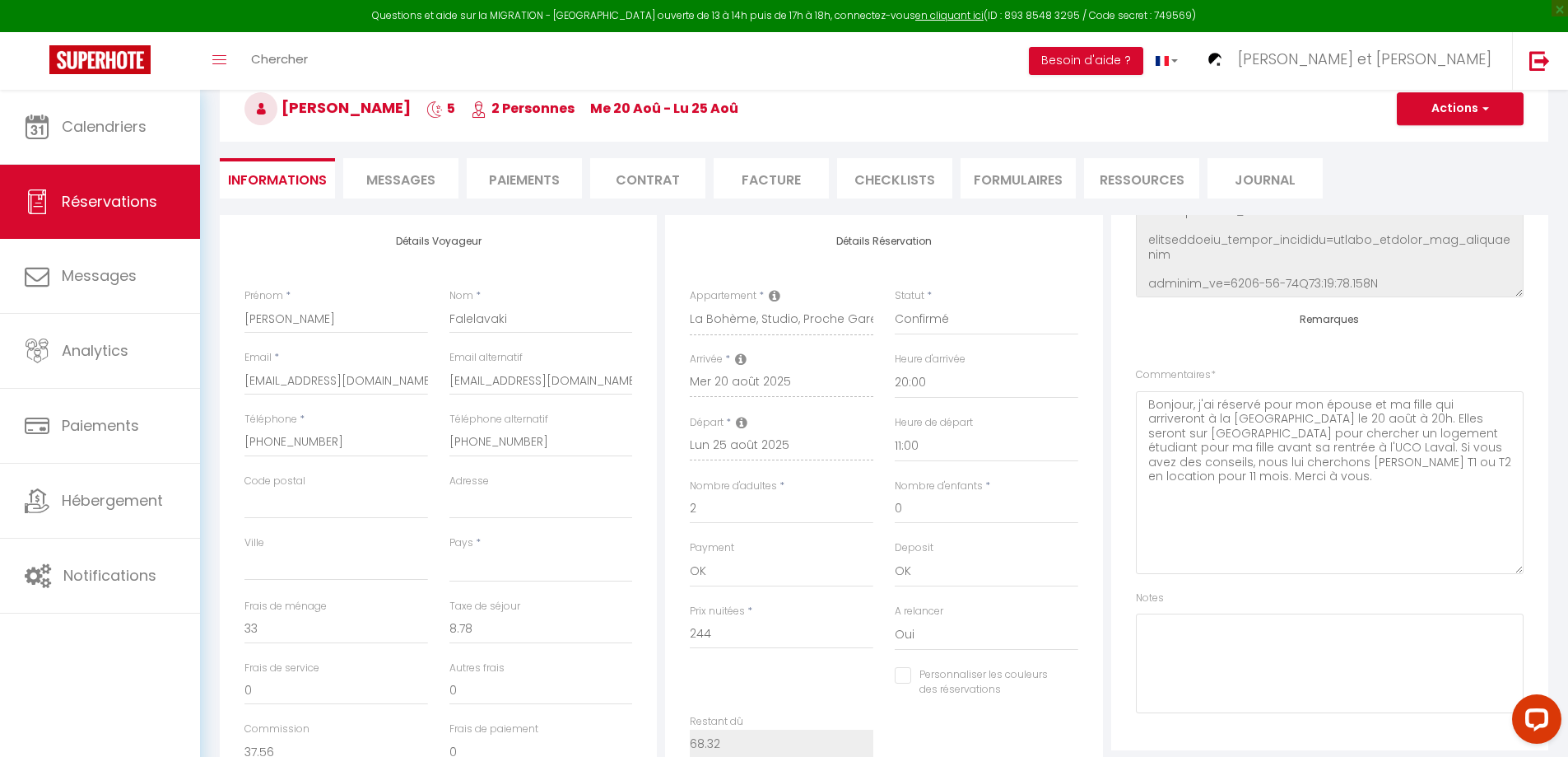
select select
checkbox input "false"
select select
checkbox input "false"
select select
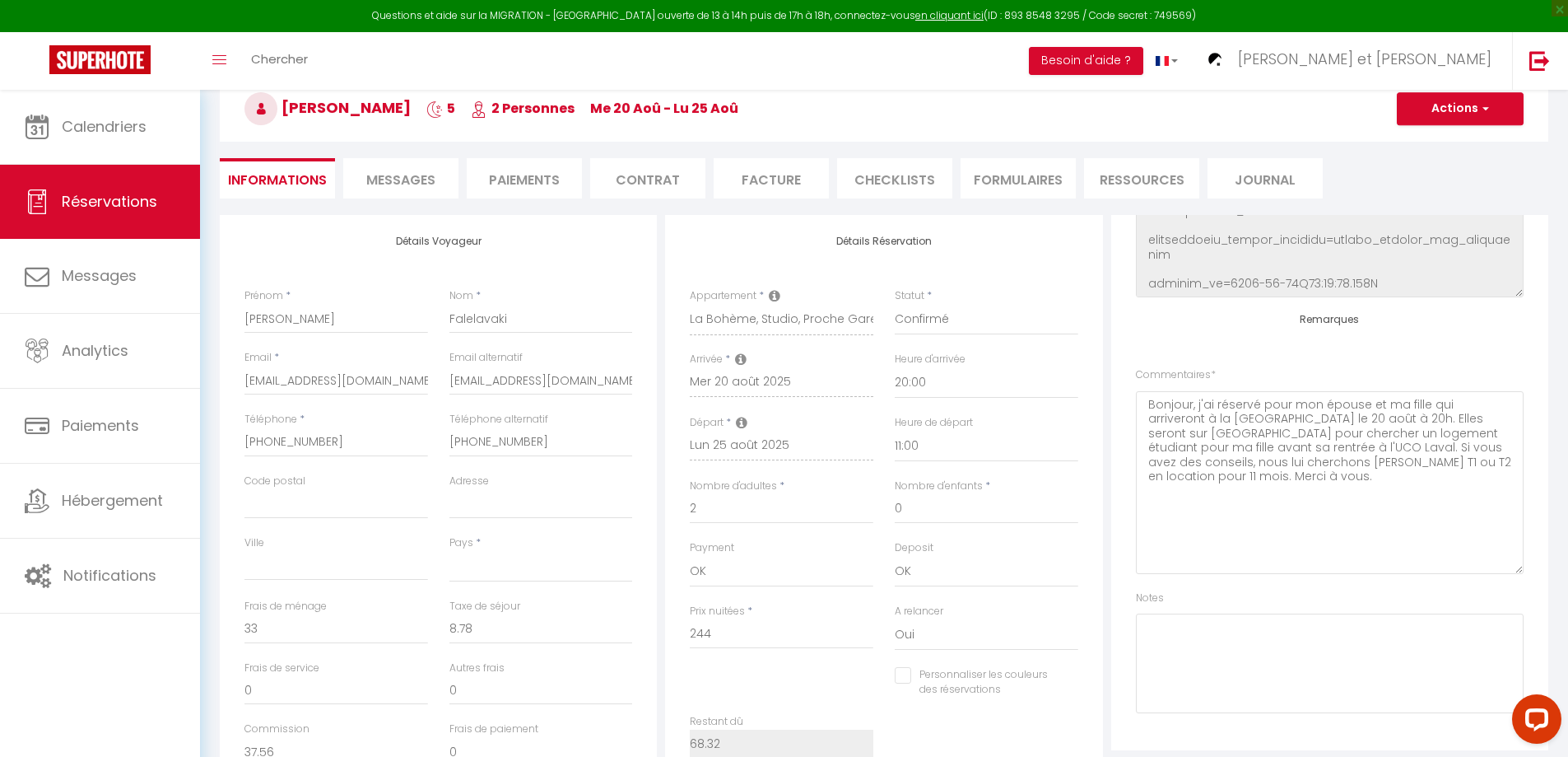
checkbox input "false"
select select
checkbox input "false"
select select
checkbox input "false"
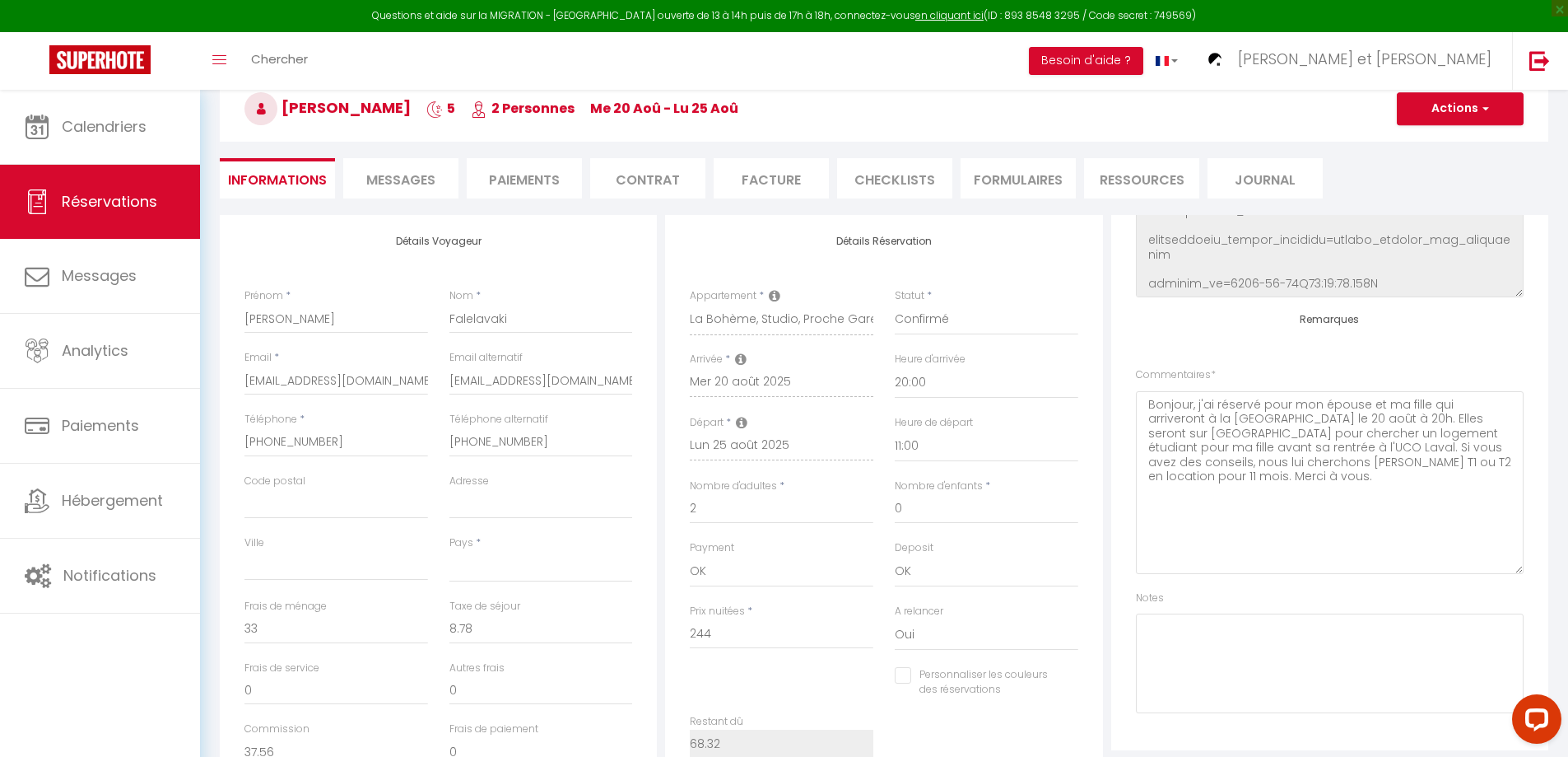
select select
checkbox input "false"
select select
checkbox input "false"
select select
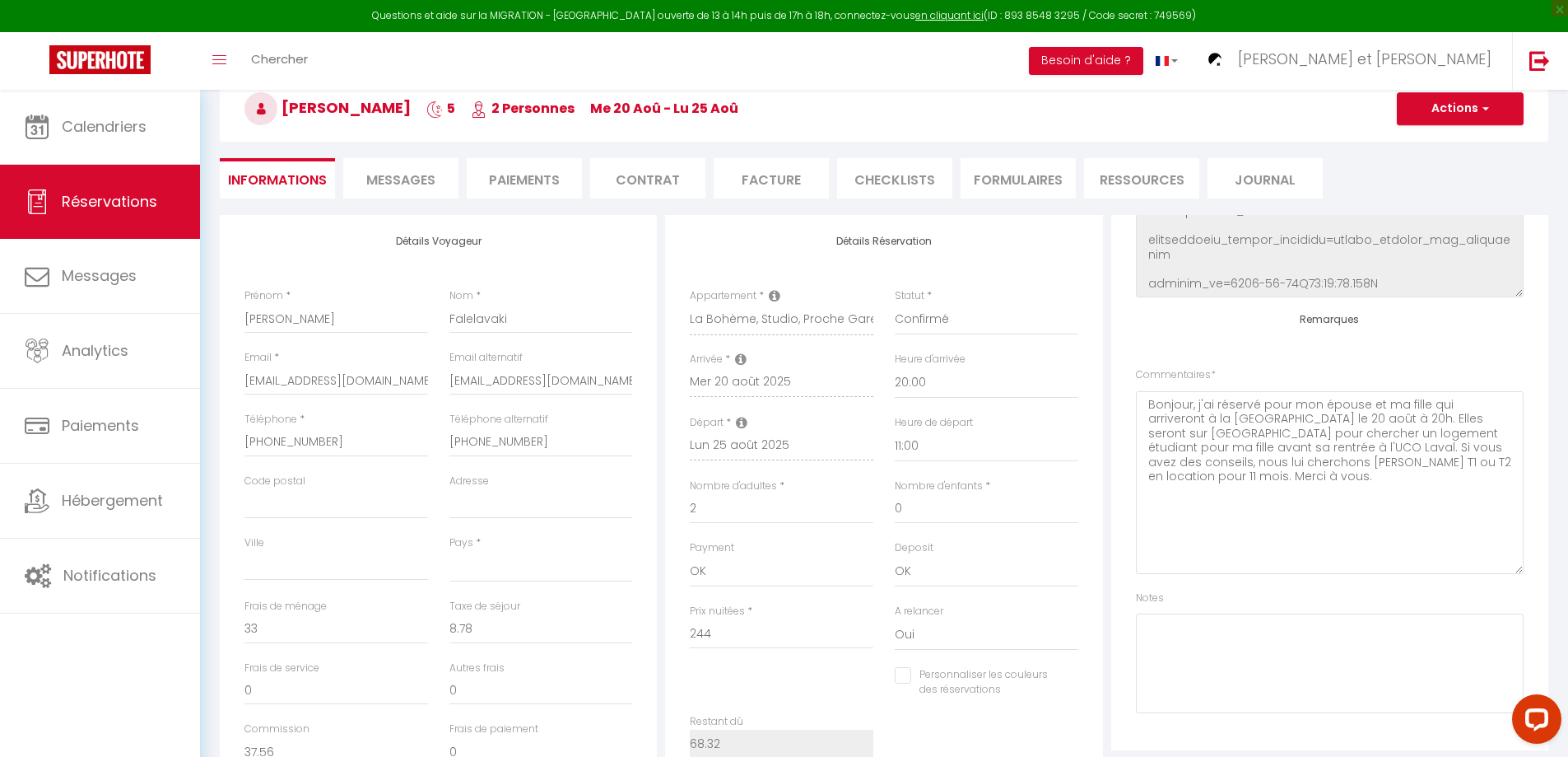
checkbox input "false"
select select
checkbox input "false"
select select
checkbox input "false"
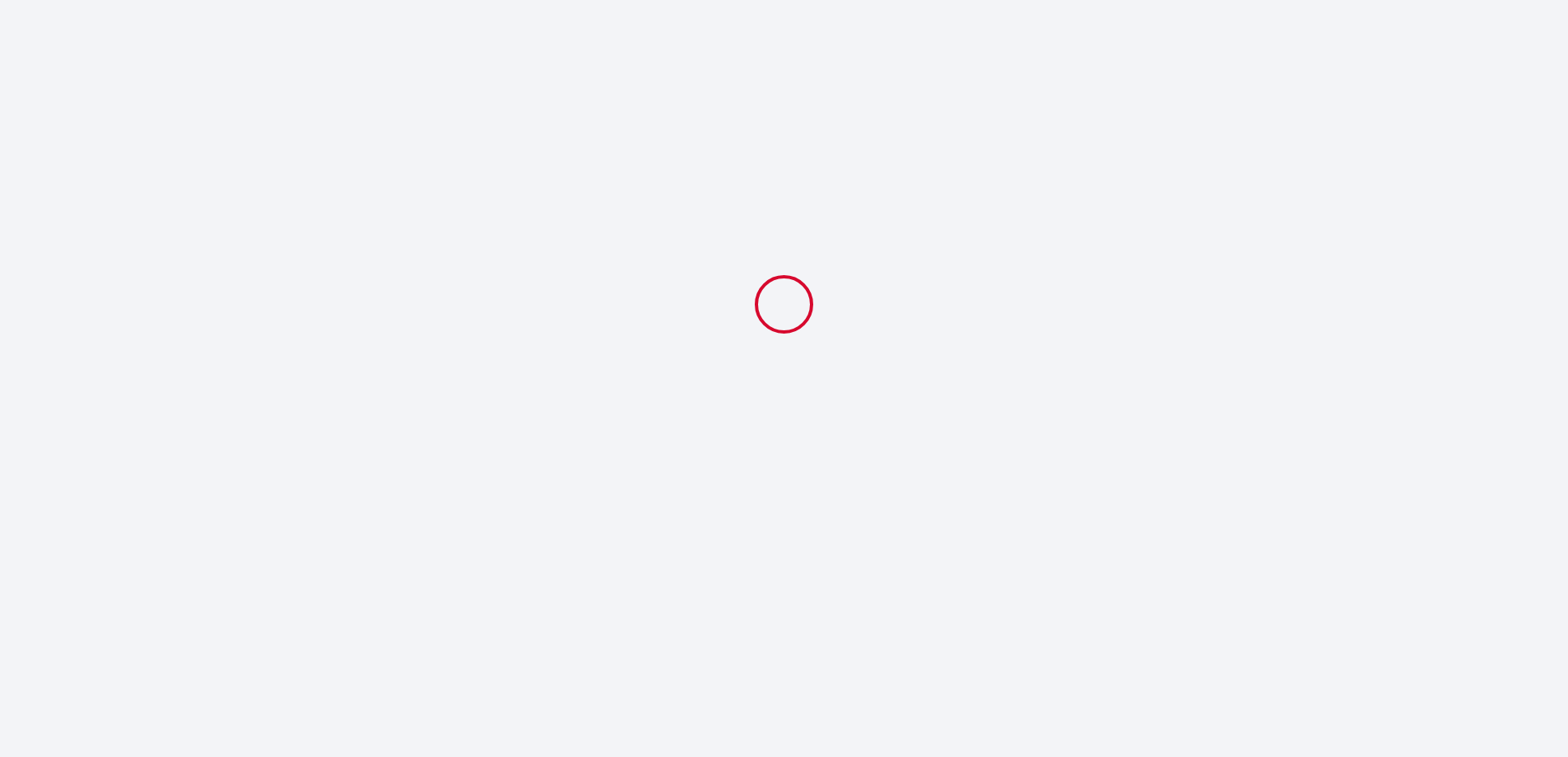
select select
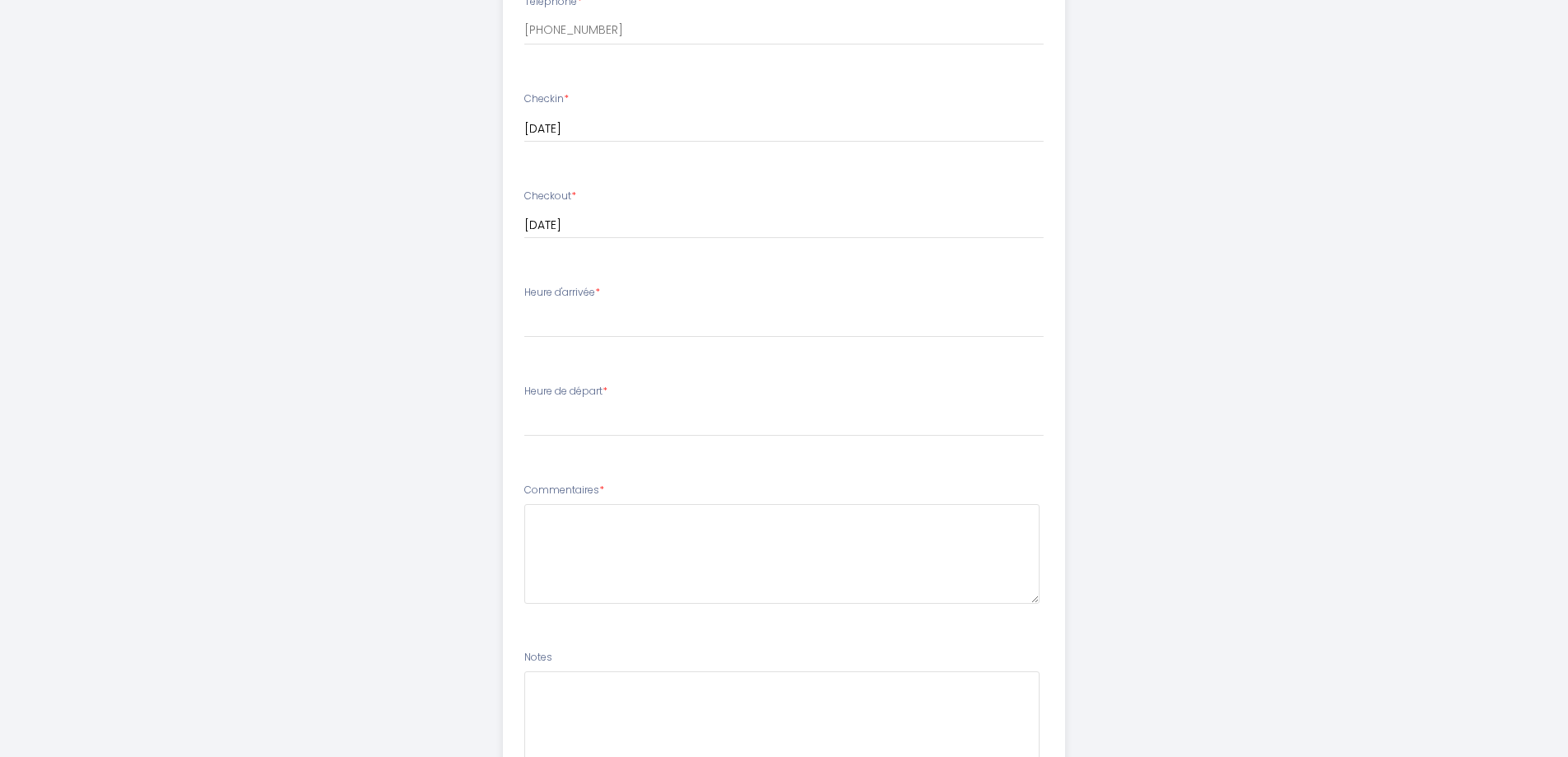
scroll to position [812, 0]
